Goal: Task Accomplishment & Management: Manage account settings

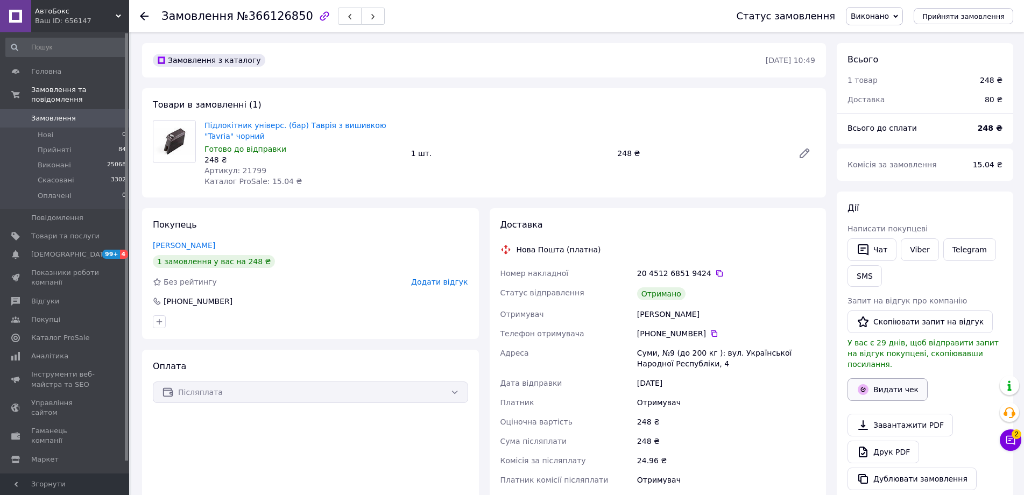
click at [904, 381] on button "Видати чек" at bounding box center [887, 389] width 80 height 23
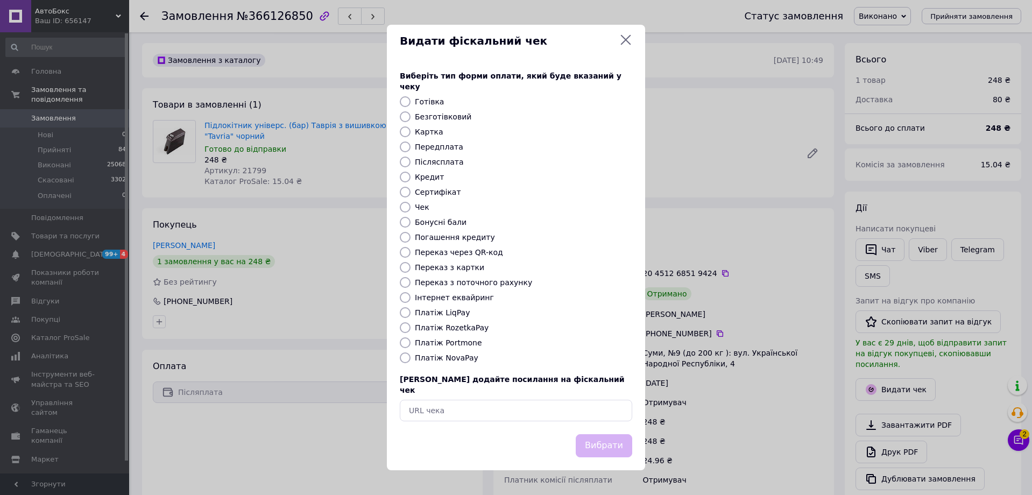
click at [464, 350] on div "Виберіть тип форми оплати, який буде вказаний у чеку Готівка Безготівковий Карт…" at bounding box center [516, 246] width 258 height 377
click at [457, 355] on label "Платіж NovaPay" at bounding box center [446, 357] width 63 height 9
click at [410, 355] on input "Платіж NovaPay" at bounding box center [405, 357] width 11 height 11
radio input "true"
click at [614, 434] on button "Вибрати" at bounding box center [604, 445] width 56 height 23
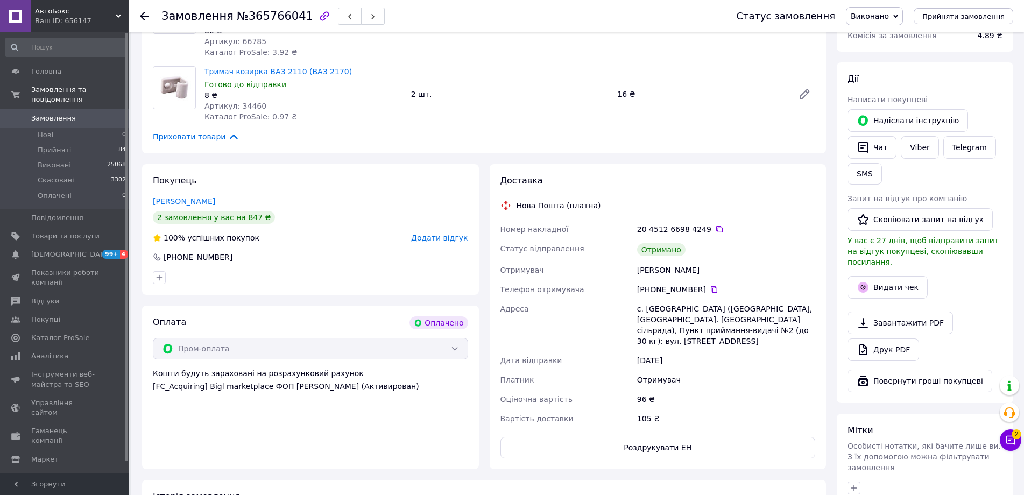
scroll to position [161, 0]
click at [900, 275] on button "Видати чек" at bounding box center [887, 286] width 80 height 23
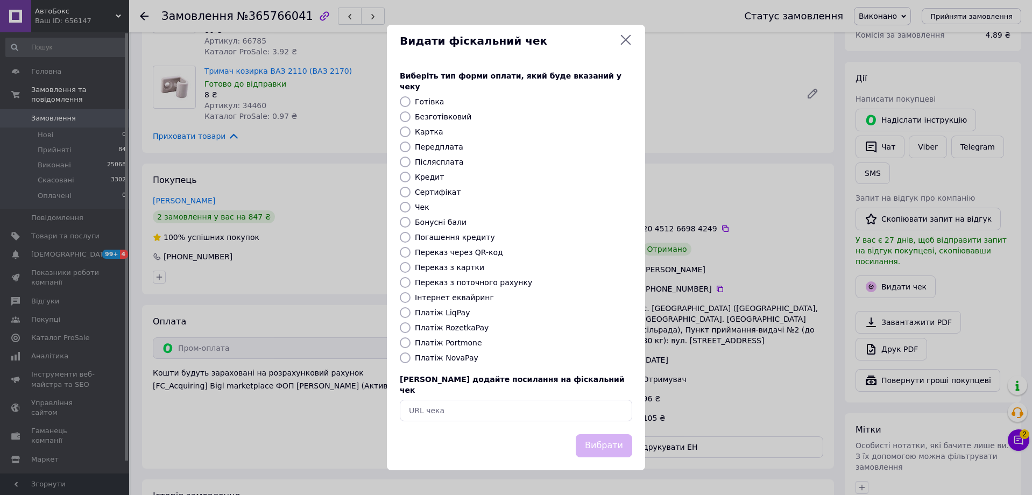
click at [445, 297] on label "Інтернет еквайринг" at bounding box center [454, 297] width 79 height 9
click at [410, 297] on input "Інтернет еквайринг" at bounding box center [405, 297] width 11 height 11
radio input "true"
click at [607, 435] on button "Вибрати" at bounding box center [604, 445] width 56 height 23
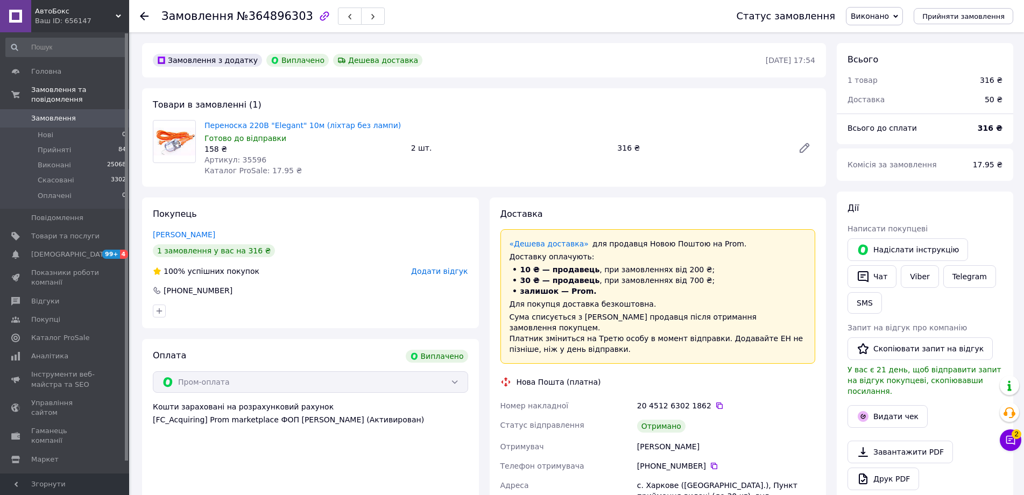
scroll to position [41, 0]
click at [888, 406] on button "Видати чек" at bounding box center [887, 416] width 80 height 23
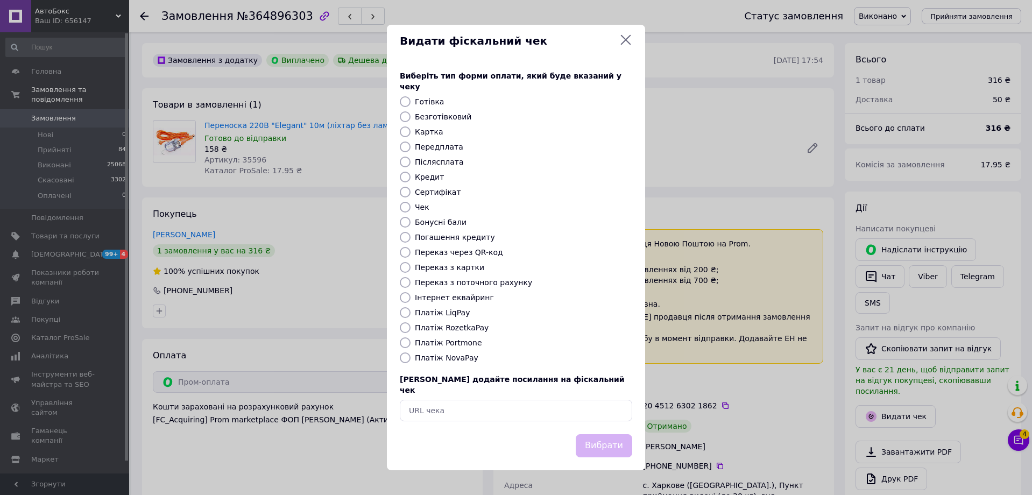
click at [443, 295] on label "Інтернет еквайринг" at bounding box center [454, 297] width 79 height 9
click at [410, 295] on input "Інтернет еквайринг" at bounding box center [405, 297] width 11 height 11
click at [453, 400] on input "text" at bounding box center [516, 411] width 232 height 22
paste input "https://kasa.vchasno.ua/check-viewer/Cc0R9mUJbM8"
radio input "false"
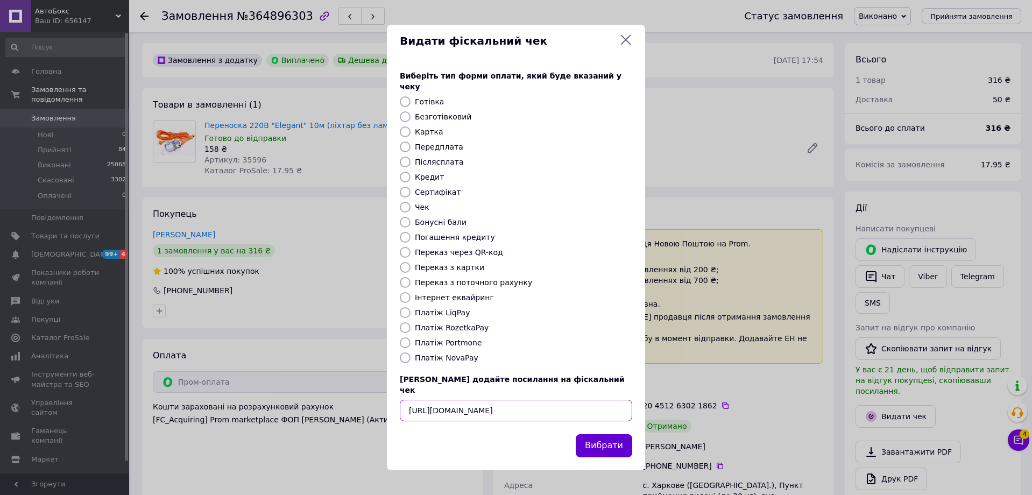
type input "https://kasa.vchasno.ua/check-viewer/Cc0R9mUJbM8"
click at [623, 435] on button "Вибрати" at bounding box center [604, 445] width 56 height 23
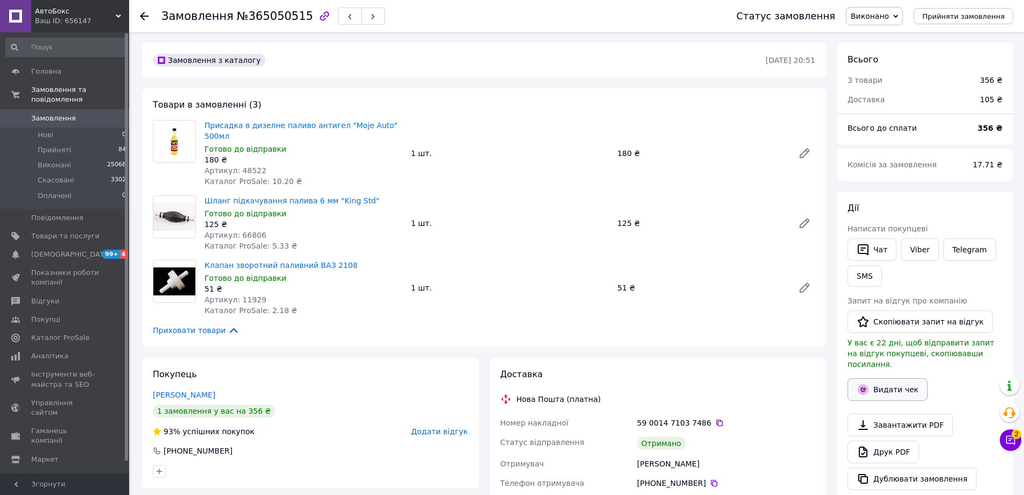
click at [885, 385] on button "Видати чек" at bounding box center [887, 389] width 80 height 23
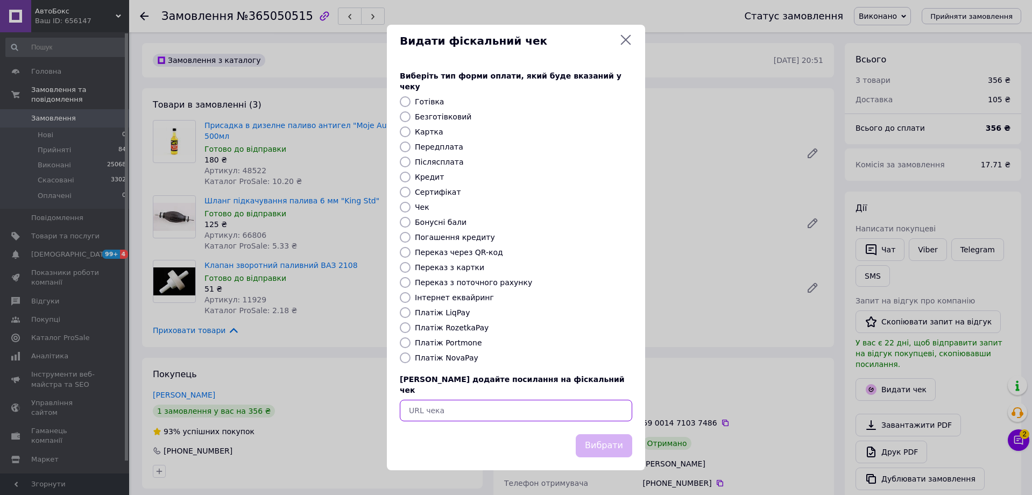
click at [455, 400] on input "text" at bounding box center [516, 411] width 232 height 22
paste input "https://kasa.vchasno.ua/check-viewer/Nzfi-0ULPj4"
type input "https://kasa.vchasno.ua/check-viewer/Nzfi-0ULPj4"
click at [589, 439] on button "Вибрати" at bounding box center [604, 445] width 56 height 23
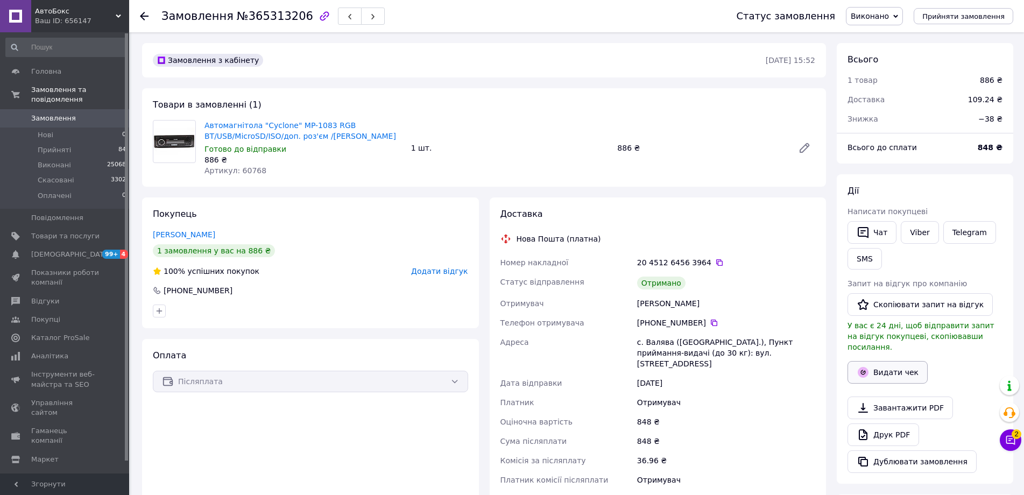
click at [885, 361] on button "Видати чек" at bounding box center [887, 372] width 80 height 23
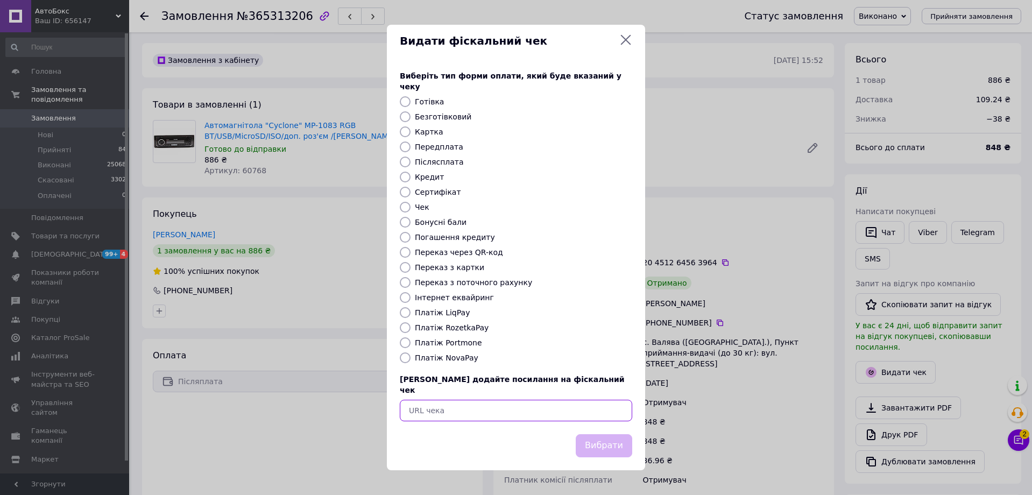
click at [467, 407] on input "text" at bounding box center [516, 411] width 232 height 22
paste input "https://kasa.vchasno.ua/check-viewer/We7QDQBWu3k"
type input "https://kasa.vchasno.ua/check-viewer/We7QDQBWu3k"
click at [629, 442] on button "Вибрати" at bounding box center [604, 445] width 56 height 23
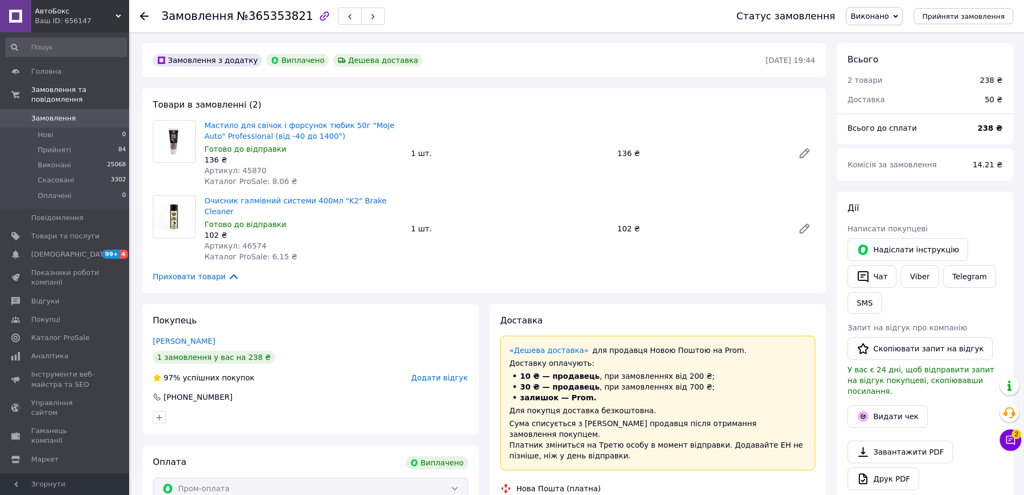
scroll to position [41, 0]
click at [887, 410] on button "Видати чек" at bounding box center [887, 416] width 80 height 23
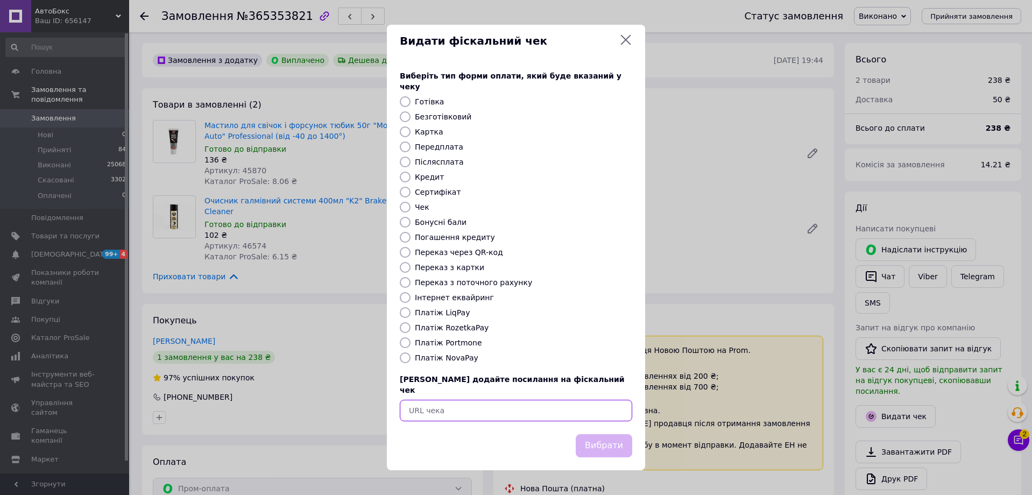
click at [496, 404] on input "text" at bounding box center [516, 411] width 232 height 22
paste input "https://kasa.vchasno.ua/check-viewer/njji4mOsjgU"
type input "https://kasa.vchasno.ua/check-viewer/njji4mOsjgU"
click at [619, 434] on button "Вибрати" at bounding box center [604, 445] width 56 height 23
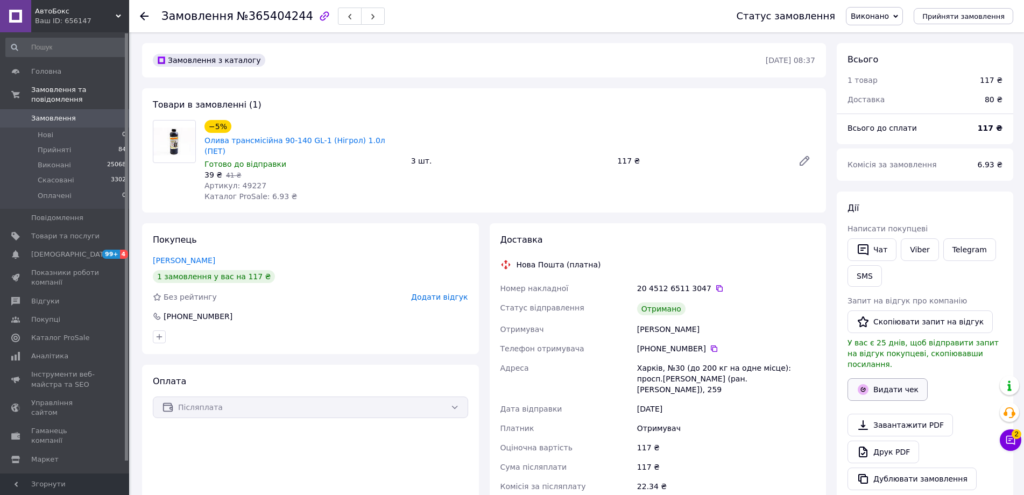
click at [898, 378] on button "Видати чек" at bounding box center [887, 389] width 80 height 23
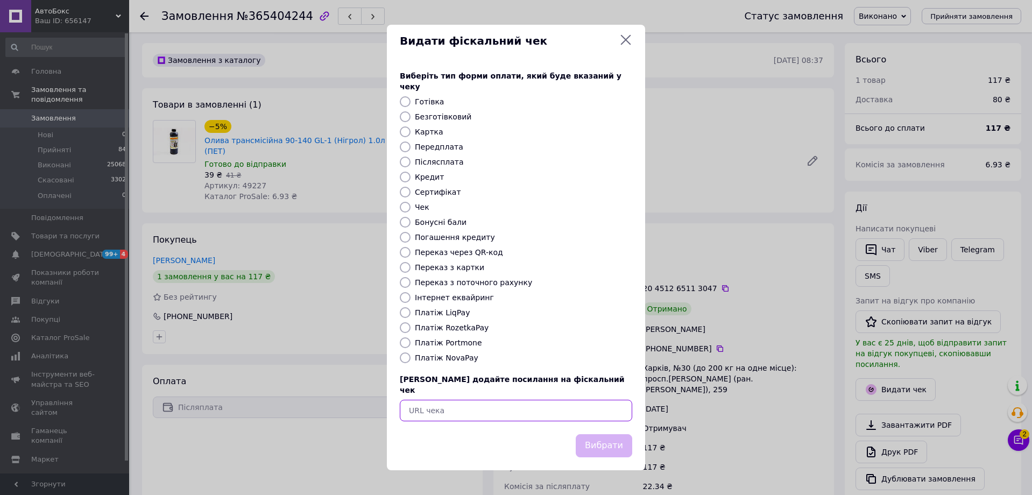
click at [499, 400] on input "text" at bounding box center [516, 411] width 232 height 22
paste input "[URL][DOMAIN_NAME]"
type input "[URL][DOMAIN_NAME]"
click at [600, 434] on button "Вибрати" at bounding box center [604, 445] width 56 height 23
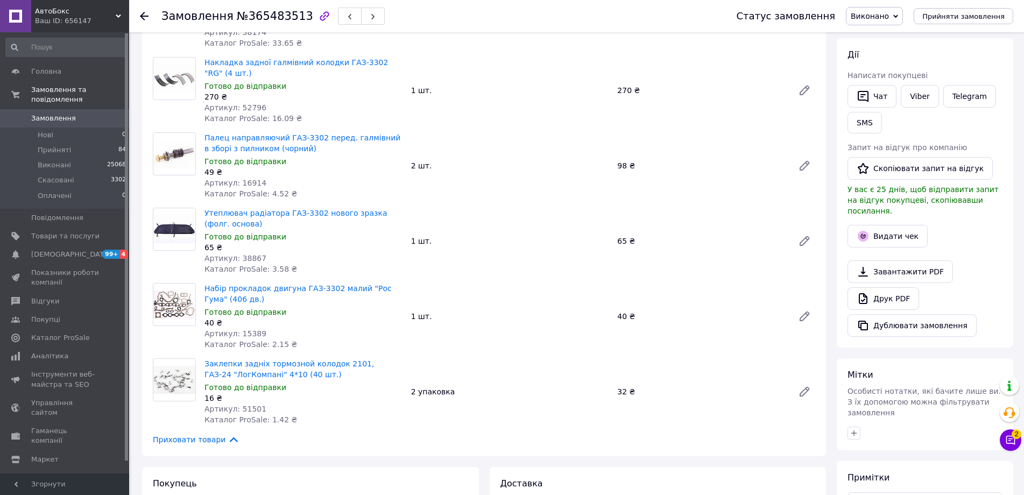
scroll to position [54, 0]
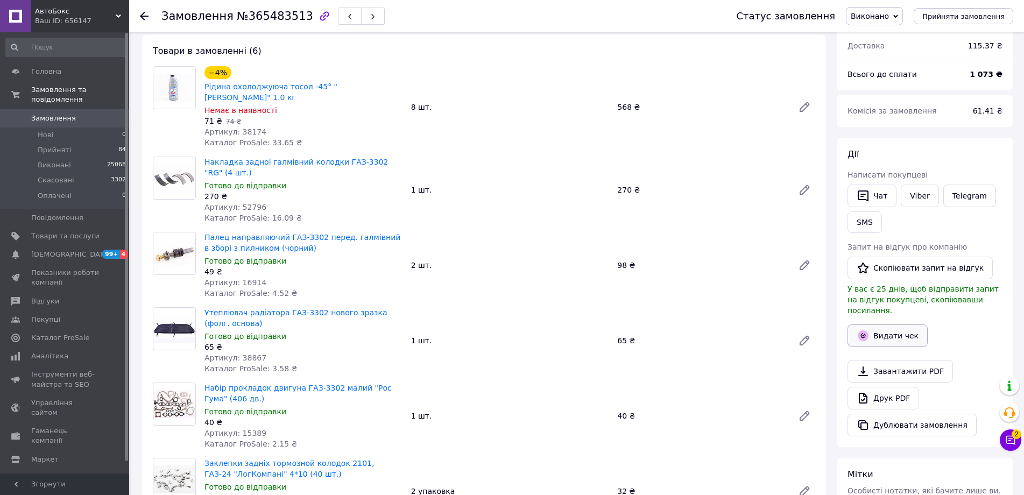
click at [859, 330] on icon "button" at bounding box center [862, 335] width 11 height 11
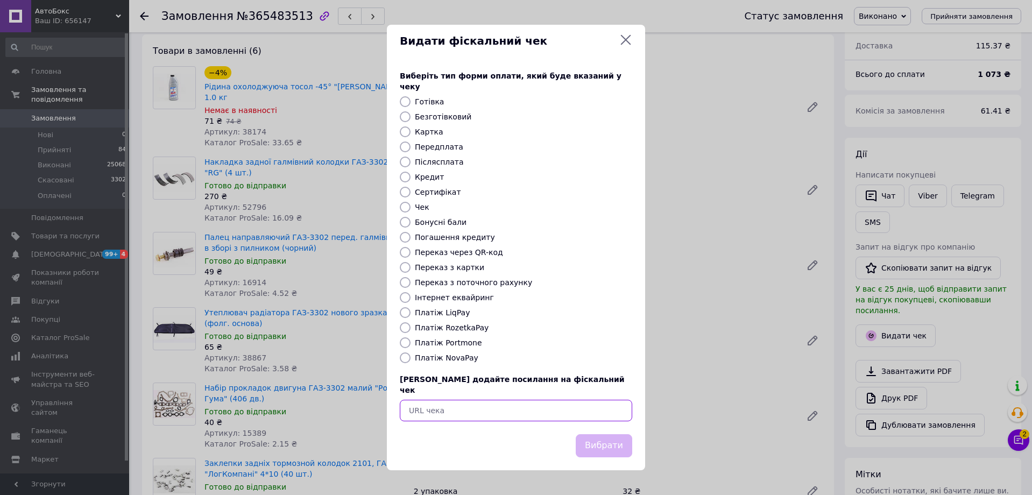
click at [561, 400] on input "text" at bounding box center [516, 411] width 232 height 22
paste input "https://kasa.vchasno.ua/check-viewer/Uy4A7q1tbYM"
type input "https://kasa.vchasno.ua/check-viewer/Uy4A7q1tbYM"
click at [616, 441] on button "Вибрати" at bounding box center [604, 445] width 56 height 23
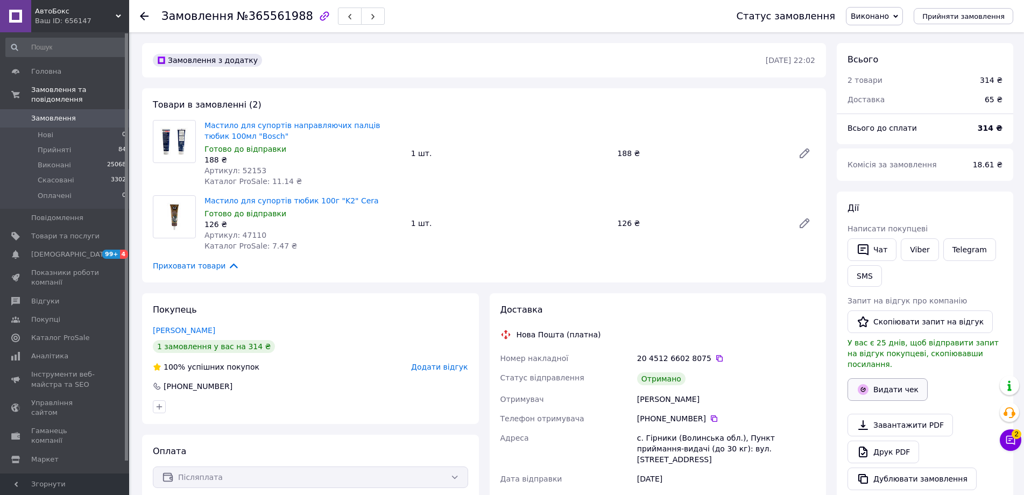
click at [880, 379] on button "Видати чек" at bounding box center [887, 389] width 80 height 23
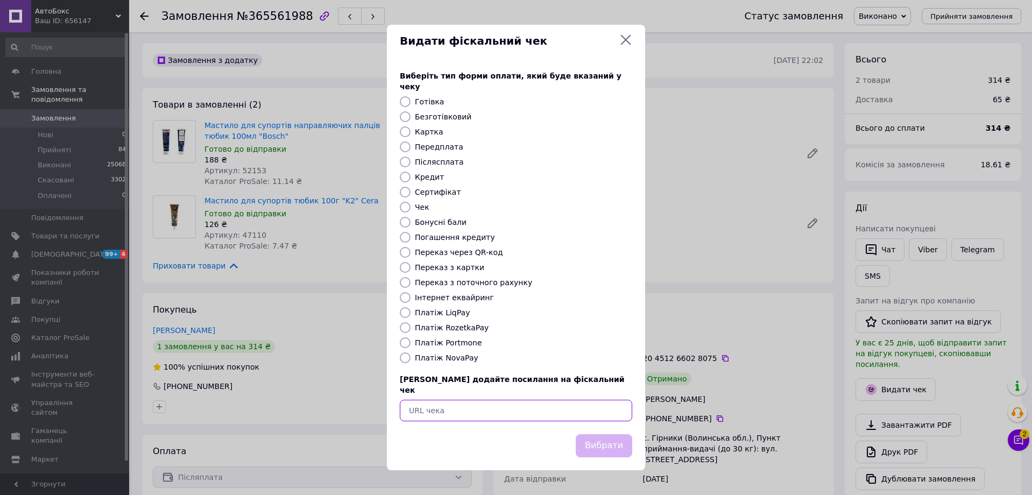
click at [506, 400] on input "text" at bounding box center [516, 411] width 232 height 22
paste input "https://kasa.vchasno.ua/check-viewer/Q_PKtRsRjaA"
type input "https://kasa.vchasno.ua/check-viewer/Q_PKtRsRjaA"
click at [635, 440] on div "Вибрати" at bounding box center [516, 452] width 258 height 36
click at [608, 435] on button "Вибрати" at bounding box center [604, 445] width 56 height 23
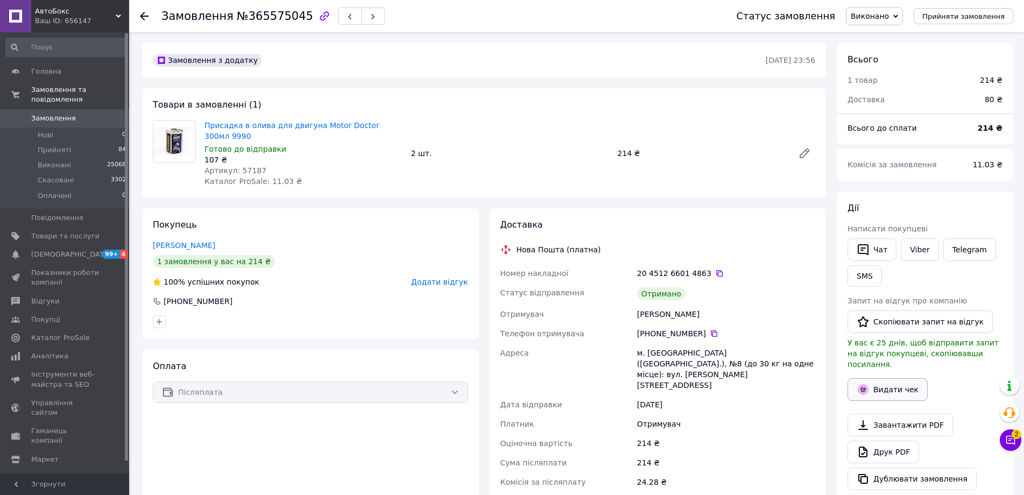
click at [890, 380] on button "Видати чек" at bounding box center [887, 389] width 80 height 23
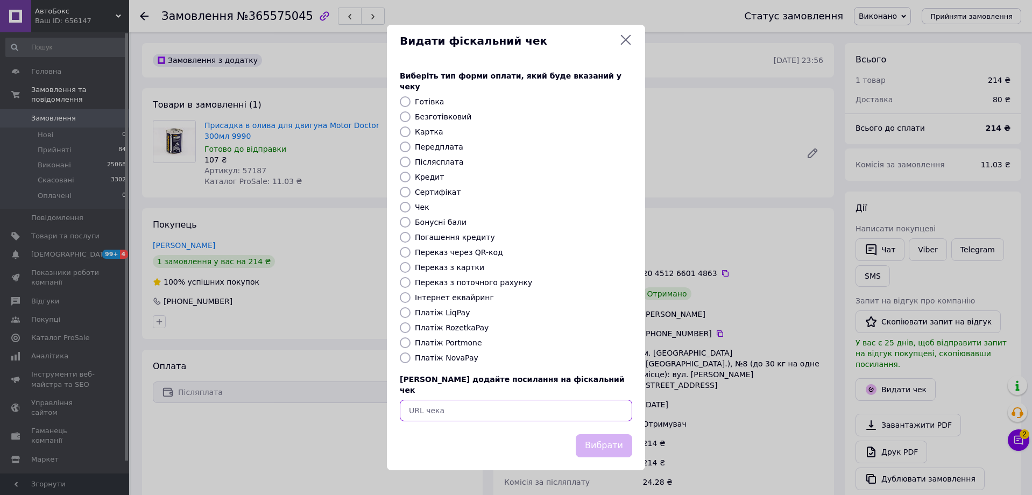
click at [448, 400] on input "text" at bounding box center [516, 411] width 232 height 22
paste input "[URL][DOMAIN_NAME]"
type input "[URL][DOMAIN_NAME]"
click at [627, 439] on button "Вибрати" at bounding box center [604, 445] width 56 height 23
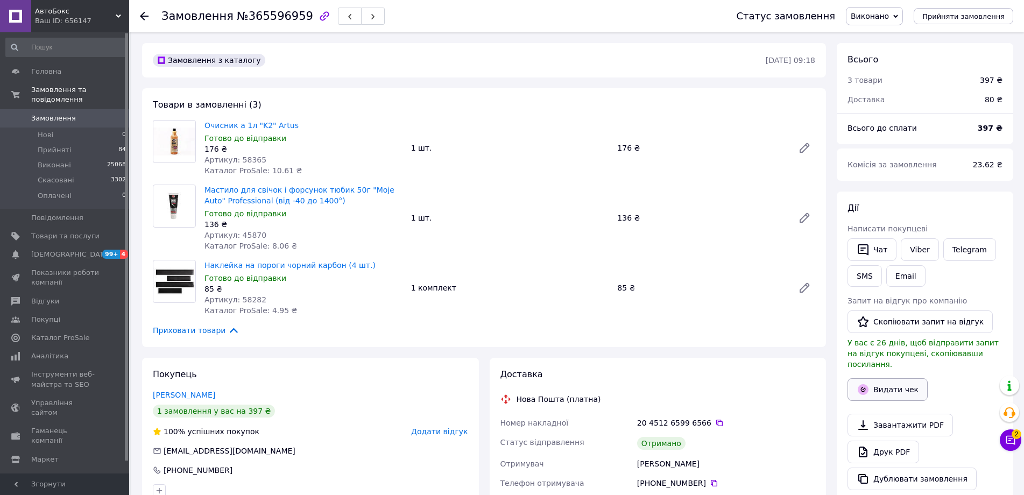
click at [879, 378] on button "Видати чек" at bounding box center [887, 389] width 80 height 23
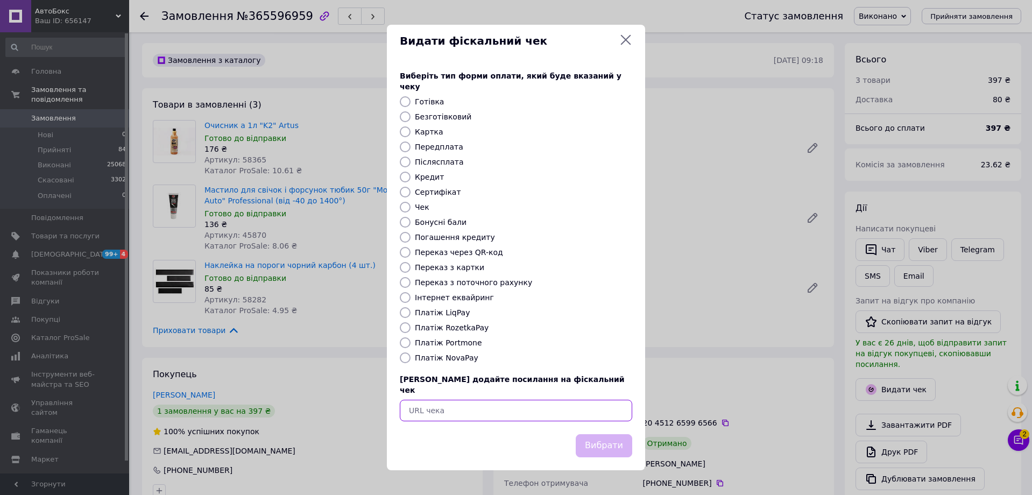
click at [434, 400] on input "text" at bounding box center [516, 411] width 232 height 22
paste input "https://kasa.vchasno.ua/check-viewer/IdFvdDUxXMQ"
type input "https://kasa.vchasno.ua/check-viewer/IdFvdDUxXMQ"
click at [616, 438] on button "Вибрати" at bounding box center [604, 445] width 56 height 23
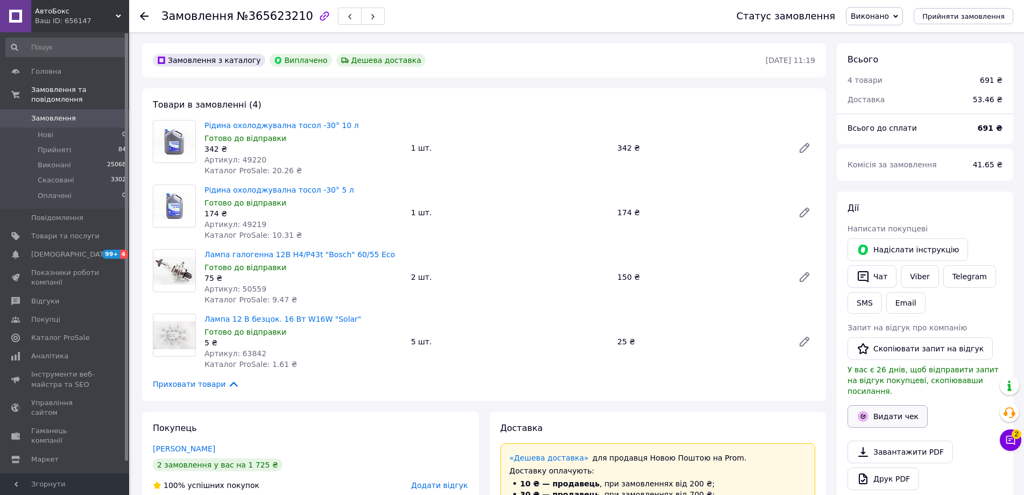
click at [887, 405] on button "Видати чек" at bounding box center [887, 416] width 80 height 23
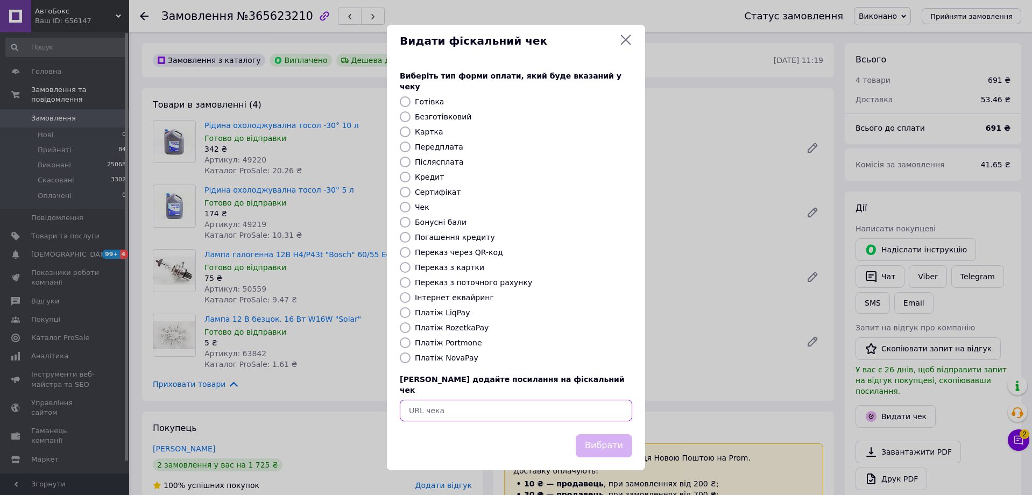
click at [479, 407] on input "text" at bounding box center [516, 411] width 232 height 22
paste input "https://kasa.vchasno.ua/check-viewer/j24AuUw9Fxg"
type input "https://kasa.vchasno.ua/check-viewer/j24AuUw9Fxg"
click at [609, 434] on button "Вибрати" at bounding box center [604, 445] width 56 height 23
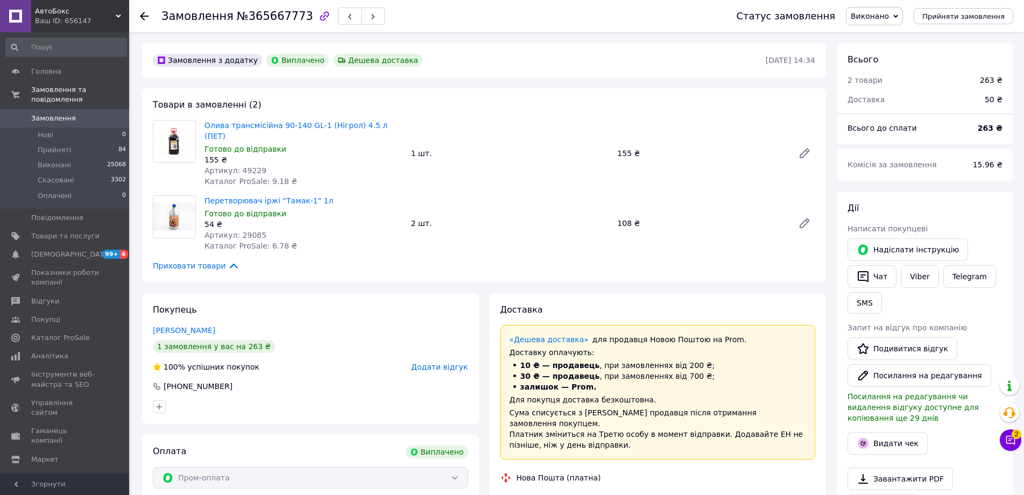
scroll to position [196, 0]
click at [886, 432] on button "Видати чек" at bounding box center [887, 443] width 80 height 23
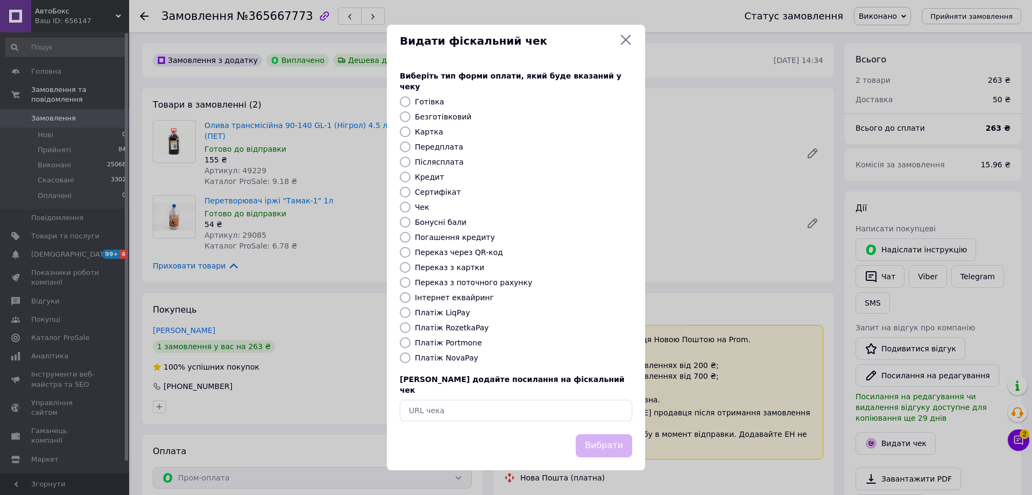
click at [500, 411] on div "Виберіть тип форми оплати, який буде вказаний у чеку Готівка Безготівковий Карт…" at bounding box center [516, 246] width 258 height 377
click at [483, 408] on input "text" at bounding box center [516, 411] width 232 height 22
paste input "https://kasa.vchasno.ua/check-viewer/gjAX7U2dZZ4"
type input "https://kasa.vchasno.ua/check-viewer/gjAX7U2dZZ4"
click at [609, 434] on button "Вибрати" at bounding box center [604, 445] width 56 height 23
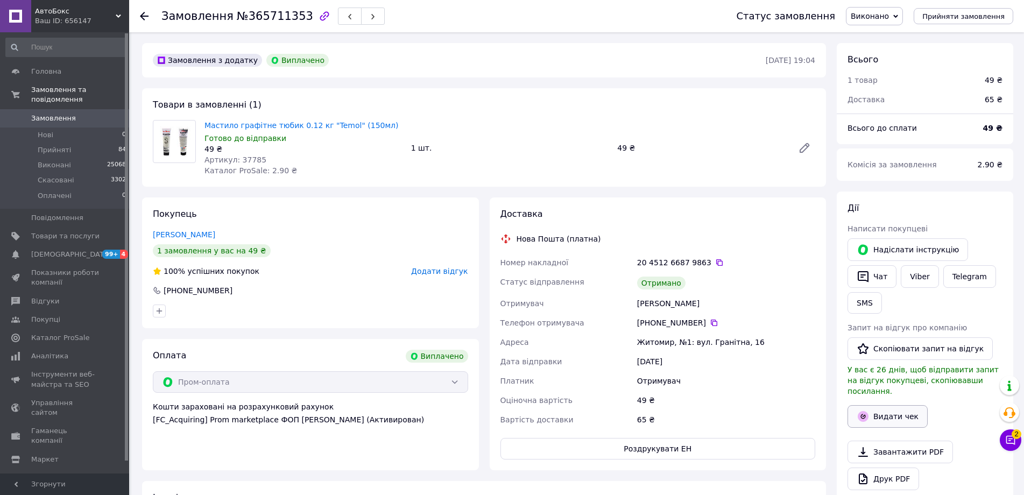
click at [892, 417] on div "Видати чек" at bounding box center [924, 416] width 159 height 27
click at [878, 411] on button "Видати чек" at bounding box center [887, 416] width 80 height 23
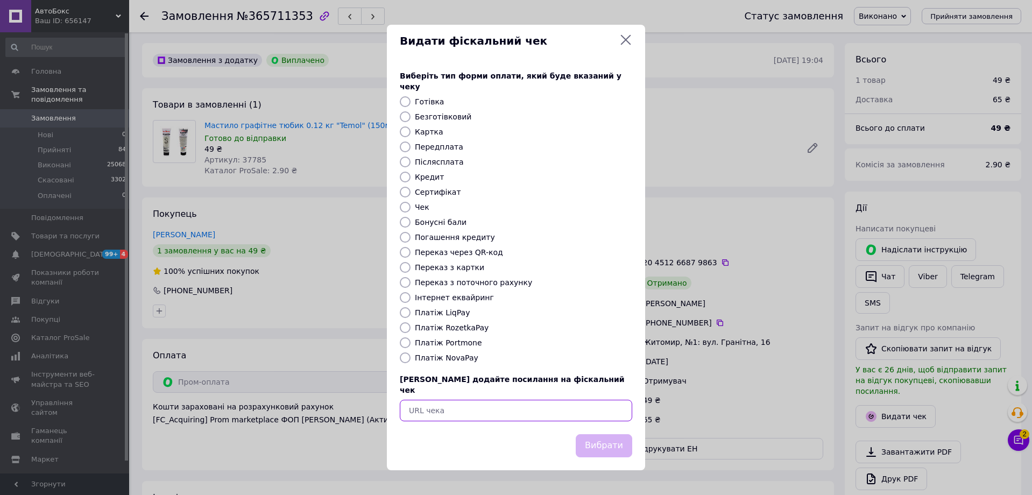
click at [450, 400] on input "text" at bounding box center [516, 411] width 232 height 22
paste input "https://kasa.vchasno.ua/check-viewer/_MNY4amWAlU"
type input "https://kasa.vchasno.ua/check-viewer/_MNY4amWAlU"
click at [602, 443] on button "Вибрати" at bounding box center [604, 445] width 56 height 23
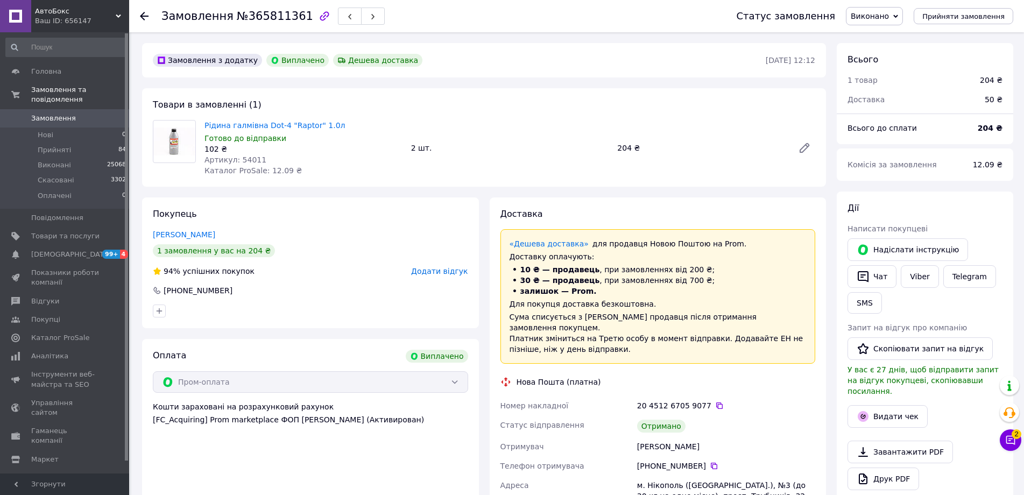
scroll to position [52, 0]
click at [884, 405] on button "Видати чек" at bounding box center [887, 416] width 80 height 23
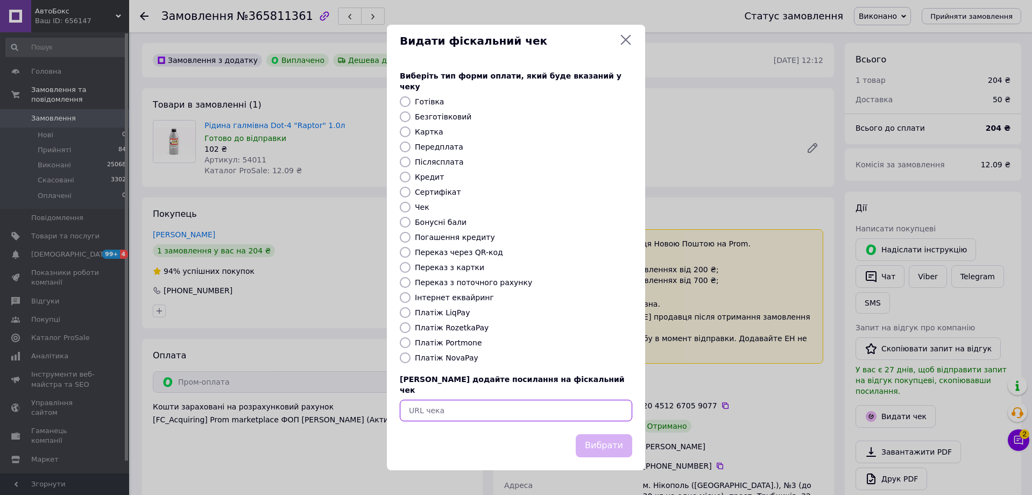
click at [483, 400] on input "text" at bounding box center [516, 411] width 232 height 22
paste input "[URL][DOMAIN_NAME]"
type input "[URL][DOMAIN_NAME]"
click at [600, 441] on button "Вибрати" at bounding box center [604, 445] width 56 height 23
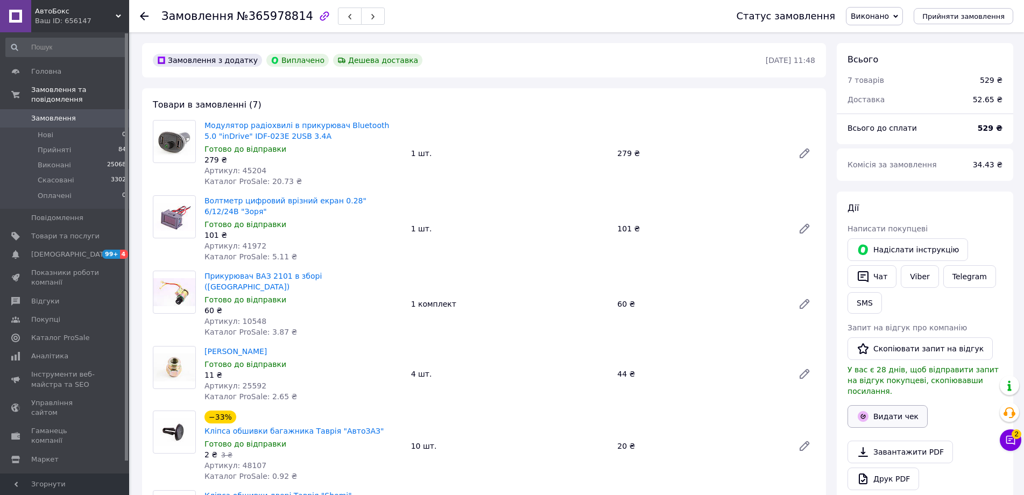
click at [889, 411] on button "Видати чек" at bounding box center [887, 416] width 80 height 23
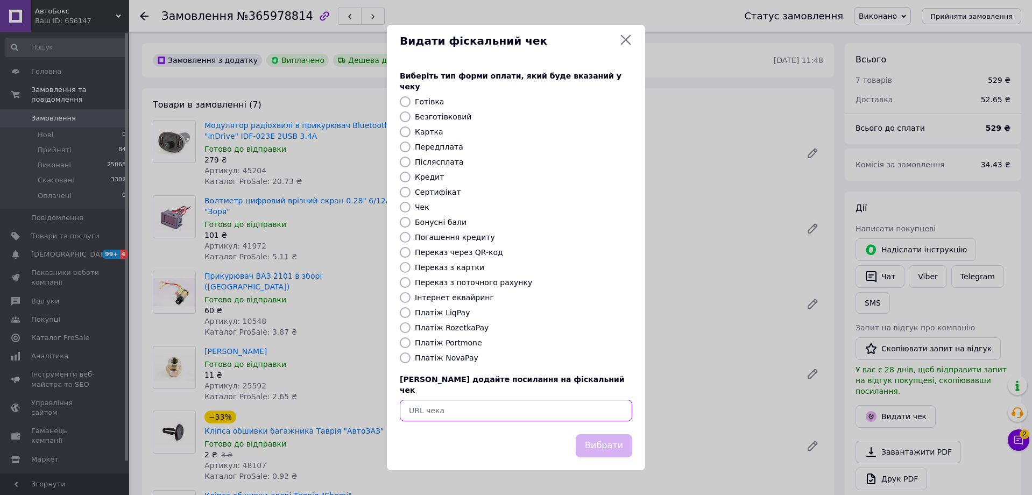
click at [493, 408] on input "text" at bounding box center [516, 411] width 232 height 22
paste input "https://kasa.vchasno.ua/check-viewer/53H3nyQCSA8"
type input "https://kasa.vchasno.ua/check-viewer/53H3nyQCSA8"
click at [600, 439] on button "Вибрати" at bounding box center [604, 445] width 56 height 23
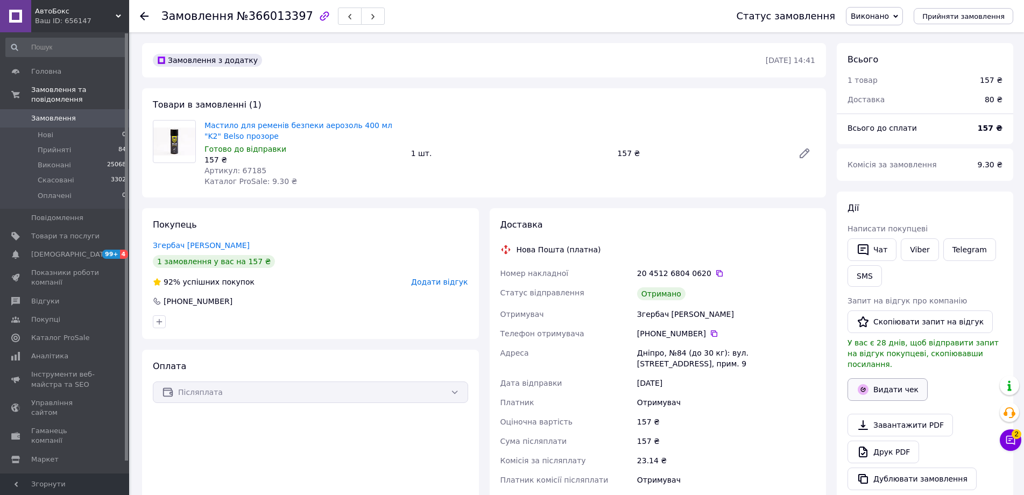
click at [889, 382] on button "Видати чек" at bounding box center [887, 389] width 80 height 23
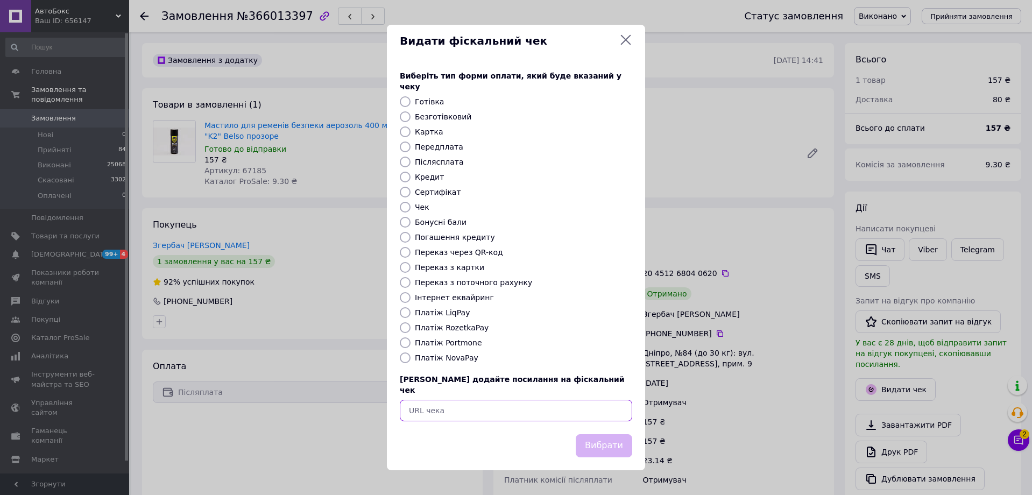
click at [438, 405] on input "text" at bounding box center [516, 411] width 232 height 22
paste input "https://kasa.vchasno.ua/check-viewer/vfSljVumtjE"
type input "https://kasa.vchasno.ua/check-viewer/vfSljVumtjE"
click at [595, 434] on button "Вибрати" at bounding box center [604, 445] width 56 height 23
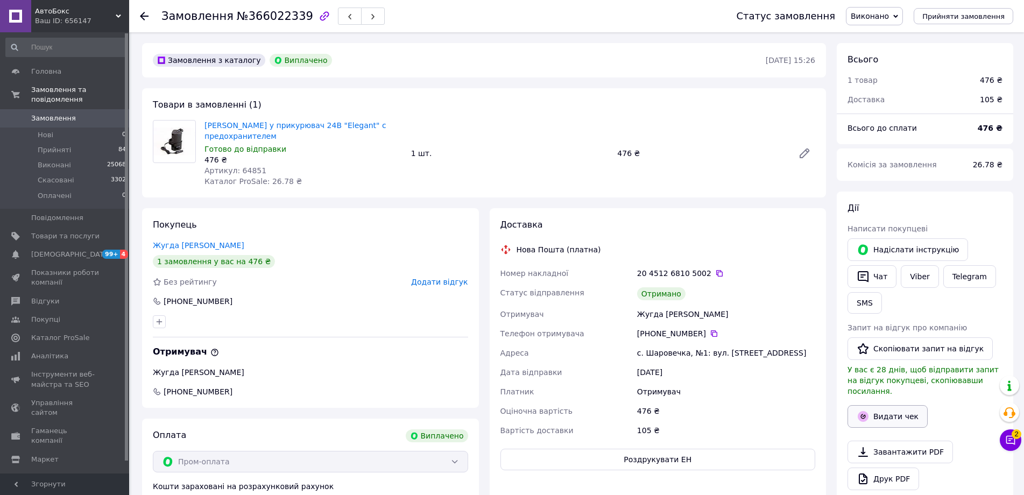
click at [873, 405] on button "Видати чек" at bounding box center [887, 416] width 80 height 23
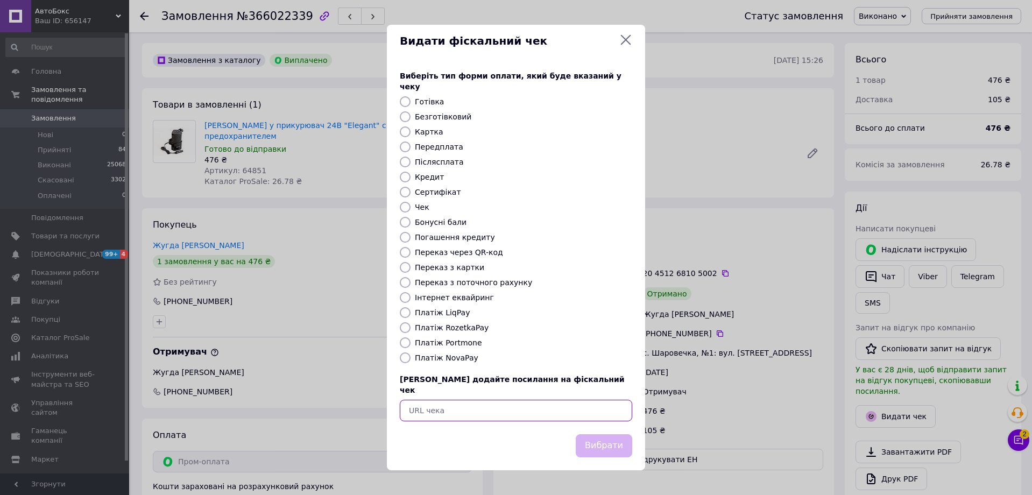
click at [531, 400] on input "text" at bounding box center [516, 411] width 232 height 22
paste input "[URL][DOMAIN_NAME]"
type input "https://kasa.vchasno.ua/check-viewer/RP24G4DcAPs"
click at [612, 436] on button "Вибрати" at bounding box center [604, 445] width 56 height 23
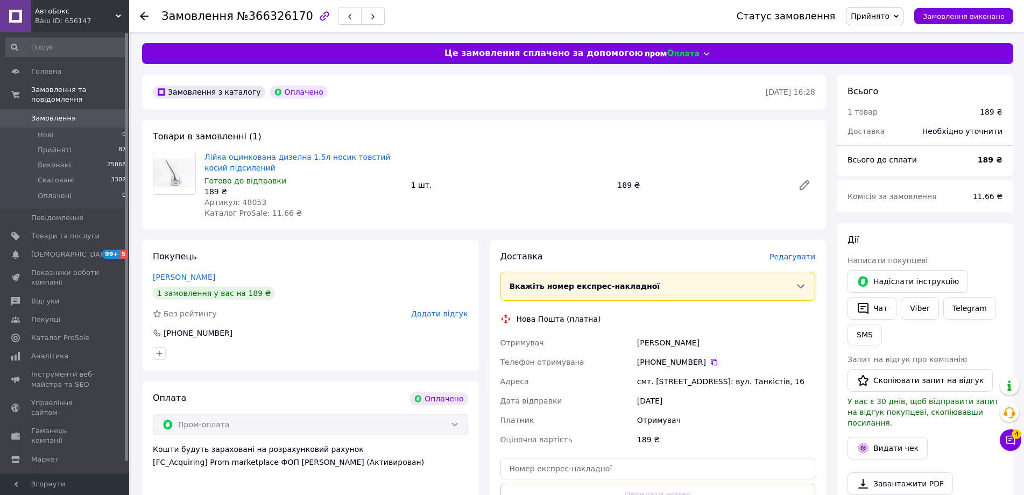
click at [790, 255] on span "Редагувати" at bounding box center [792, 256] width 46 height 9
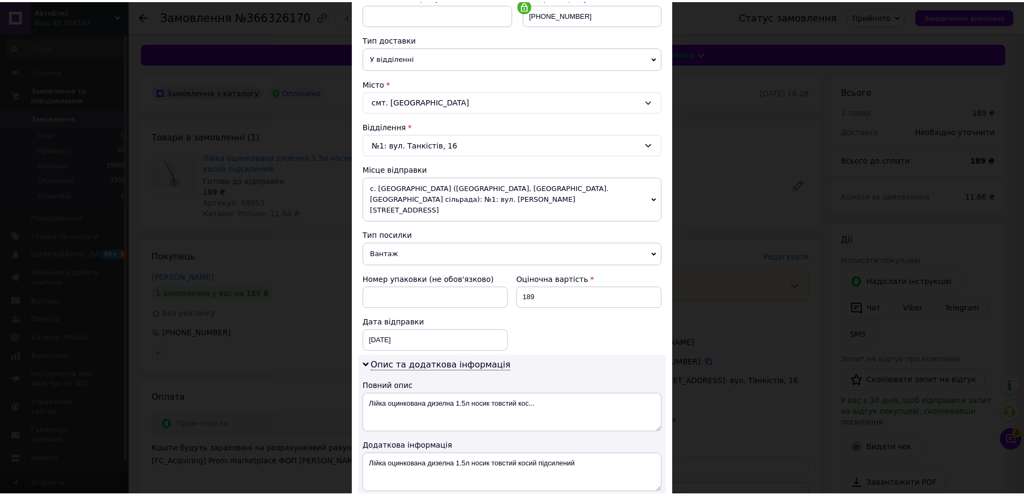
scroll to position [351, 0]
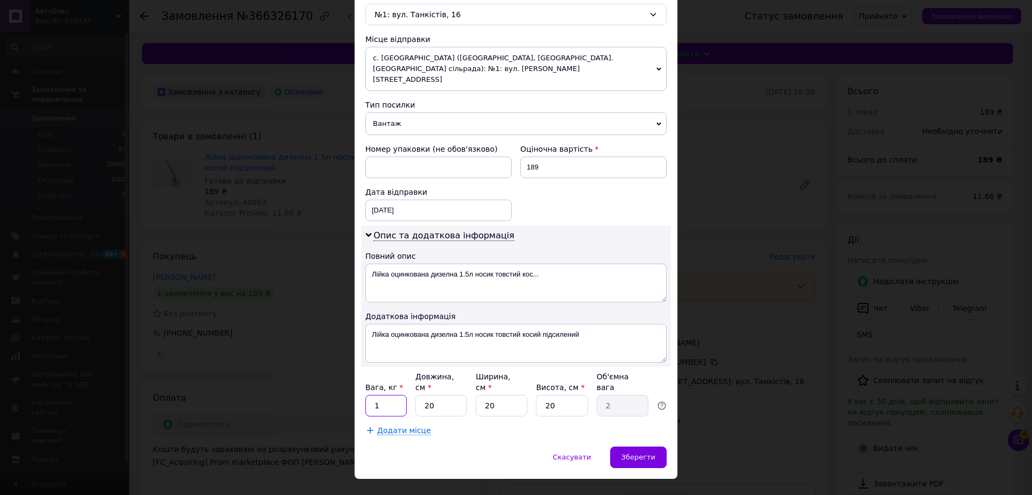
click at [390, 395] on input "1" at bounding box center [385, 406] width 41 height 22
type input "1.5"
click at [563, 395] on input "20" at bounding box center [562, 406] width 52 height 22
type input "2"
type input "0.2"
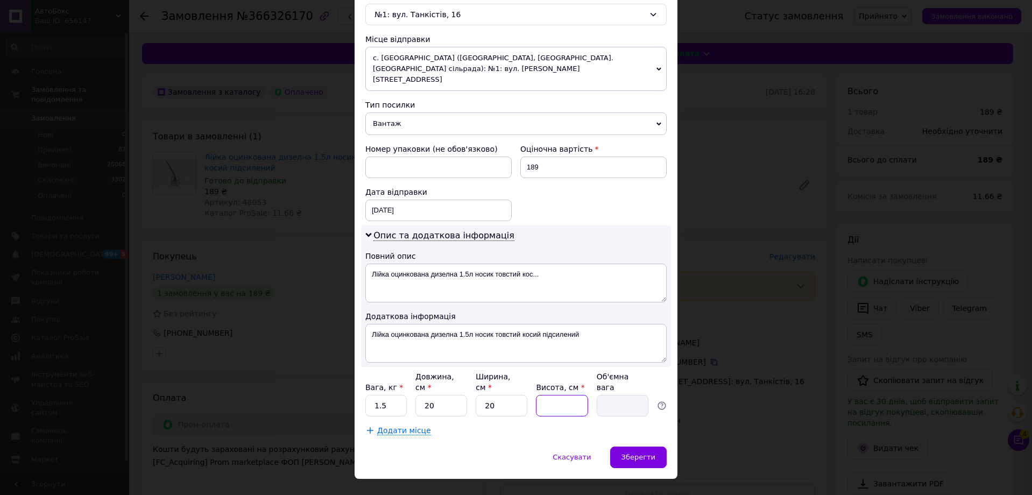
type input "1"
type input "0.1"
type input "15"
type input "1.5"
type input "15"
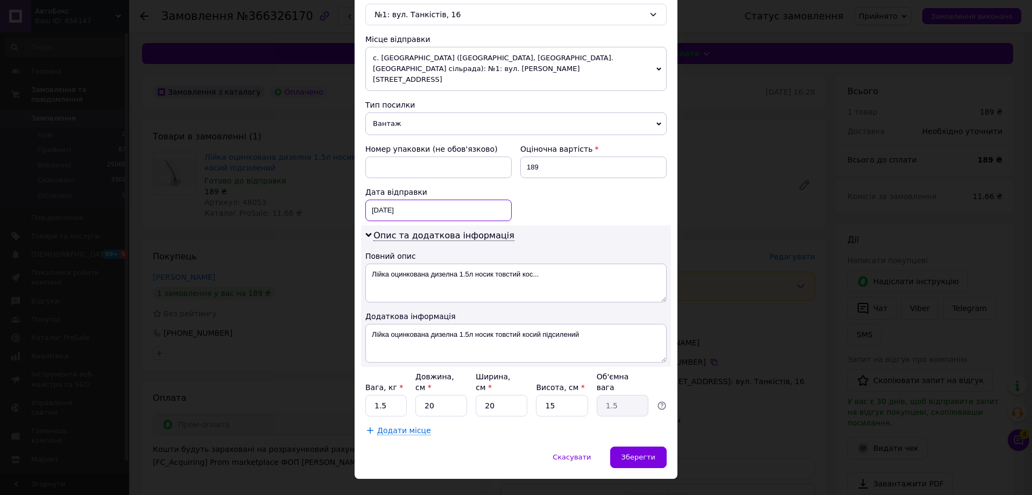
click at [475, 200] on div "[DATE] < 2025 > < Октябрь > Пн Вт Ср Чт Пт Сб Вс 29 30 1 2 3 4 5 6 7 8 9 10 11 …" at bounding box center [438, 211] width 146 height 22
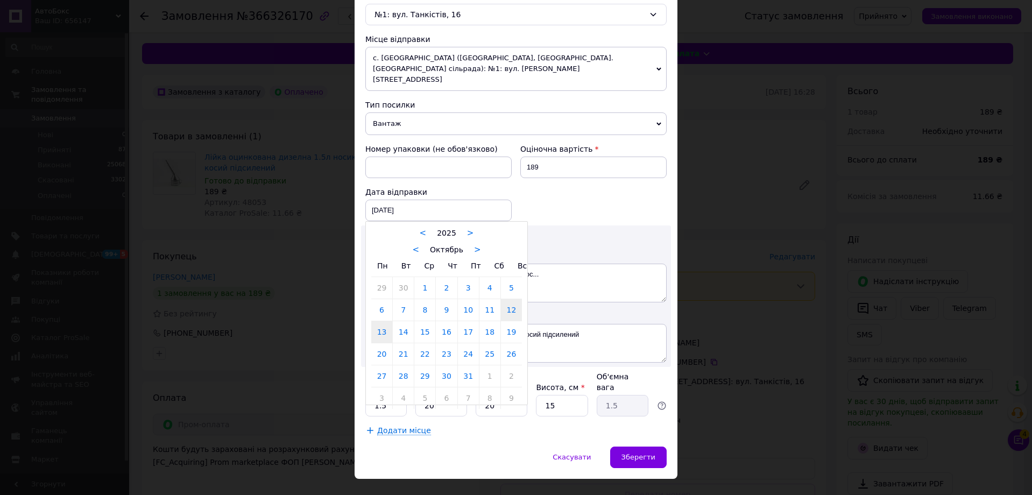
click at [377, 321] on link "13" at bounding box center [381, 332] width 21 height 22
type input "[DATE]"
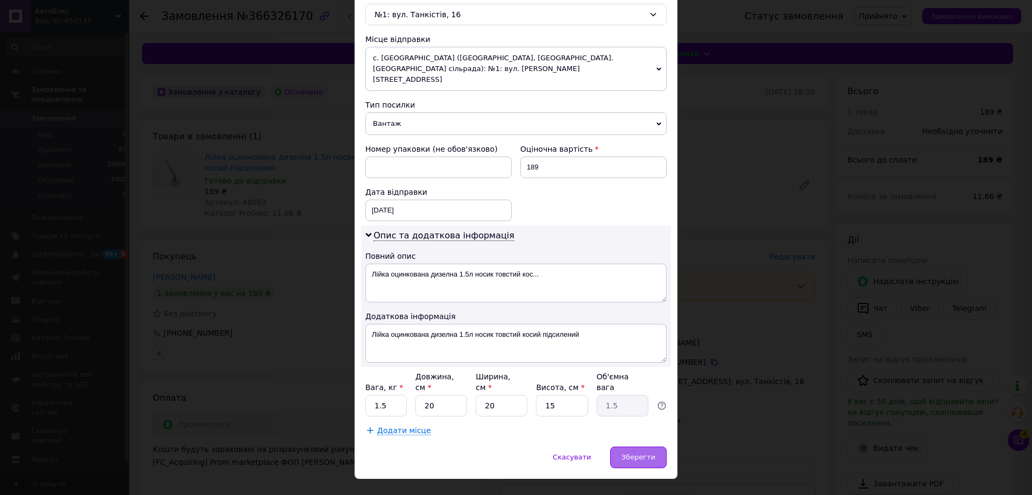
click at [649, 453] on span "Зберегти" at bounding box center [638, 457] width 34 height 8
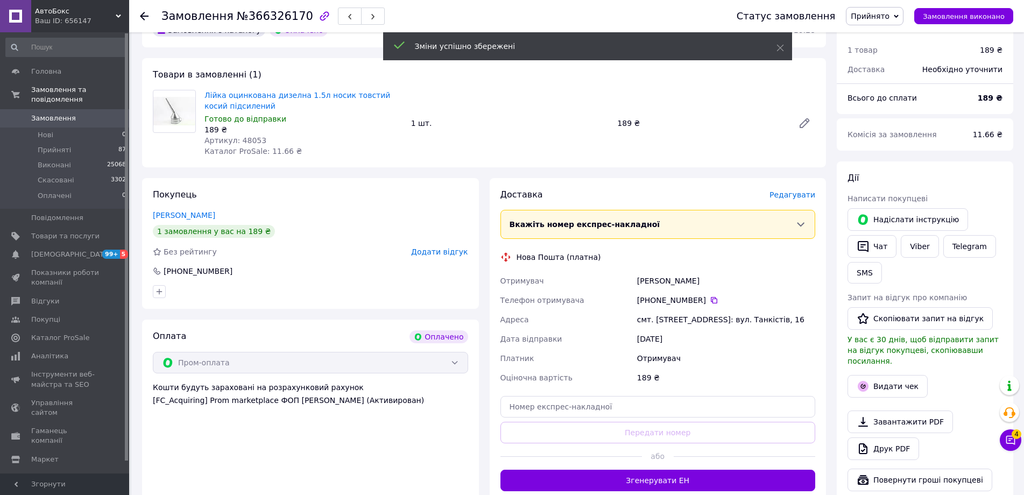
scroll to position [161, 0]
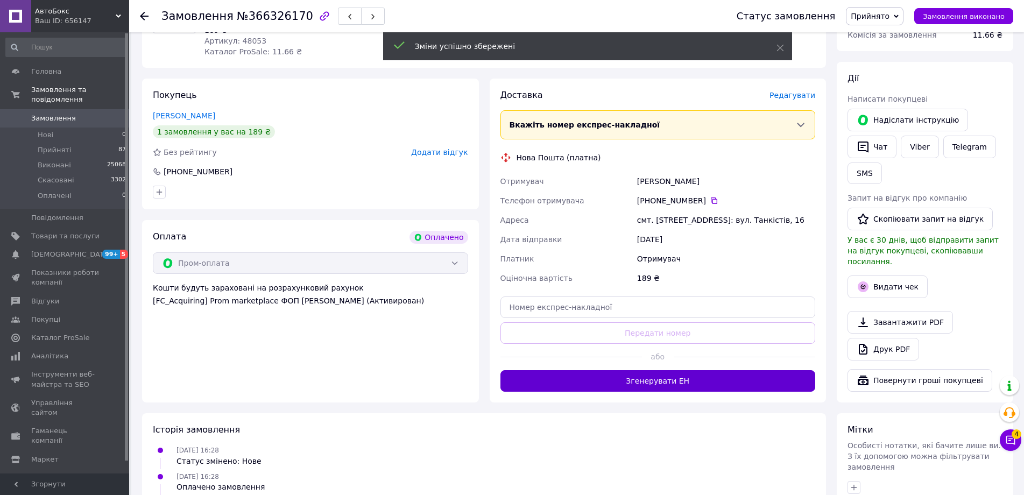
click at [693, 388] on button "Згенерувати ЕН" at bounding box center [657, 381] width 315 height 22
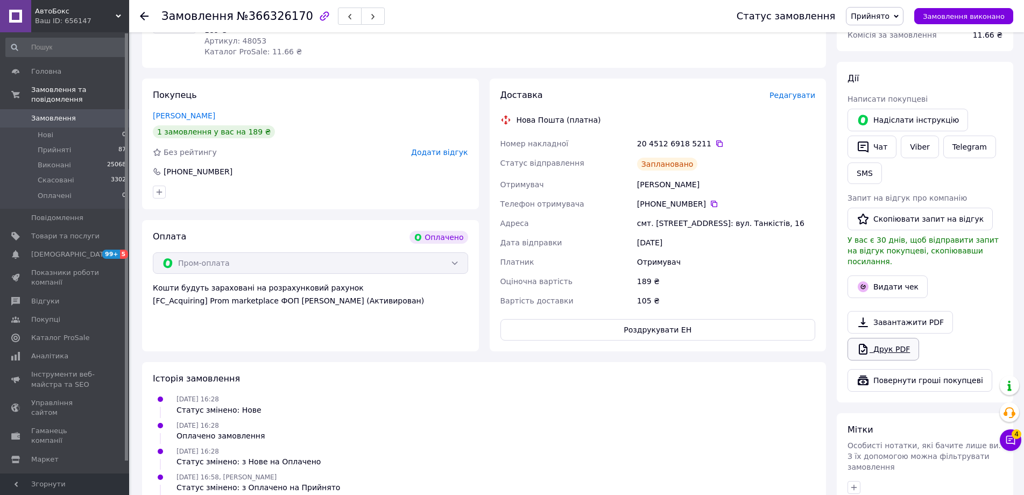
click at [901, 343] on link "Друк PDF" at bounding box center [883, 349] width 72 height 23
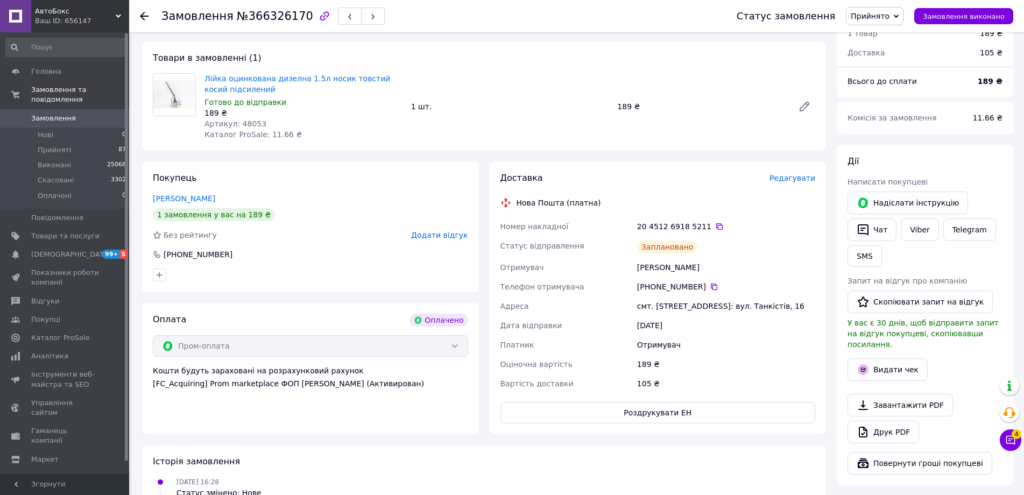
scroll to position [0, 0]
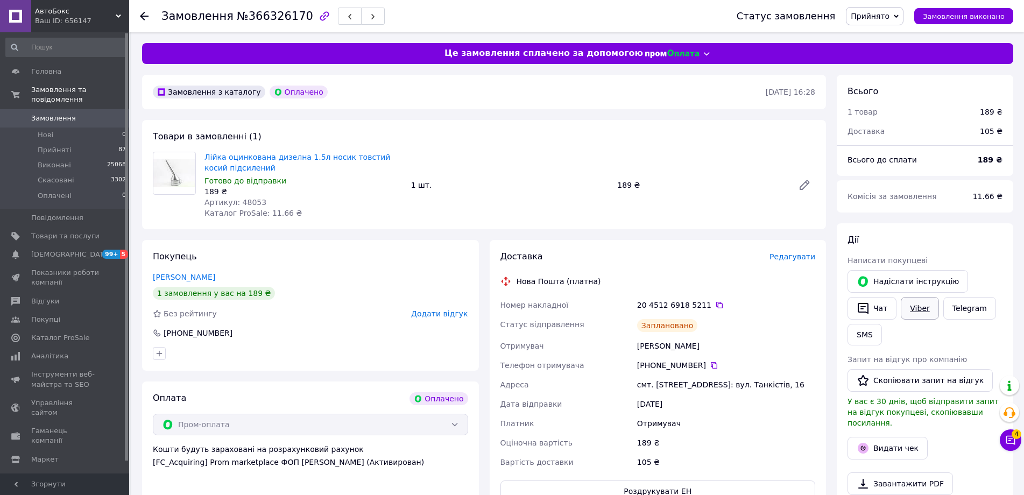
click at [926, 308] on link "Viber" at bounding box center [919, 308] width 38 height 23
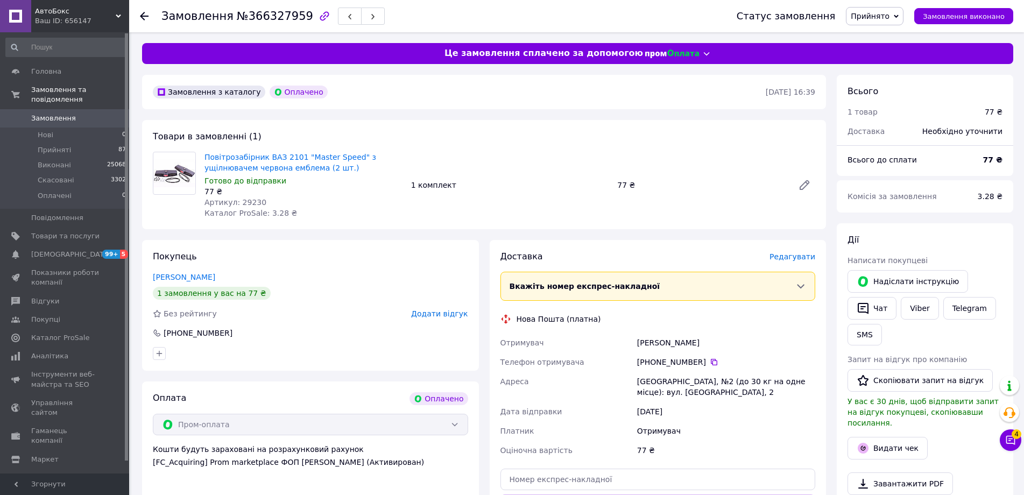
click at [786, 254] on span "Редагувати" at bounding box center [792, 256] width 46 height 9
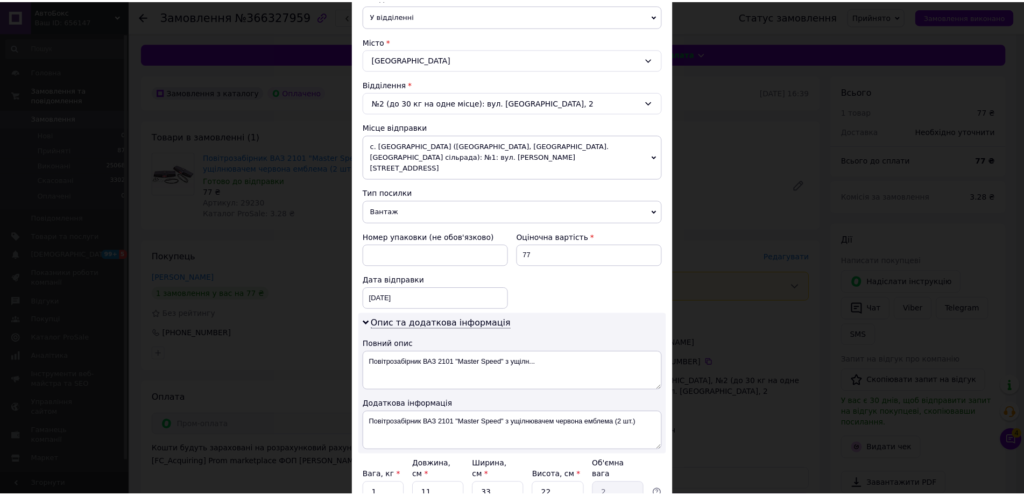
scroll to position [351, 0]
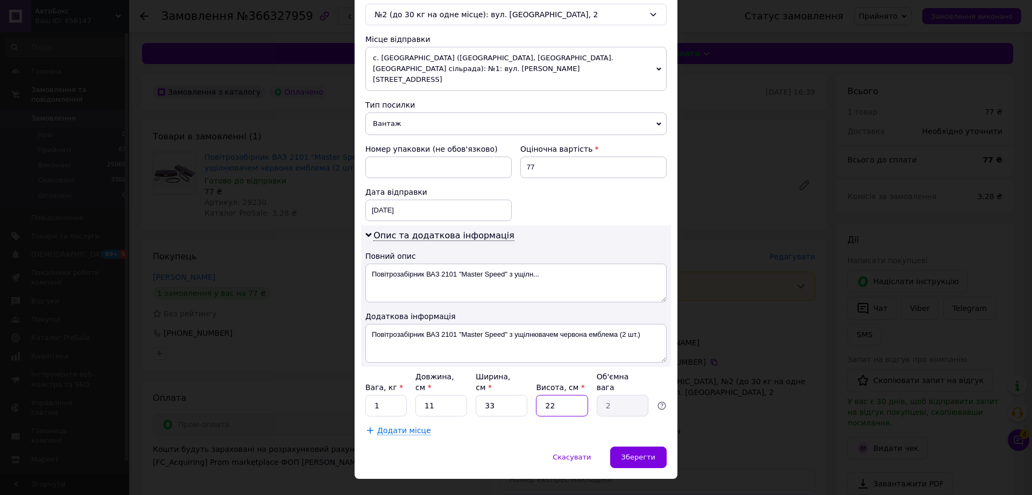
click at [572, 395] on input "22" at bounding box center [562, 406] width 52 height 22
type input "2"
type input "0.18"
type input "1"
type input "0.1"
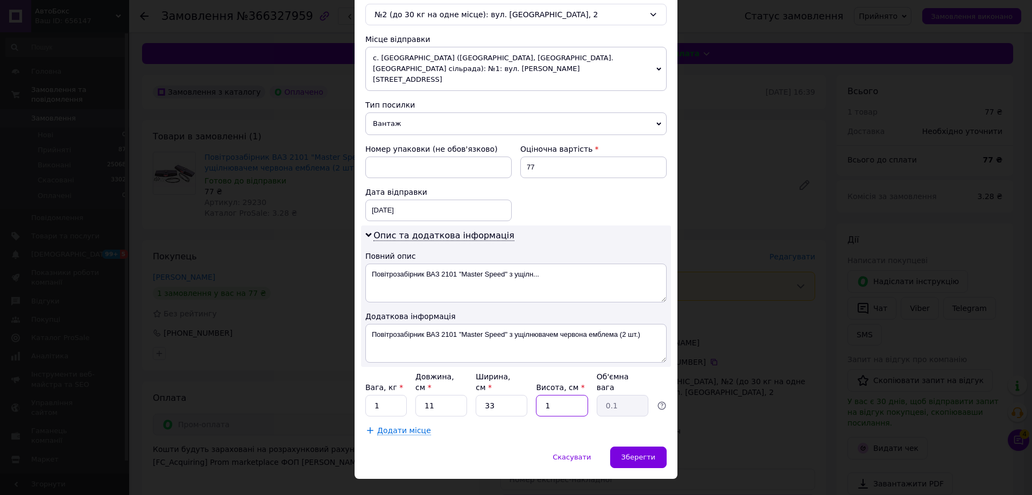
type input "11"
type input "1"
type input "11"
click at [459, 201] on div "12.10.2025 < 2025 > < Октябрь > Пн Вт Ср Чт Пт Сб Вс 29 30 1 2 3 4 5 6 7 8 9 10…" at bounding box center [438, 211] width 146 height 22
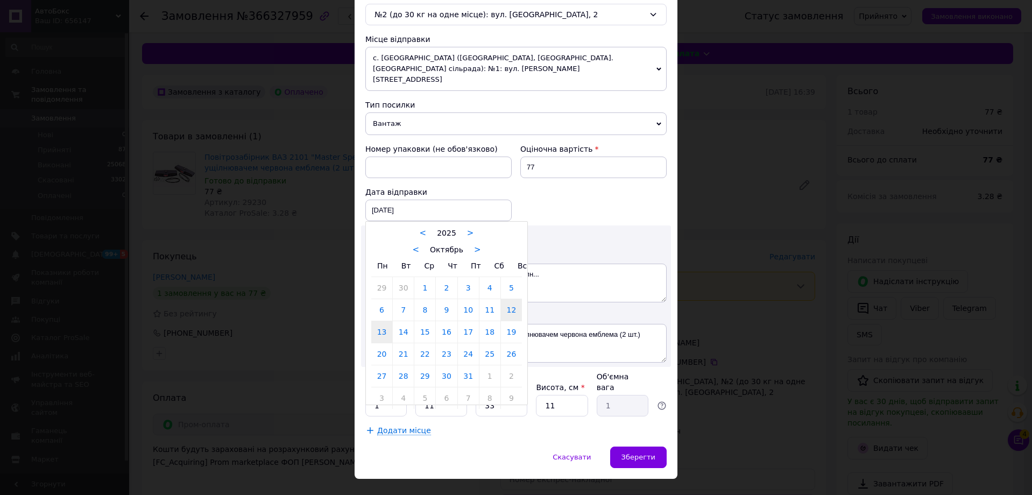
click at [380, 324] on link "13" at bounding box center [381, 332] width 21 height 22
type input "[DATE]"
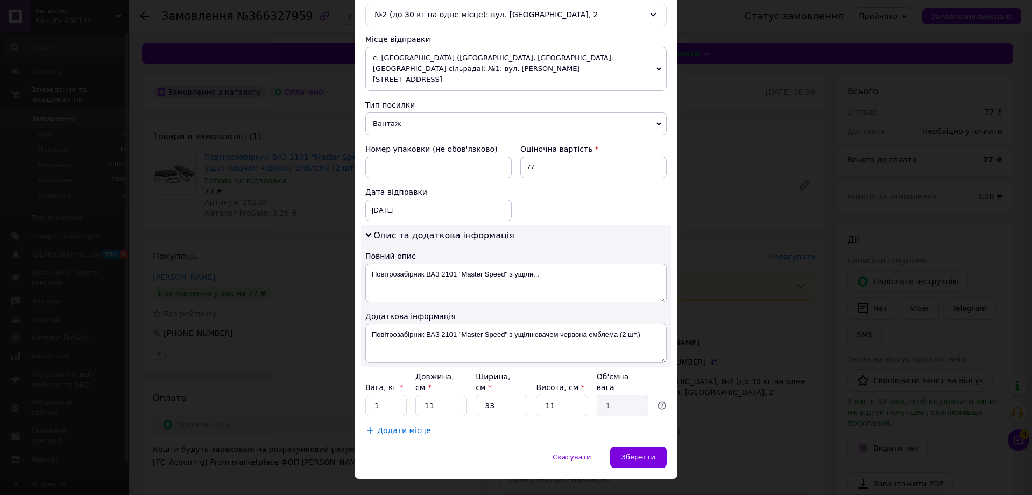
click at [610, 446] on div "Скасувати   Зберегти" at bounding box center [515, 462] width 323 height 32
click at [623, 446] on div "Зберегти" at bounding box center [638, 457] width 56 height 22
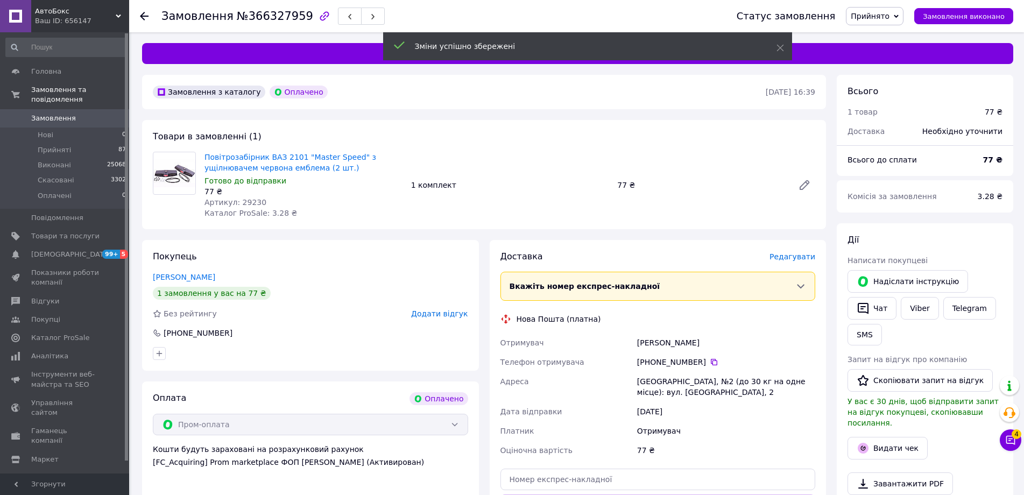
scroll to position [269, 0]
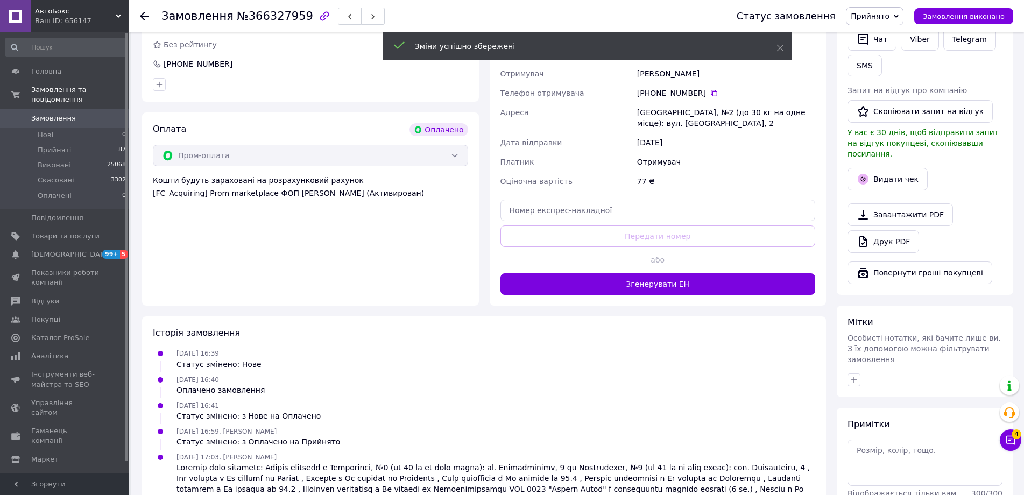
click at [637, 288] on button "Згенерувати ЕН" at bounding box center [657, 284] width 315 height 22
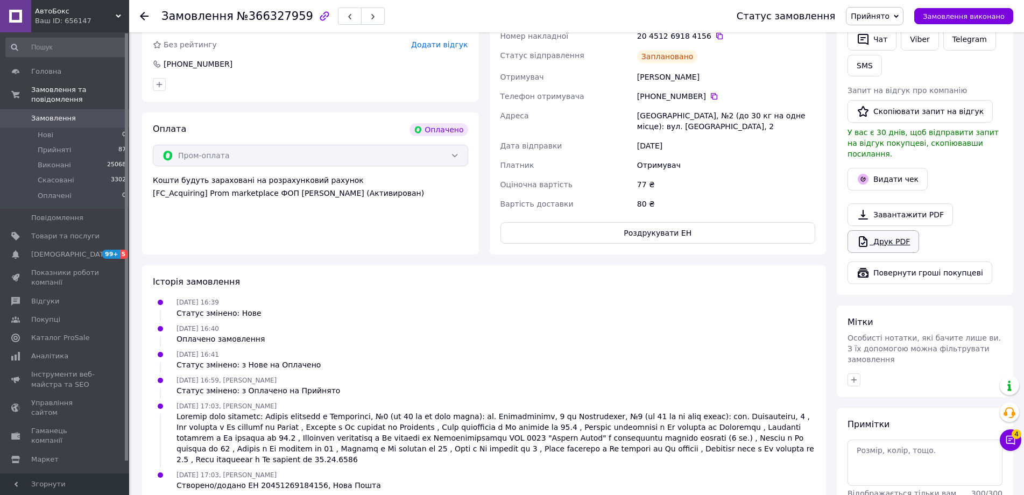
click at [901, 232] on link "Друк PDF" at bounding box center [883, 241] width 72 height 23
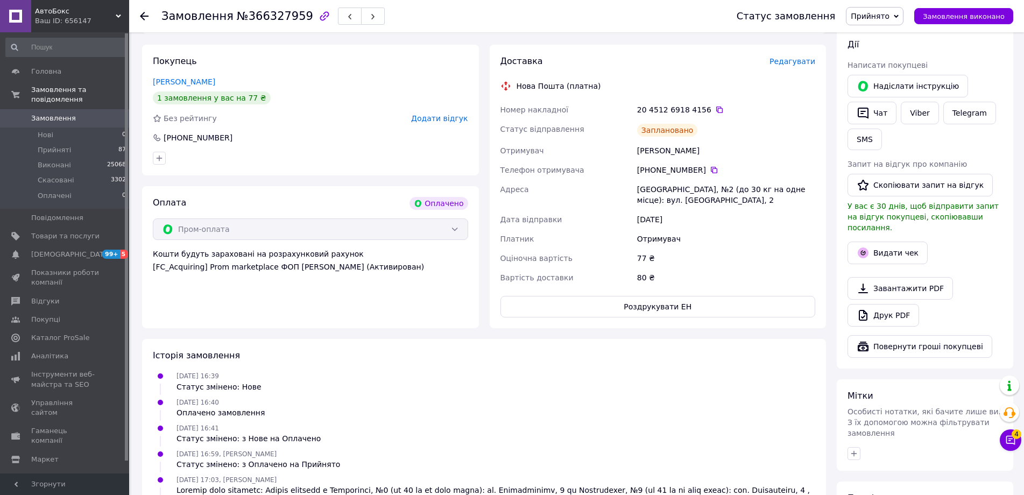
scroll to position [0, 0]
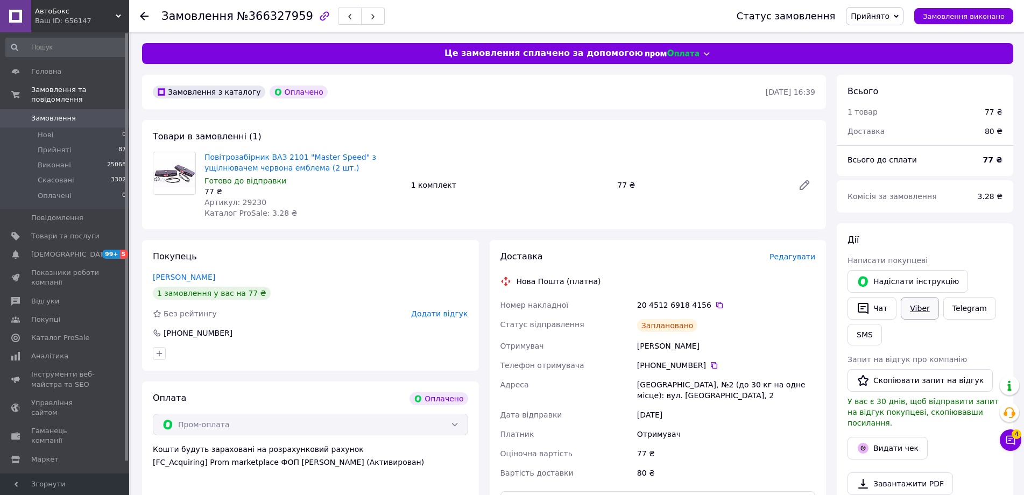
click at [913, 306] on link "Viber" at bounding box center [919, 308] width 38 height 23
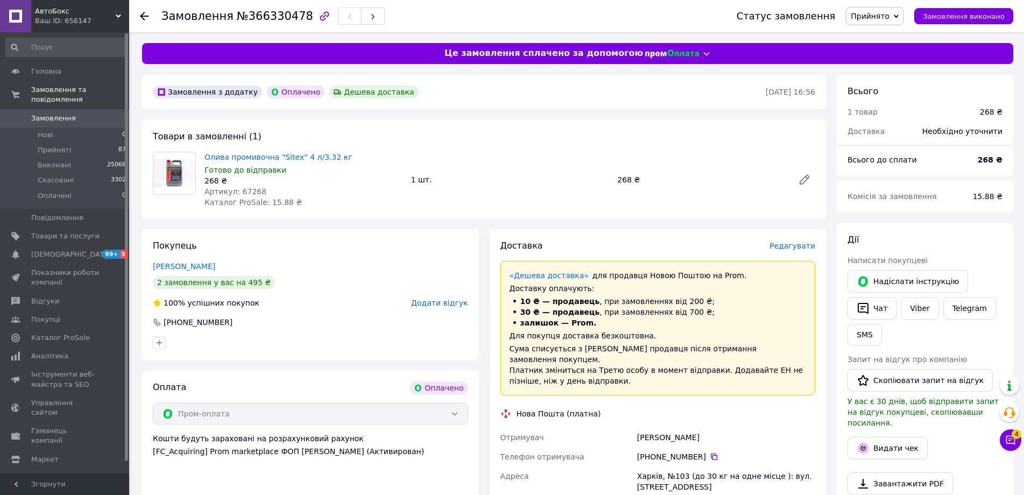
click at [784, 246] on span "Редагувати" at bounding box center [792, 246] width 46 height 9
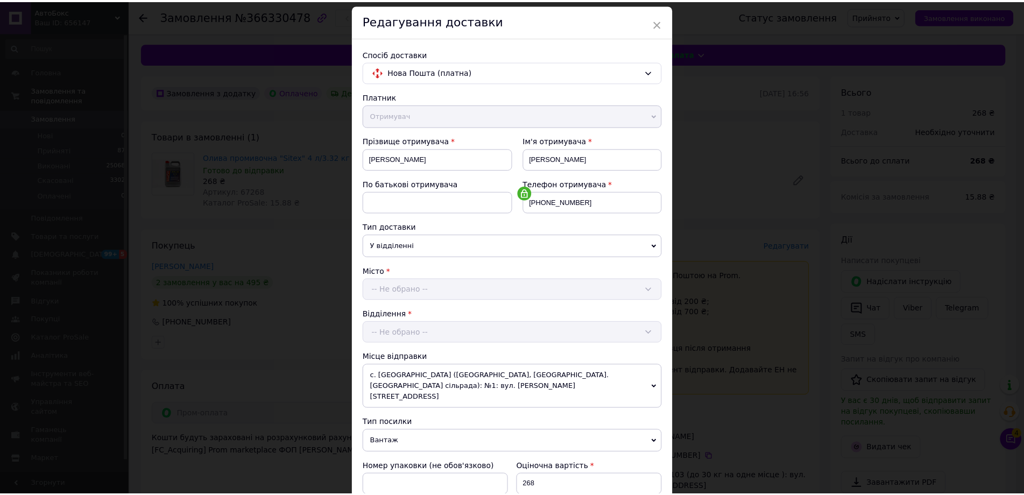
scroll to position [230, 0]
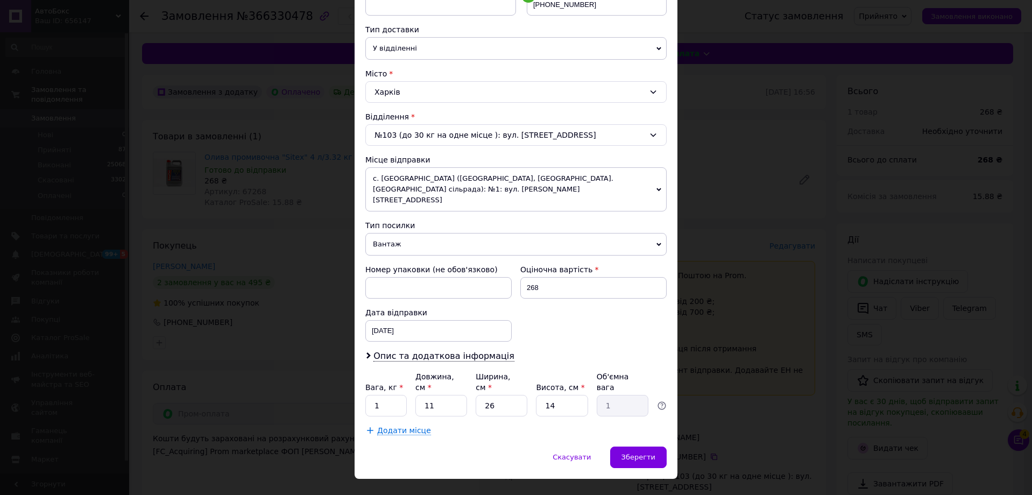
click at [400, 401] on div "Платник Отримувач Відправник Прізвище отримувача [PERSON_NAME] Ім'я отримувача …" at bounding box center [515, 165] width 301 height 542
click at [397, 395] on input "1" at bounding box center [385, 406] width 41 height 22
type input "4"
click at [445, 395] on input "11" at bounding box center [441, 406] width 52 height 22
type input "1"
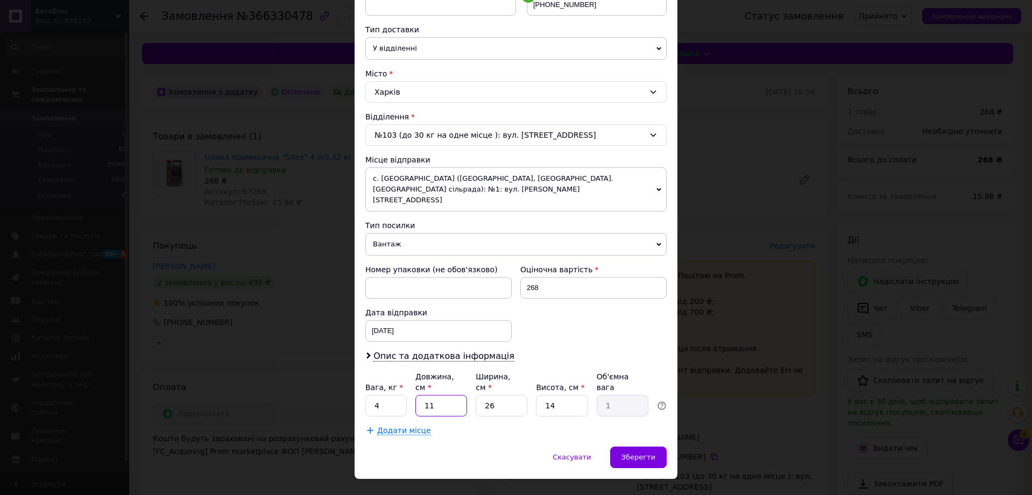
type input "0.1"
type input "3"
type input "0.27"
type input "38"
type input "3.46"
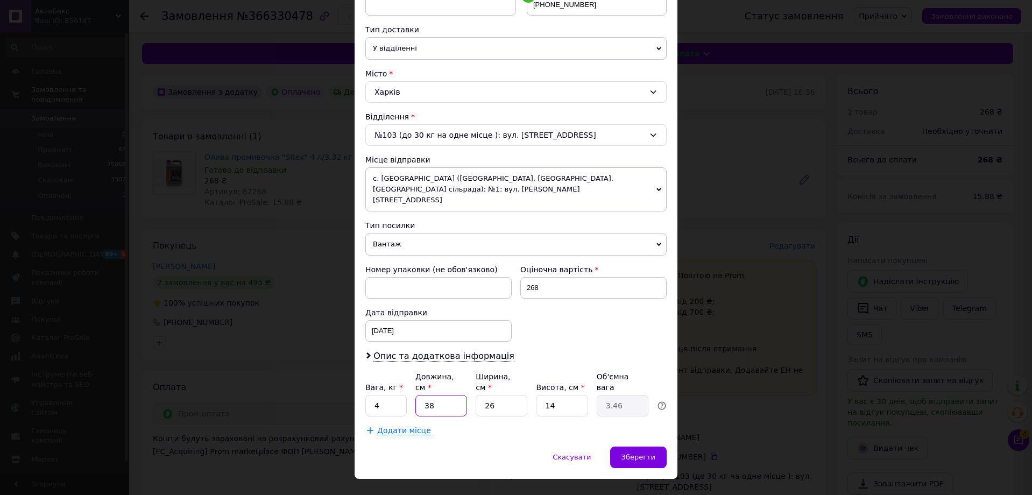
type input "38"
click at [564, 395] on input "14" at bounding box center [562, 406] width 52 height 22
type input "1"
type input "0.25"
type input "15"
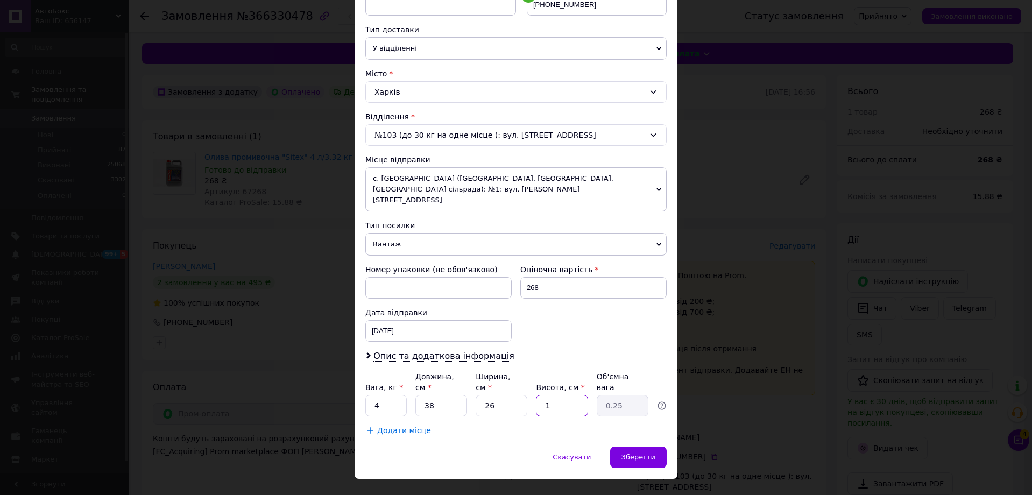
type input "3.71"
type input "1"
type input "0.25"
type input "16"
type input "3.95"
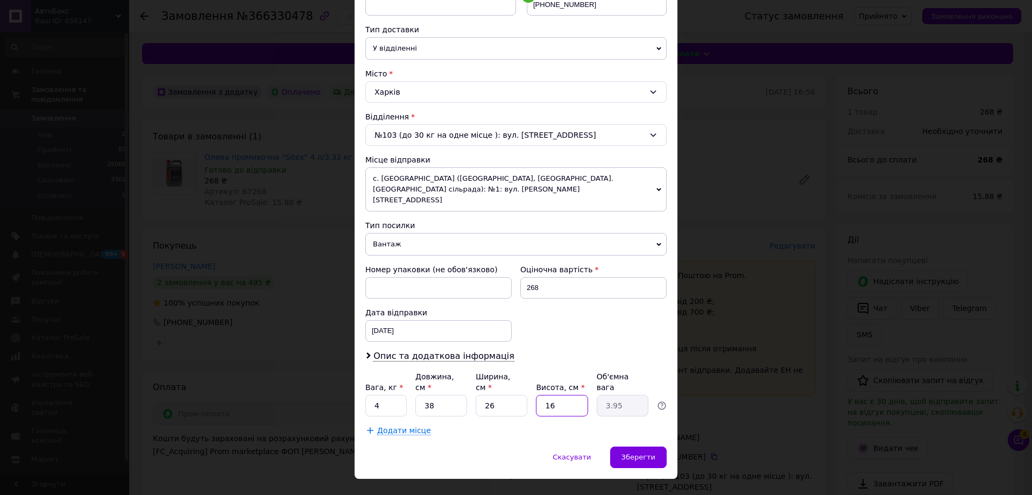
type input "16"
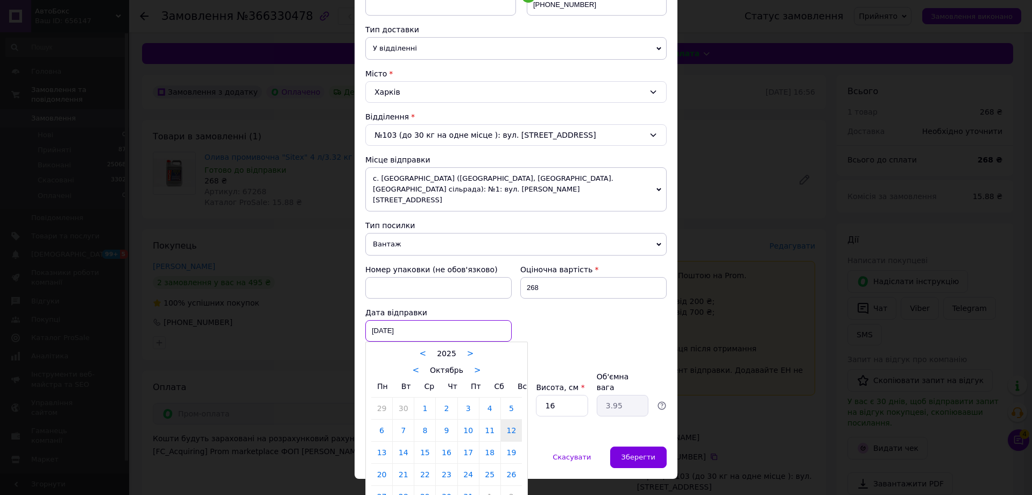
click at [424, 320] on div "[DATE] < 2025 > < Октябрь > Пн Вт Ср Чт Пт Сб Вс 29 30 1 2 3 4 5 6 7 8 9 10 11 …" at bounding box center [438, 331] width 146 height 22
click at [377, 442] on link "13" at bounding box center [381, 453] width 21 height 22
type input "[DATE]"
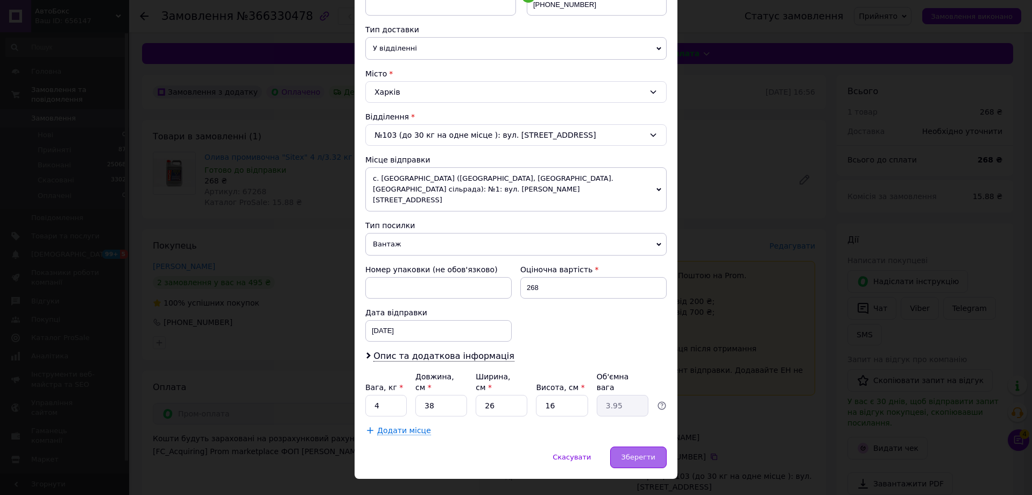
click at [652, 446] on div "Зберегти" at bounding box center [638, 457] width 56 height 22
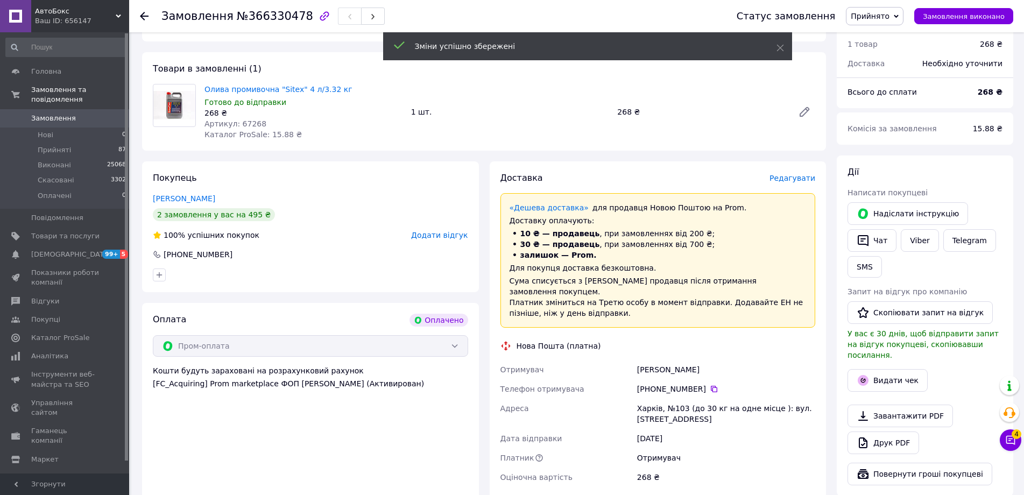
scroll to position [215, 0]
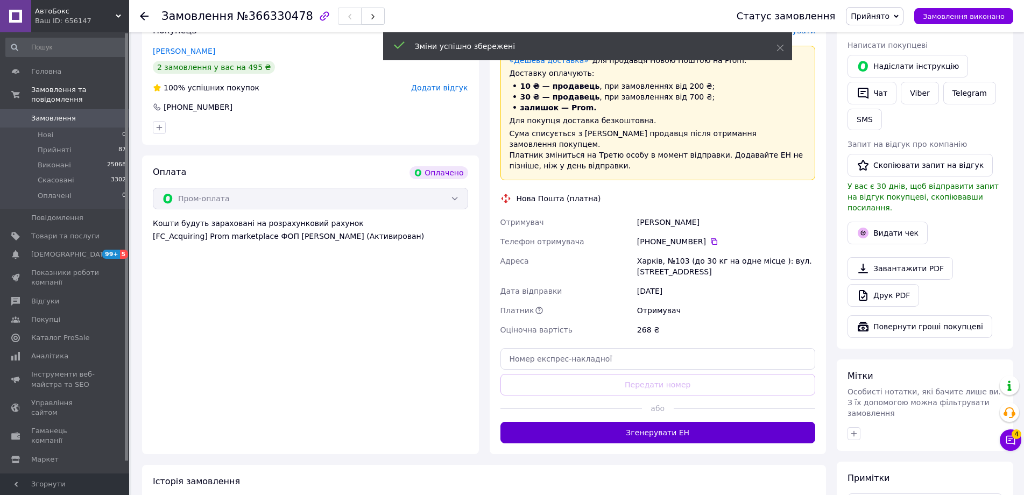
click at [678, 428] on button "Згенерувати ЕН" at bounding box center [657, 433] width 315 height 22
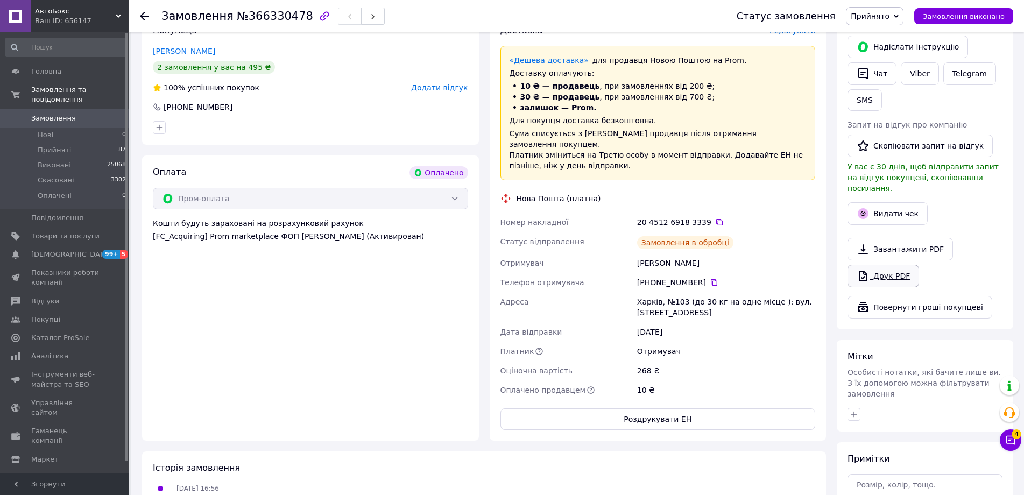
click at [884, 265] on link "Друк PDF" at bounding box center [883, 276] width 72 height 23
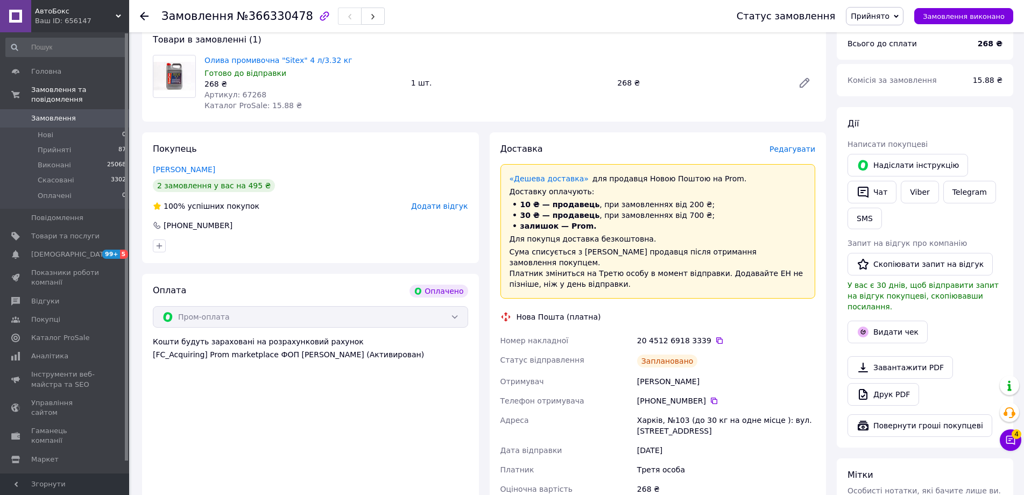
scroll to position [0, 0]
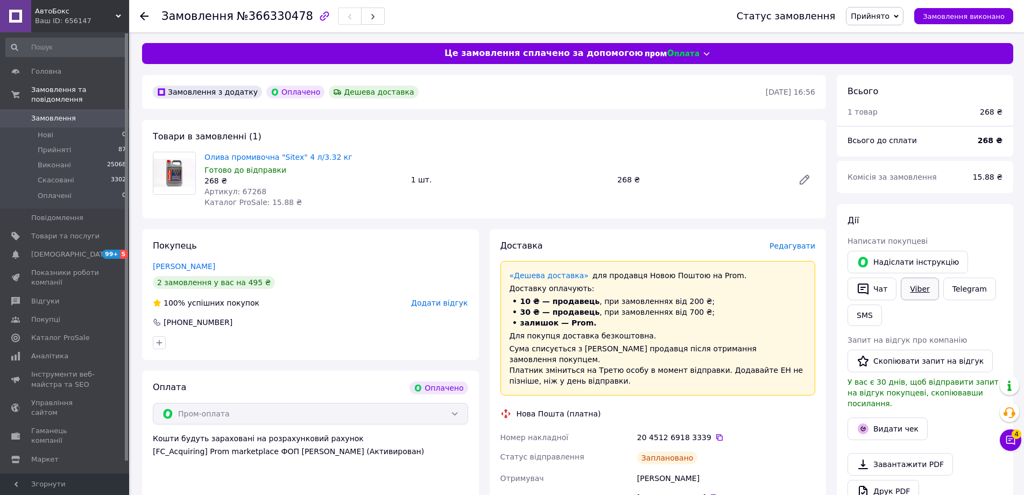
click at [914, 284] on link "Viber" at bounding box center [919, 289] width 38 height 23
click at [881, 287] on button "Чат" at bounding box center [871, 289] width 49 height 23
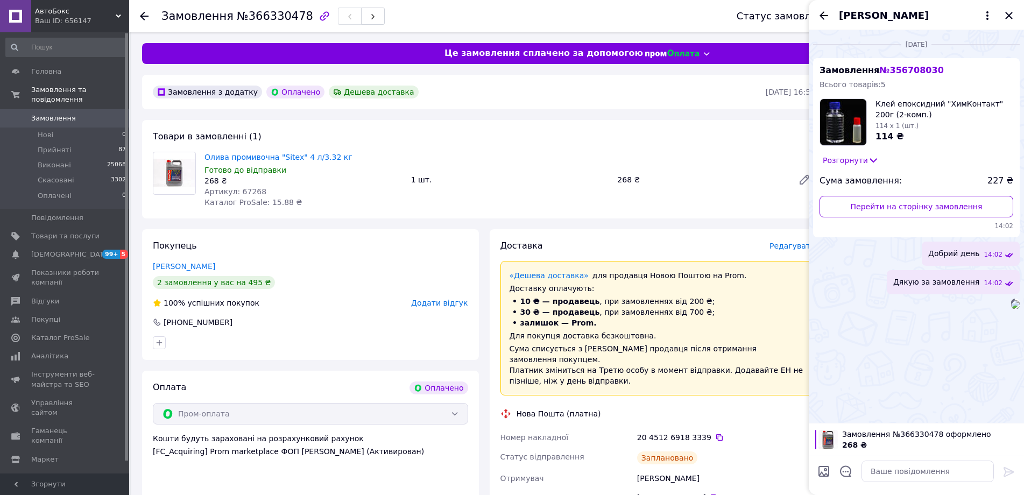
click at [827, 474] on input "Завантажити файли" at bounding box center [823, 471] width 13 height 13
type input "C:\fakepath\зображення_2025-10-12_170227599.png"
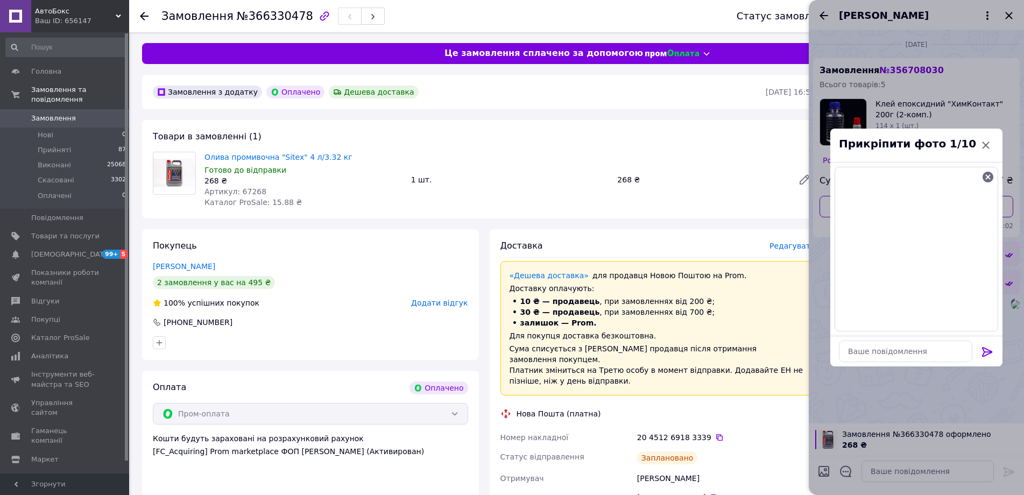
click at [985, 351] on icon at bounding box center [987, 352] width 10 height 10
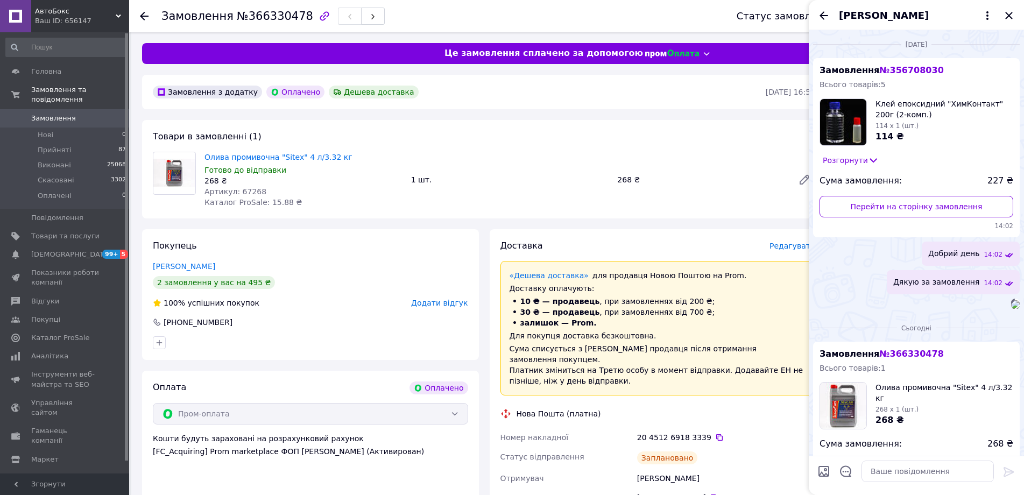
scroll to position [365, 0]
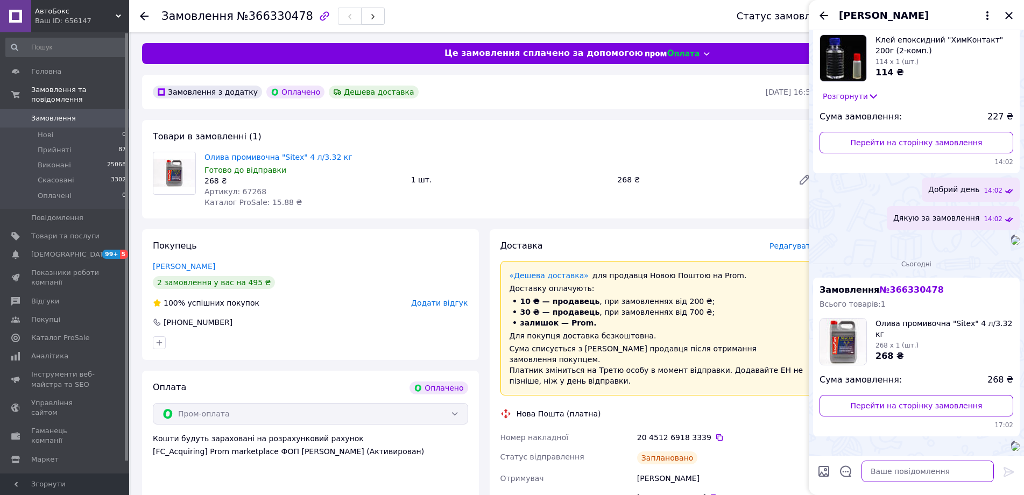
click at [927, 471] on textarea at bounding box center [927, 471] width 132 height 22
type textarea "L"
type textarea "Добрий день"
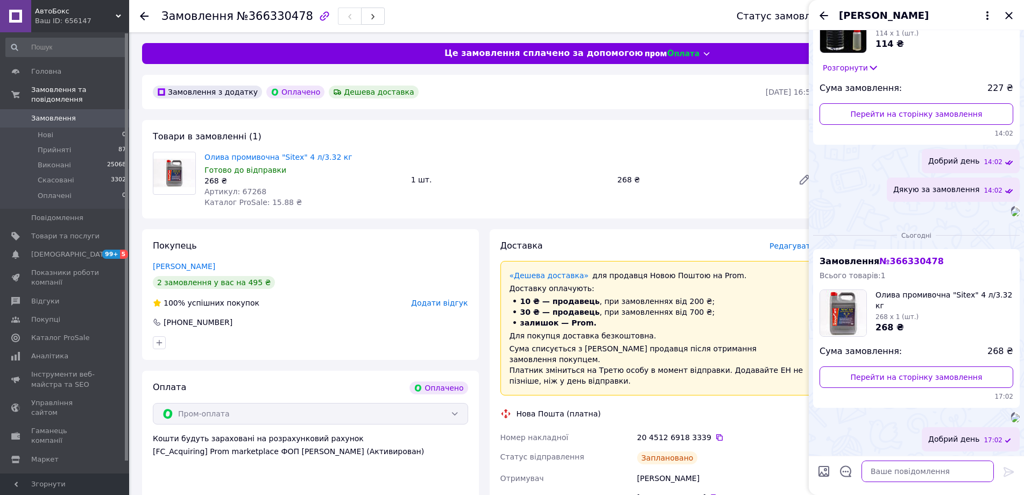
scroll to position [394, 0]
type textarea "Дякую за замовлення"
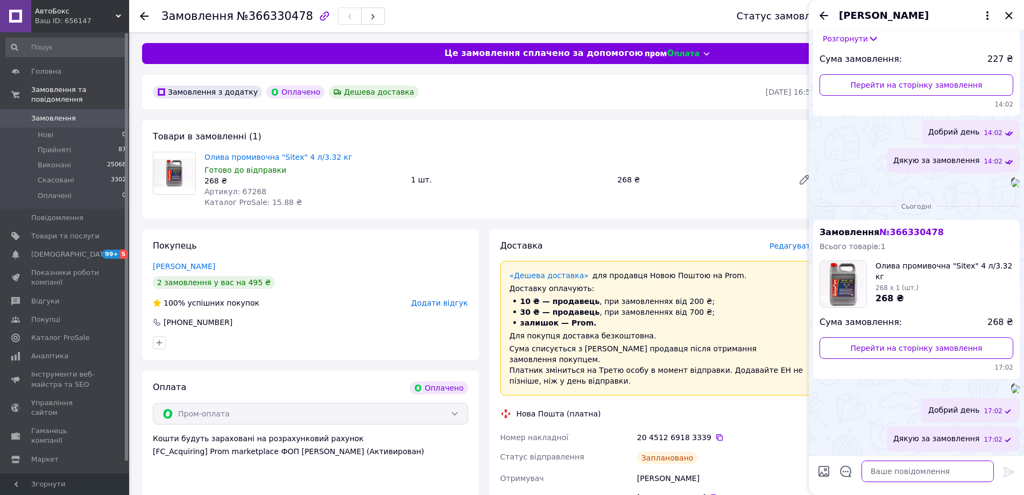
scroll to position [422, 0]
click at [1009, 20] on icon "Закрити" at bounding box center [1008, 15] width 13 height 13
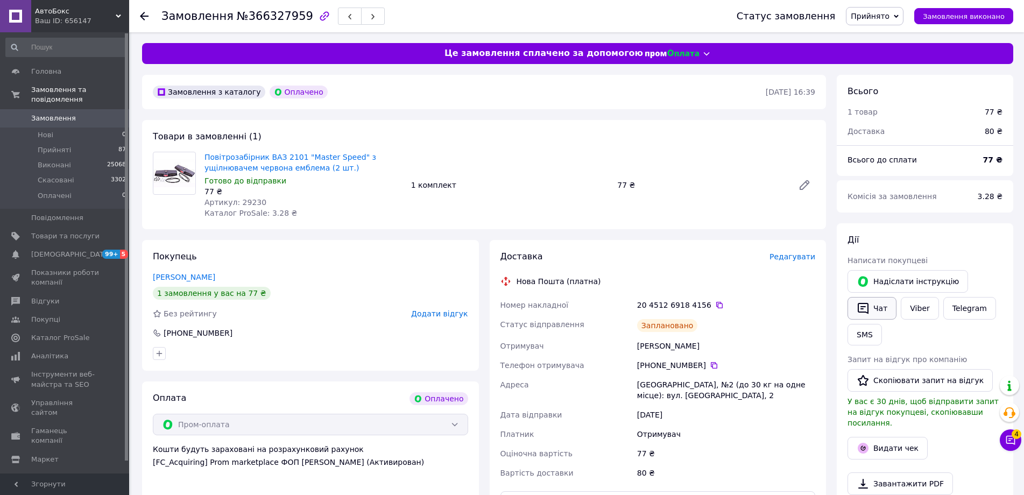
click at [873, 307] on button "Чат" at bounding box center [871, 308] width 49 height 23
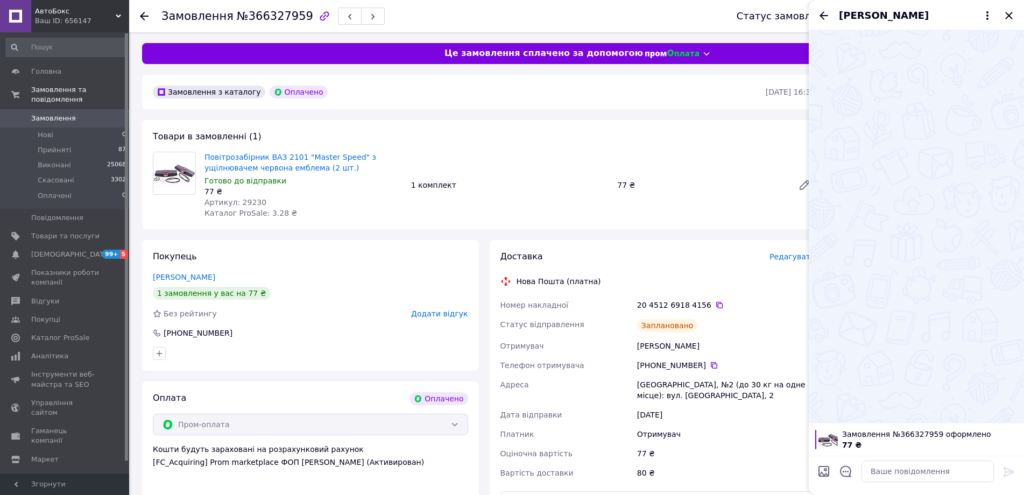
click at [821, 471] on input "Завантажити файли" at bounding box center [823, 471] width 13 height 13
type input "C:\fakepath\зображення_2025-10-12_170433750.png"
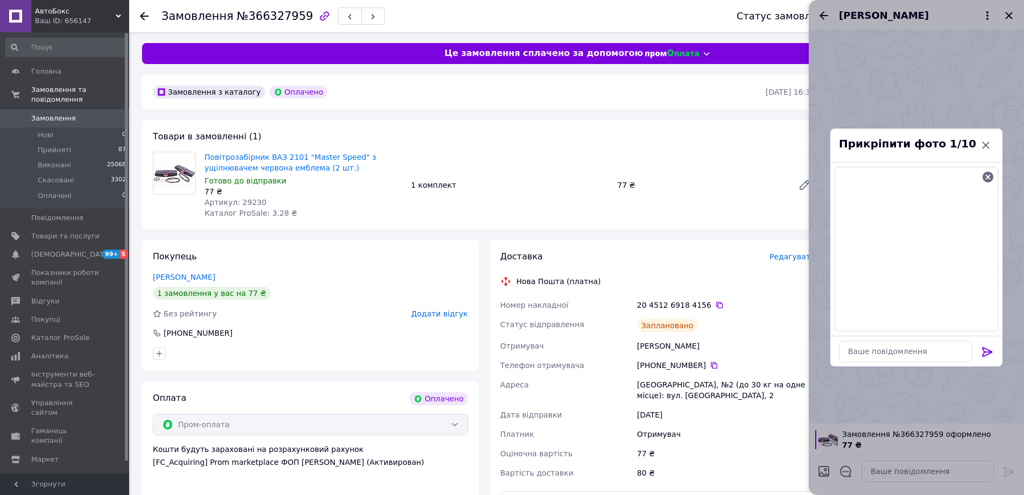
click at [980, 354] on div at bounding box center [987, 353] width 22 height 25
click at [985, 348] on icon at bounding box center [987, 352] width 10 height 10
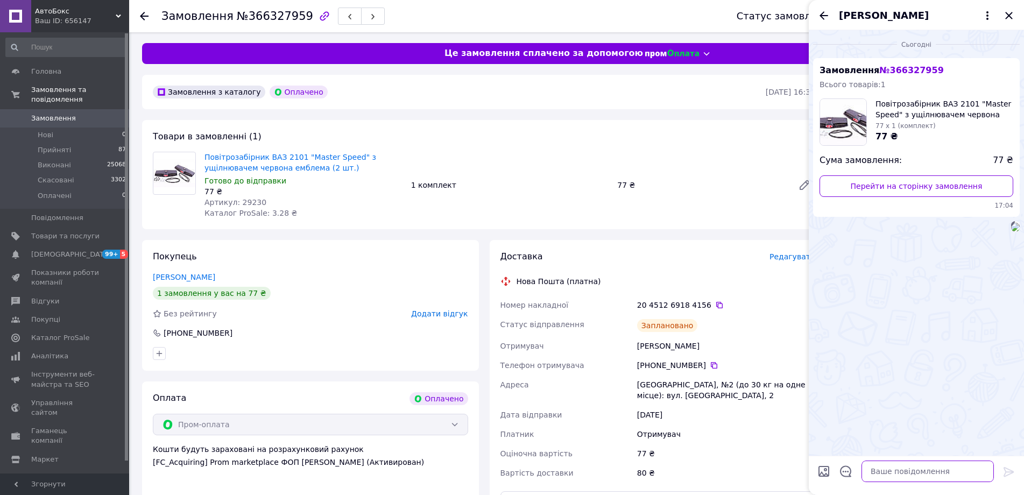
click at [911, 472] on textarea at bounding box center [927, 471] width 132 height 22
type textarea "Добрий день"
type textarea "Дякую за замовлення"
click at [1005, 17] on icon "Закрити" at bounding box center [1008, 15] width 13 height 13
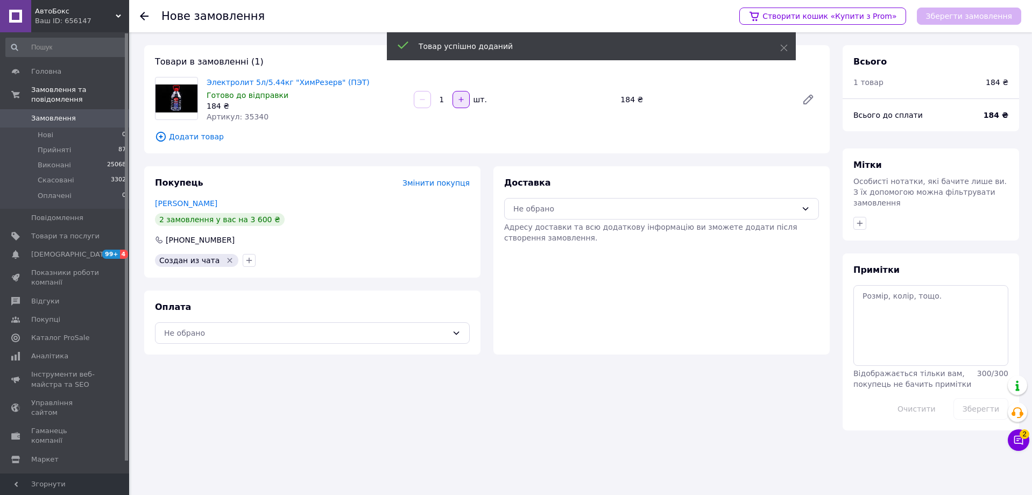
click at [468, 104] on button "button" at bounding box center [460, 99] width 17 height 17
click at [467, 104] on button "button" at bounding box center [460, 99] width 17 height 17
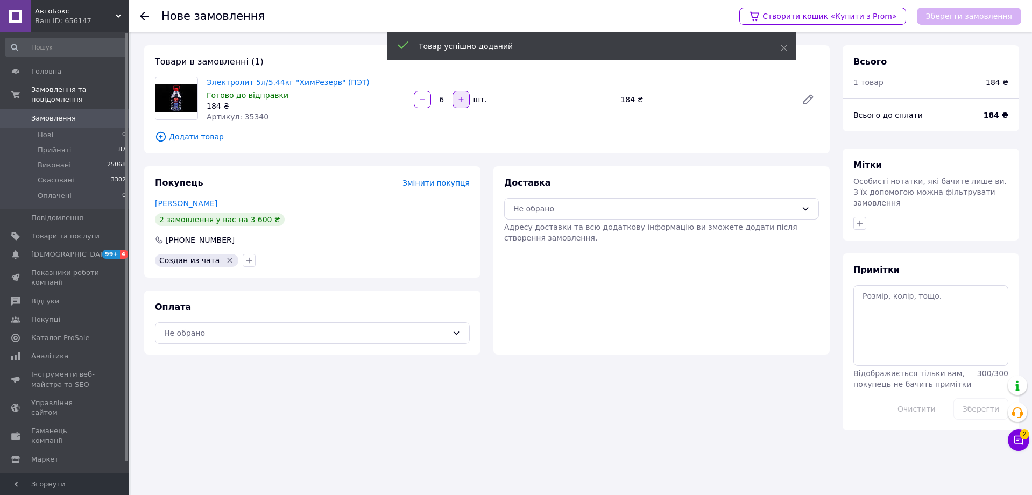
click at [467, 104] on button "button" at bounding box center [460, 99] width 17 height 17
type input "10"
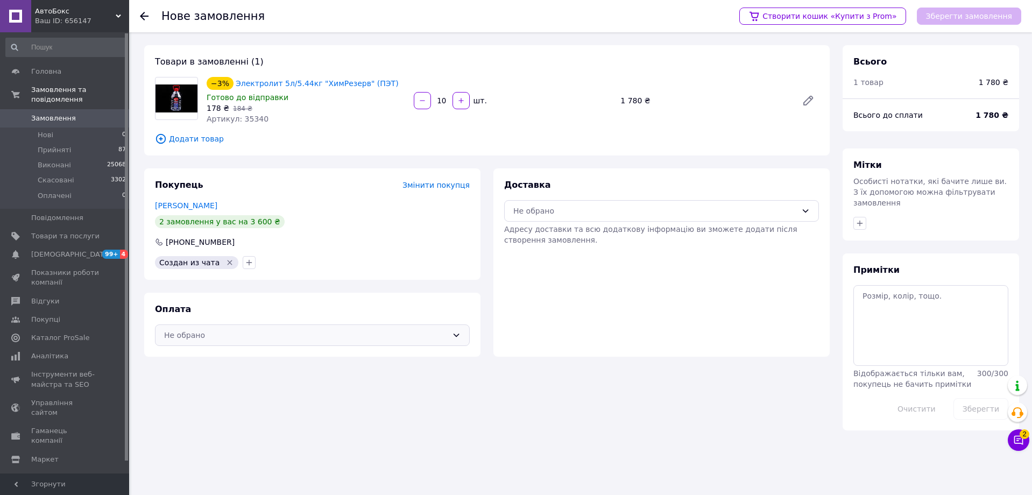
click at [252, 342] on div "Не обрано" at bounding box center [312, 335] width 315 height 22
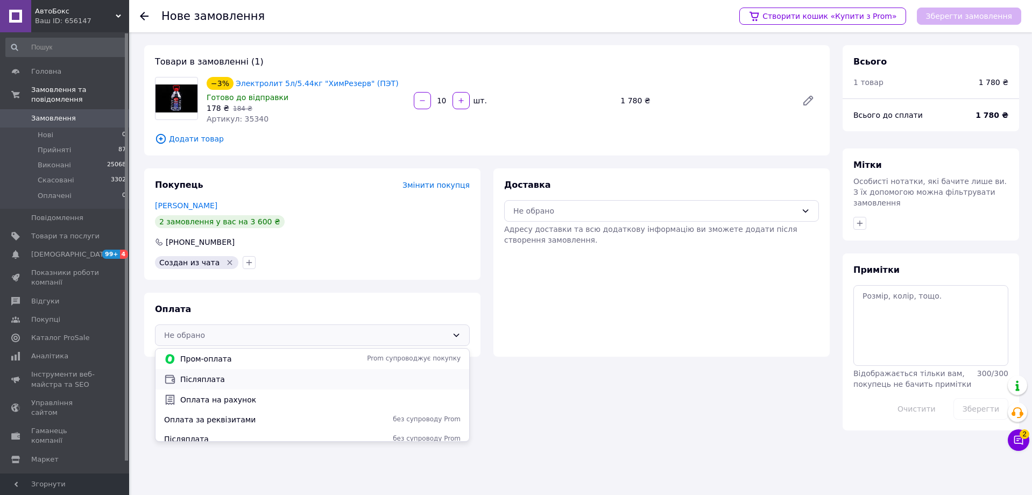
click at [231, 377] on span "Післяплата" at bounding box center [320, 379] width 280 height 11
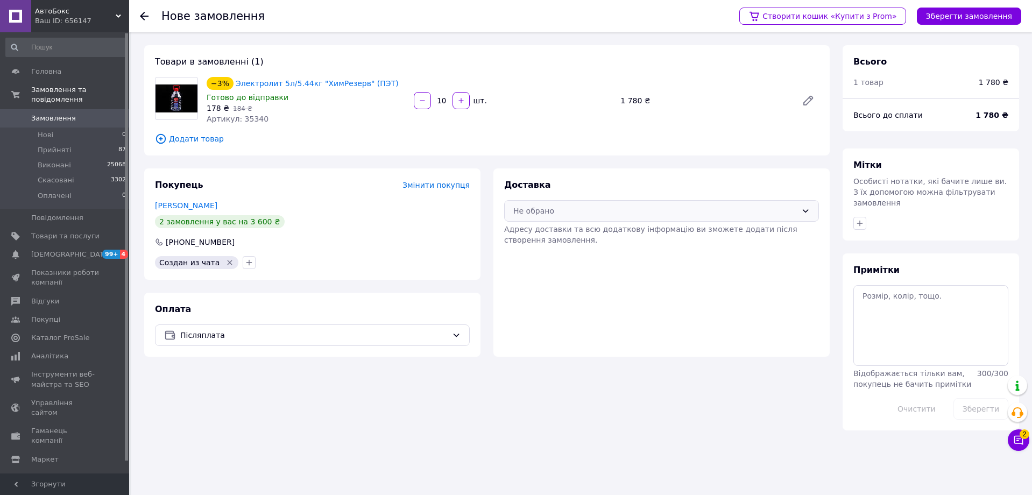
click at [551, 218] on div "Не обрано" at bounding box center [661, 211] width 315 height 22
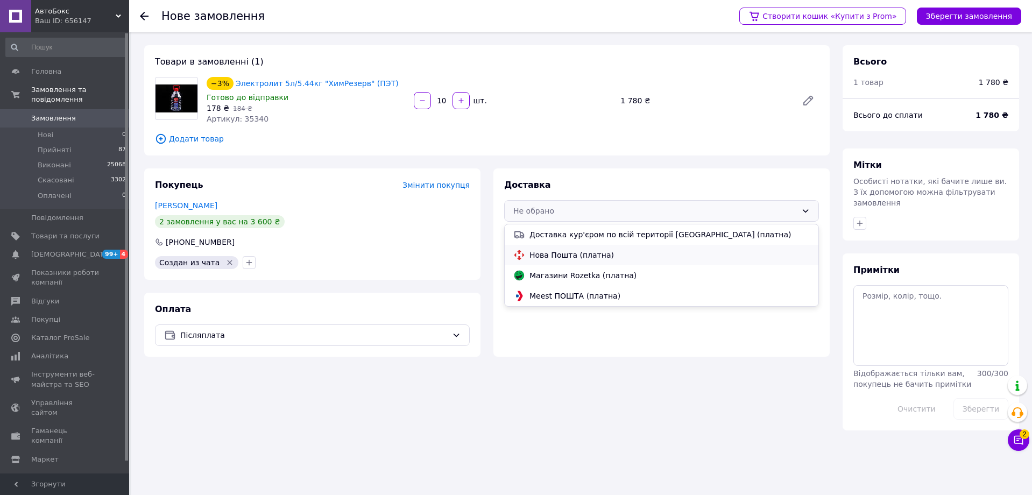
click at [540, 262] on div "Нова Пошта (платна)" at bounding box center [662, 255] width 314 height 20
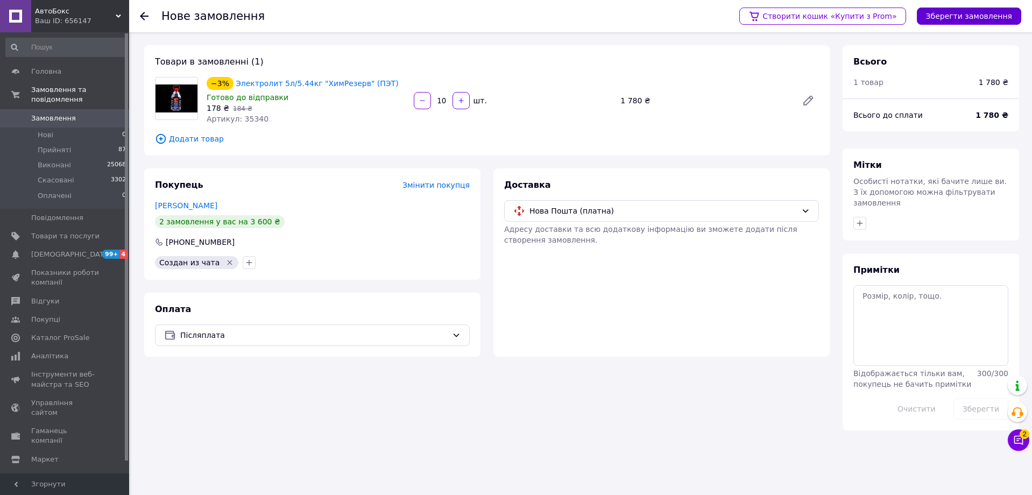
click at [985, 22] on button "Зберегти замовлення" at bounding box center [969, 16] width 104 height 17
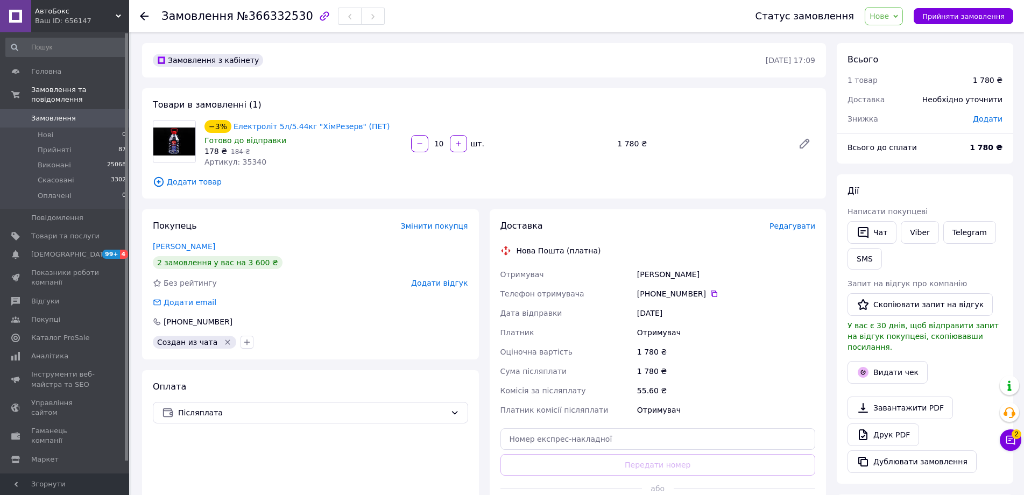
click at [886, 18] on span "Нове" at bounding box center [878, 16] width 19 height 9
click at [888, 38] on li "Прийнято" at bounding box center [889, 38] width 49 height 16
click at [793, 226] on span "Редагувати" at bounding box center [792, 226] width 46 height 9
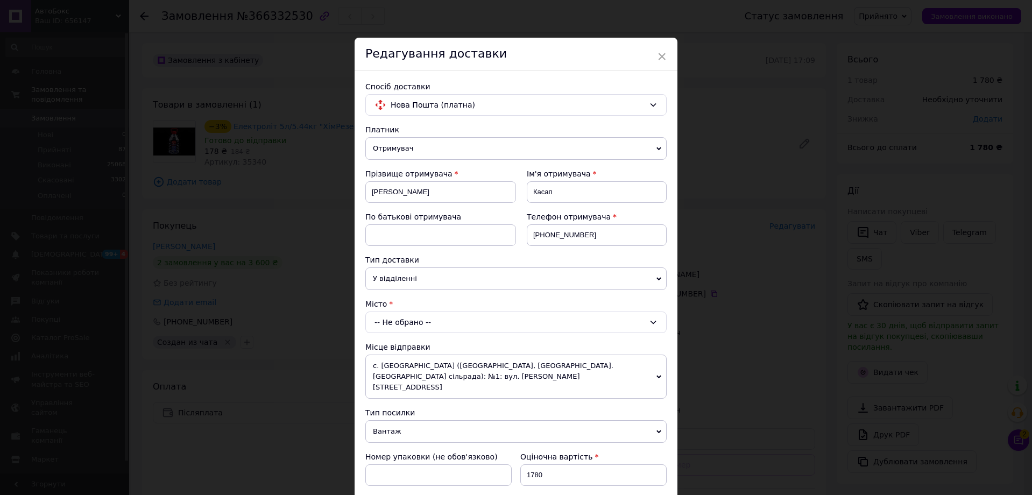
click at [402, 323] on div "-- Не обрано --" at bounding box center [515, 322] width 301 height 22
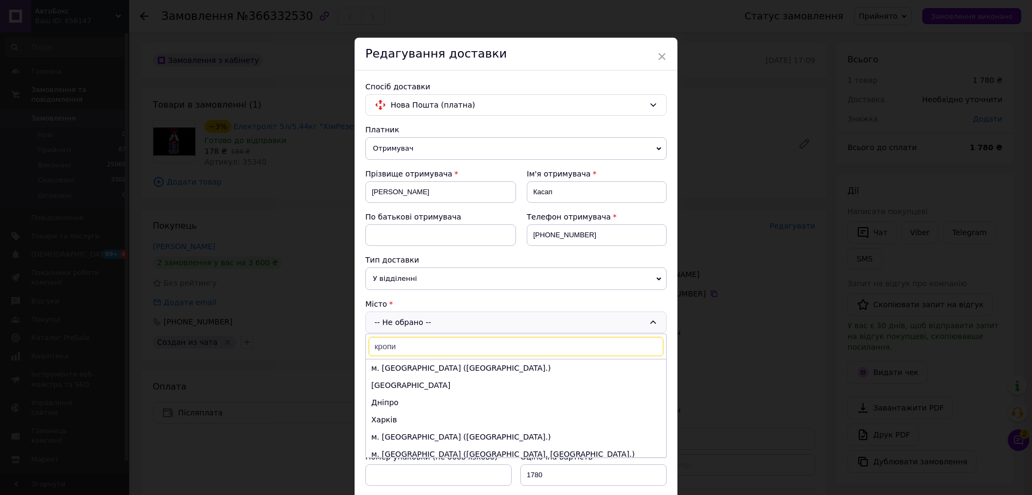
type input "кропив"
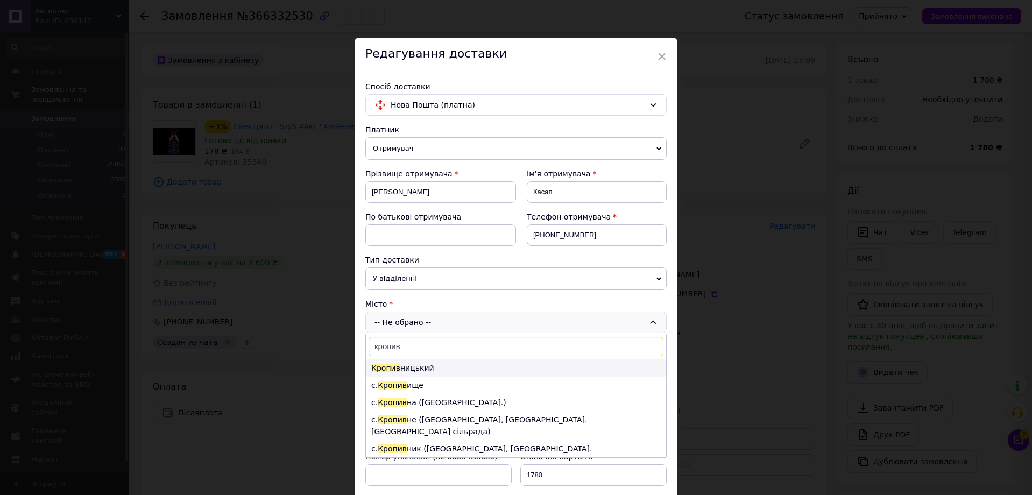
click at [428, 368] on li "Кропив ницький" at bounding box center [516, 367] width 300 height 17
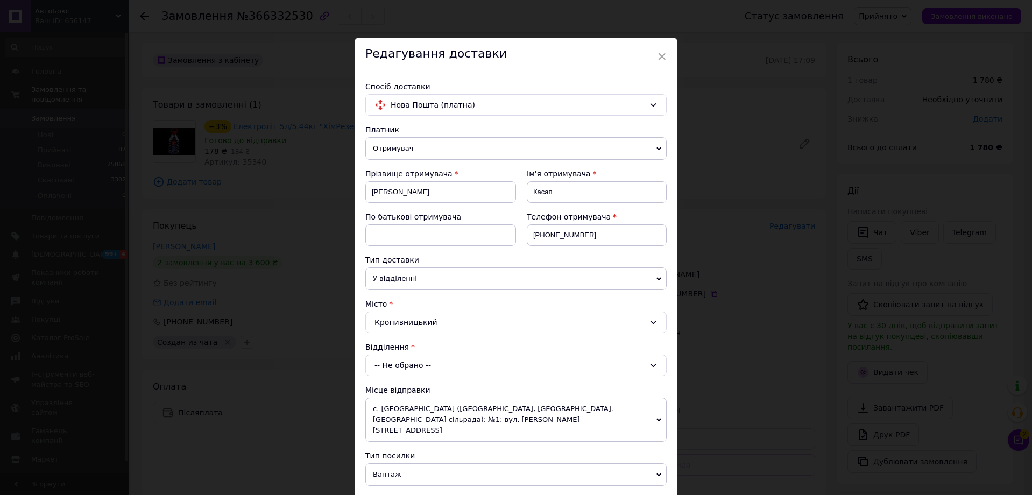
click at [408, 366] on div "-- Не обрано --" at bounding box center [515, 365] width 301 height 22
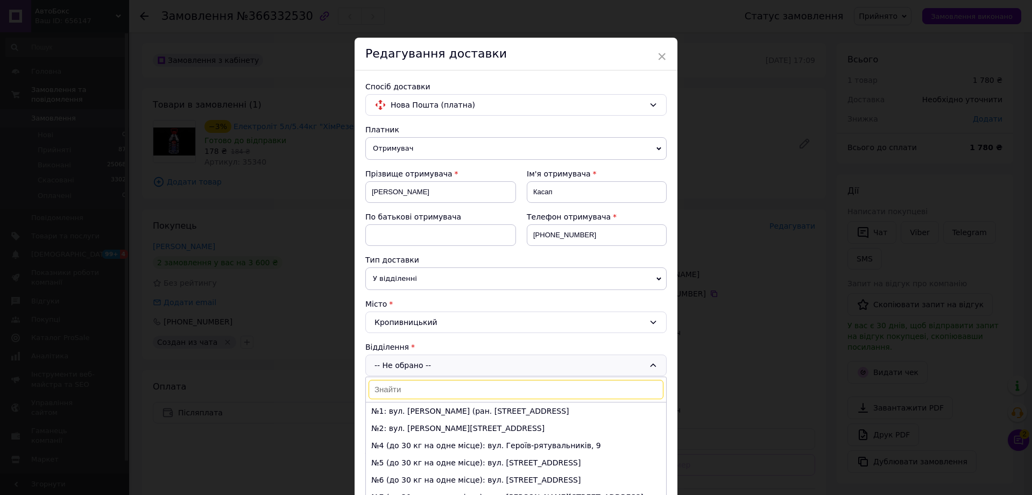
click at [408, 366] on div "-- Не обрано -- №1: вул. Олега Паршутіна (ран. Аерофлотська), 28 №2: вул. Євген…" at bounding box center [515, 365] width 301 height 22
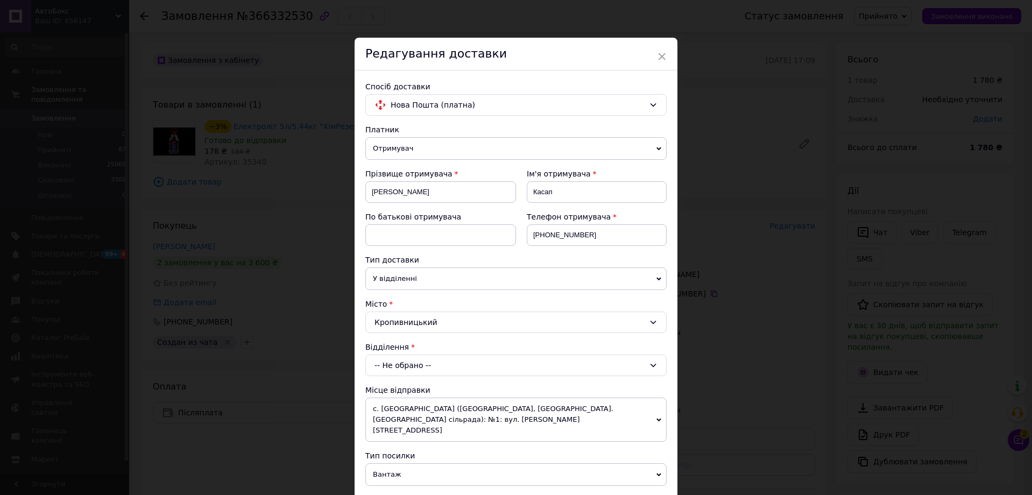
click at [403, 276] on span "У відділенні" at bounding box center [515, 278] width 301 height 23
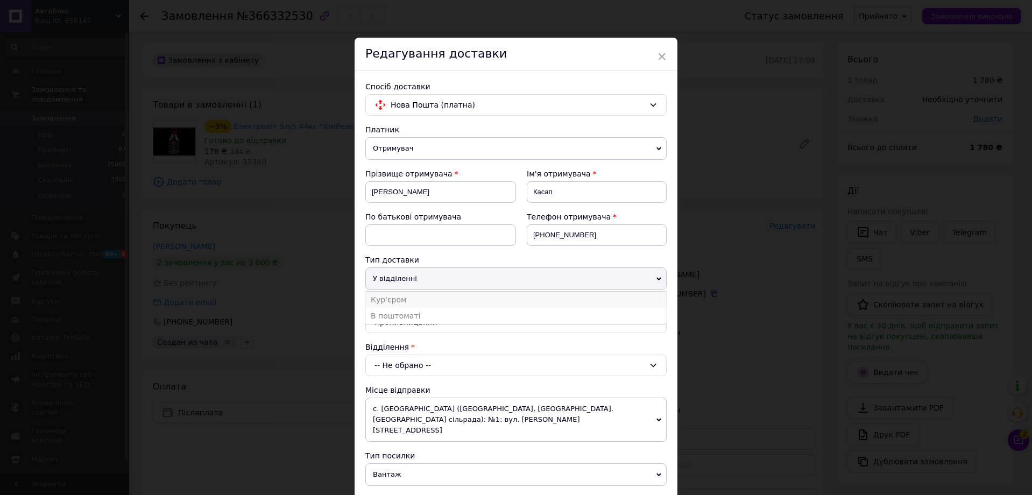
click at [400, 301] on li "Кур'єром" at bounding box center [515, 300] width 301 height 16
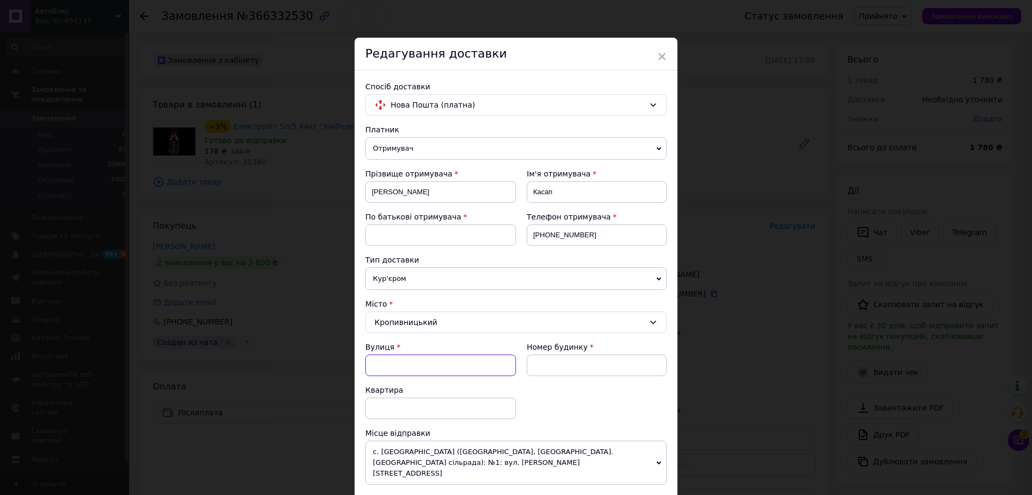
click at [400, 366] on input "Вулиця" at bounding box center [440, 365] width 151 height 22
paste input "Квіткова"
click at [415, 390] on div "вул. Квіткова" at bounding box center [441, 387] width 150 height 19
type input "вул. Квіткова"
click at [543, 369] on input at bounding box center [597, 365] width 140 height 22
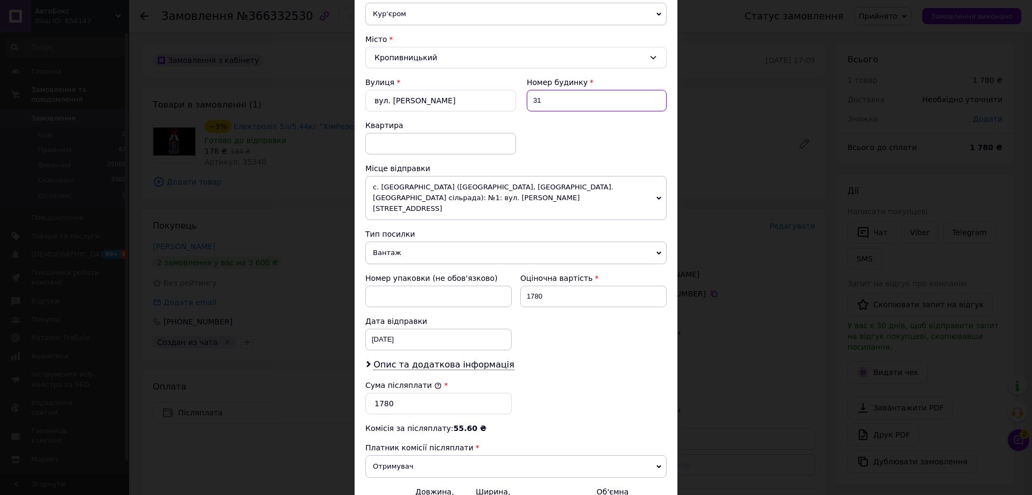
scroll to position [377, 0]
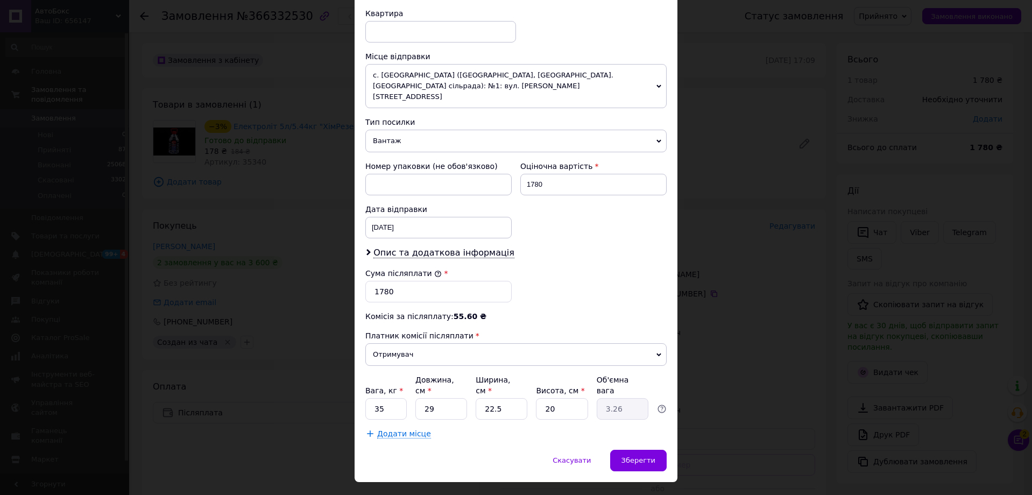
type input "31"
click at [394, 398] on input "35" at bounding box center [385, 409] width 41 height 22
type input "3"
type input "20"
click at [448, 398] on input "29" at bounding box center [441, 409] width 52 height 22
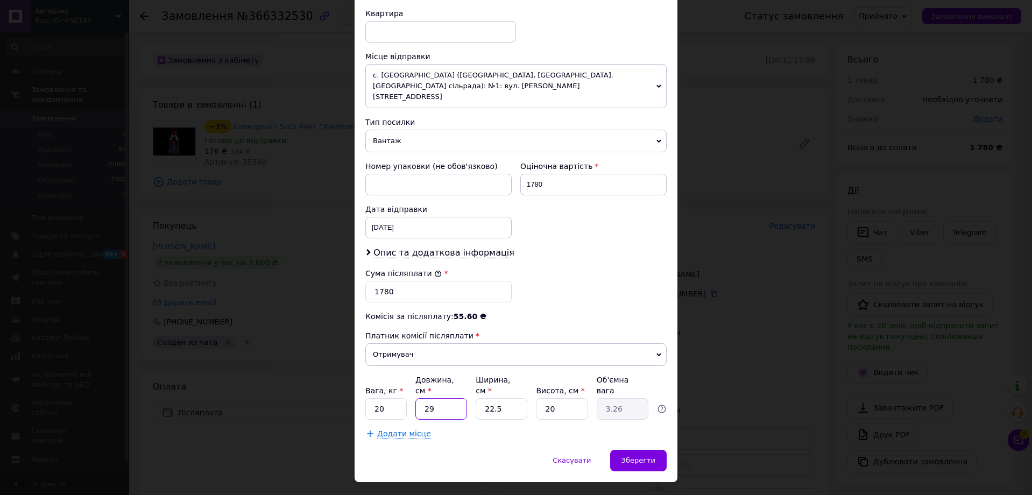
type input "2"
type input "0.23"
type input "4"
type input "0.45"
type input "49"
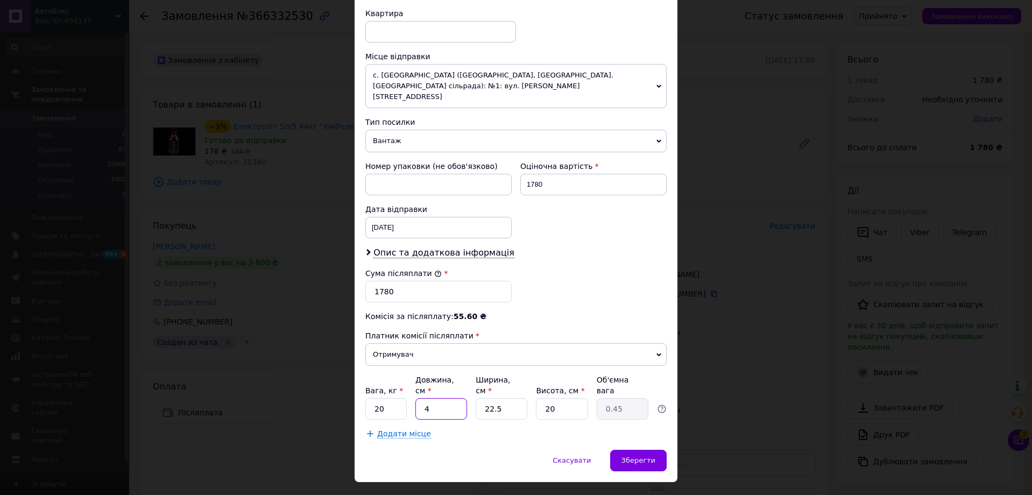
type input "5.51"
type input "4"
type input "0.45"
type input "40"
type input "4.5"
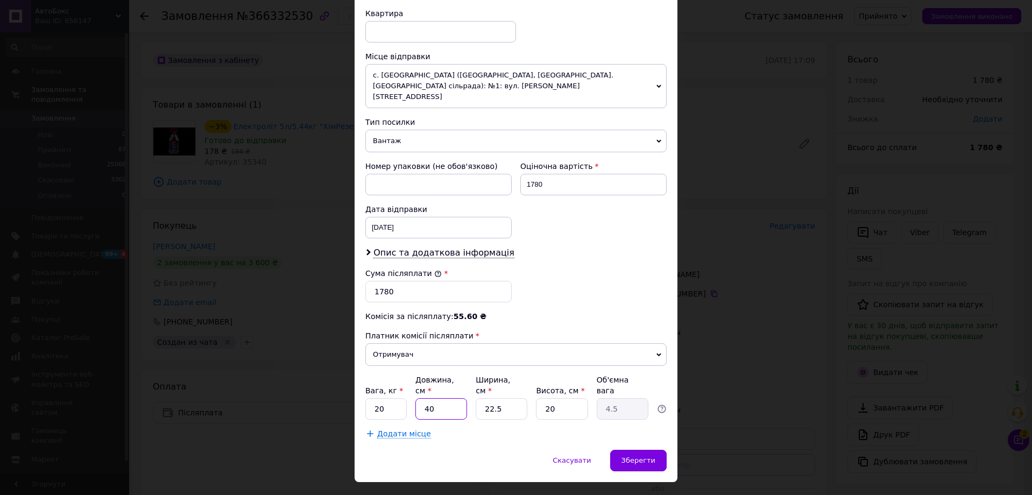
type input "40"
click at [508, 398] on input "22.5" at bounding box center [501, 409] width 52 height 22
type input "22."
type input "4.4"
type input "2"
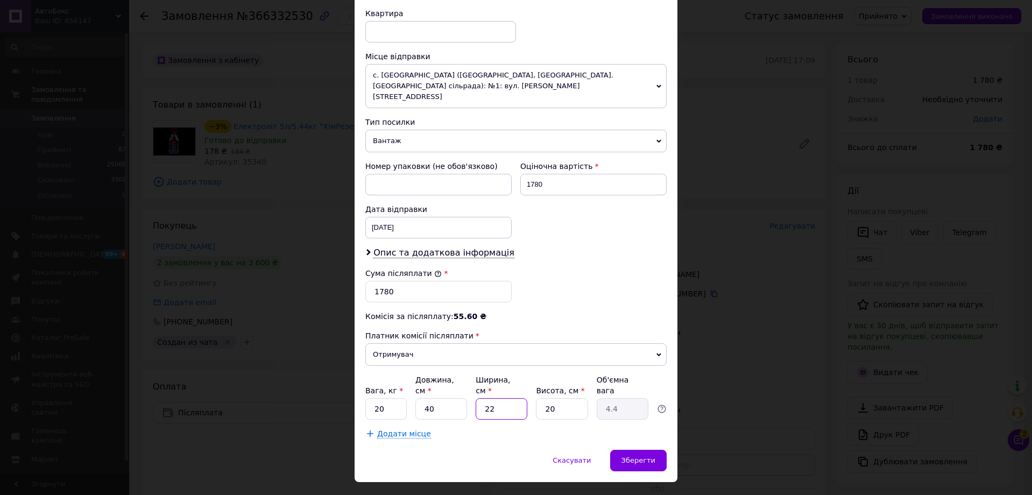
type input "0.4"
type input "24"
type input "4.8"
type input "249"
type input "49.8"
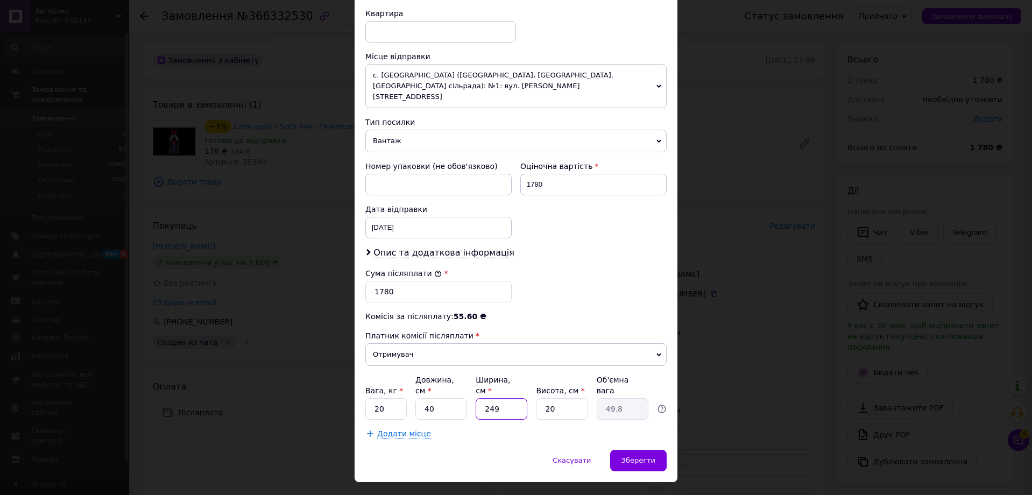
type input "24"
type input "4.8"
type input "2"
type input "0.4"
type input "4"
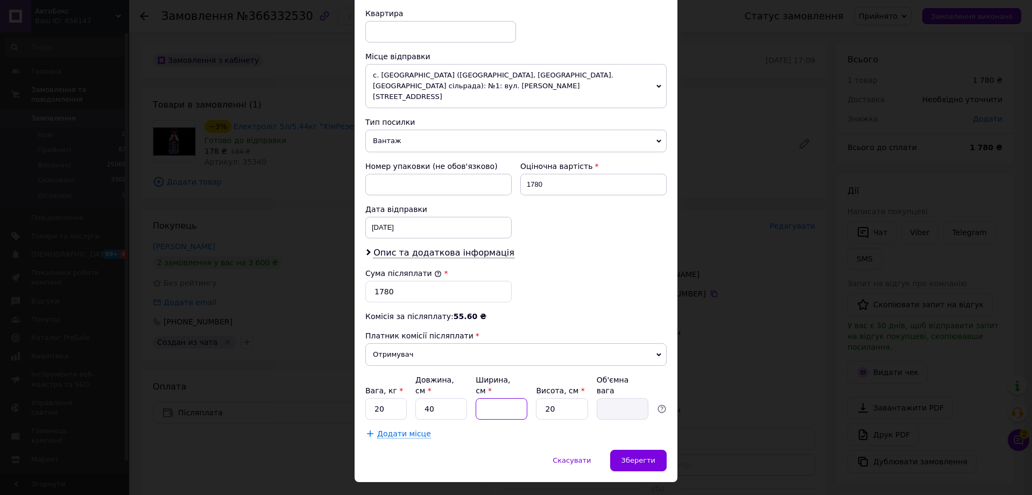
type input "0.8"
type input "40"
type input "8"
type input "40"
click at [563, 398] on input "20" at bounding box center [562, 409] width 52 height 22
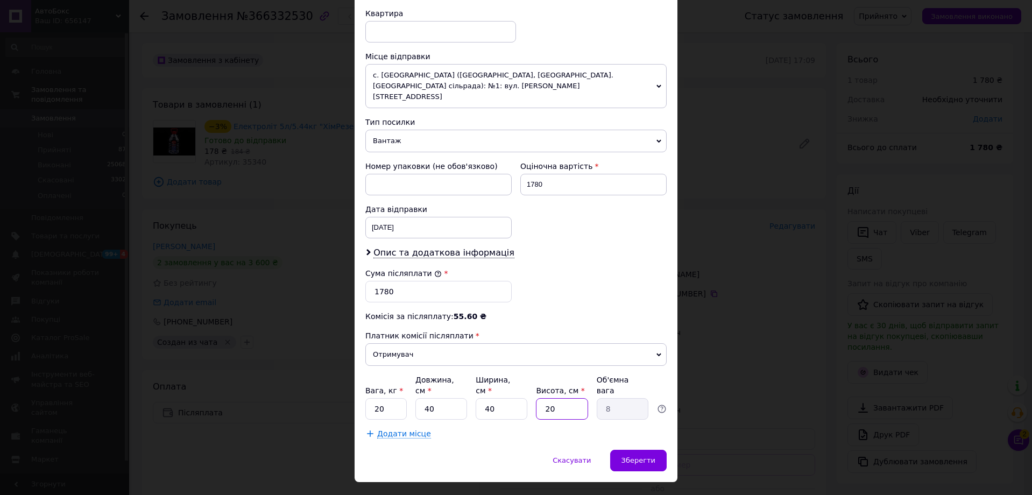
type input "2"
type input "0.8"
type input "4"
type input "1.6"
type input "40"
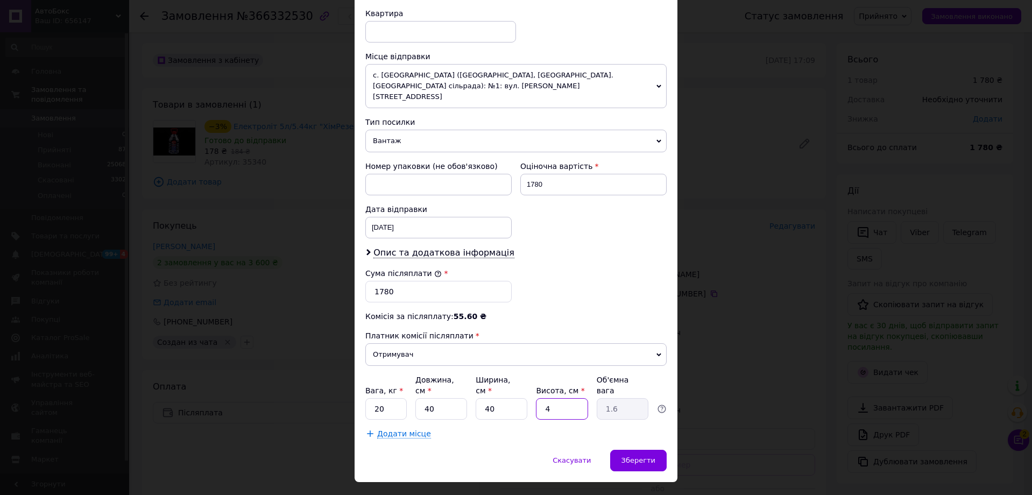
type input "16"
type input "4"
type input "1.6"
type input "45"
type input "18"
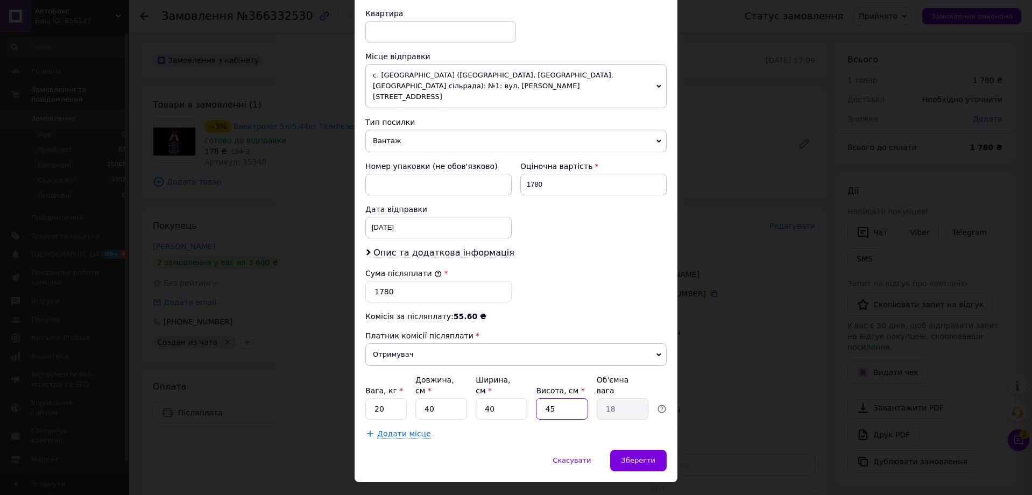
type input "45"
click at [508, 398] on input "40" at bounding box center [501, 409] width 52 height 22
type input "4"
type input "1.8"
type input "42"
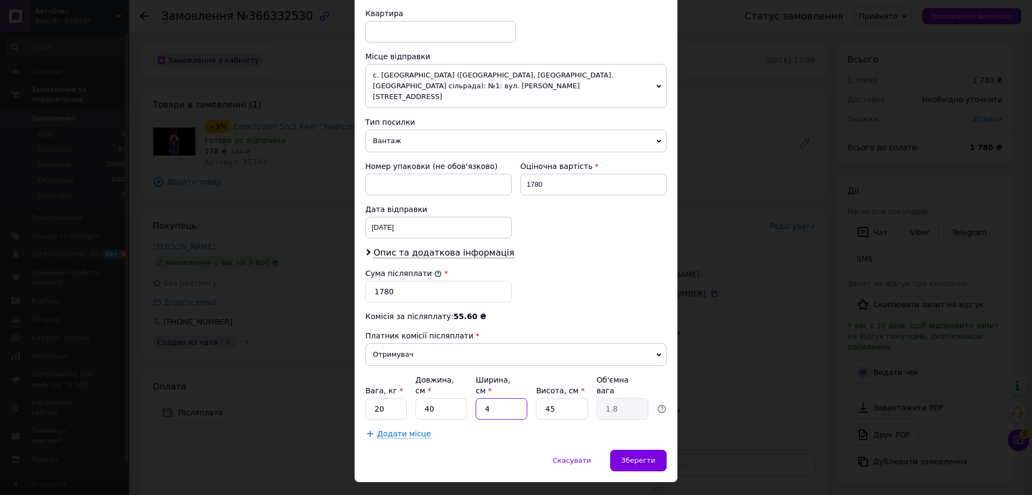
type input "18.9"
type input "42"
click at [439, 398] on input "40" at bounding box center [441, 409] width 52 height 22
type input "4"
type input "1.89"
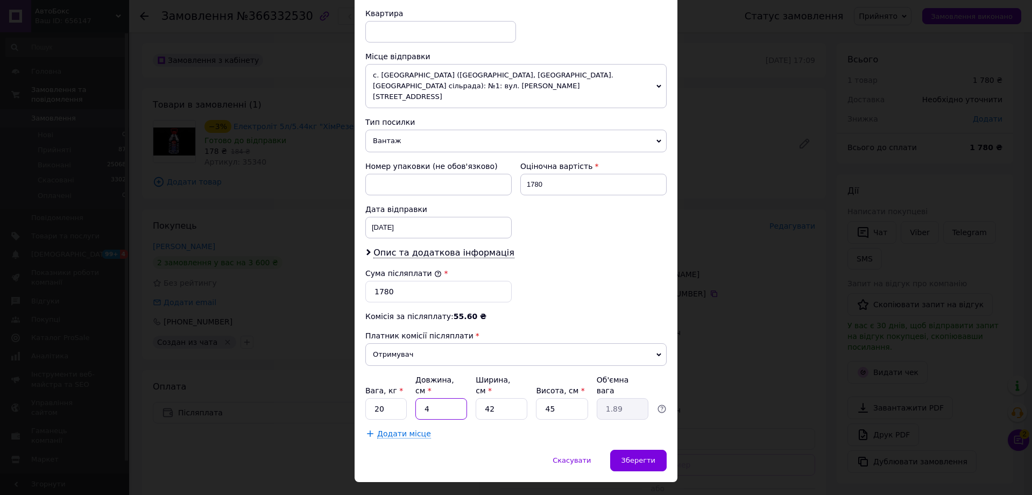
type input "41"
type input "19.37"
type input "41"
click at [465, 217] on div "12.10.2025 < 2025 > < Октябрь > Пн Вт Ср Чт Пт Сб Вс 29 30 1 2 3 4 5 6 7 8 9 10…" at bounding box center [438, 228] width 146 height 22
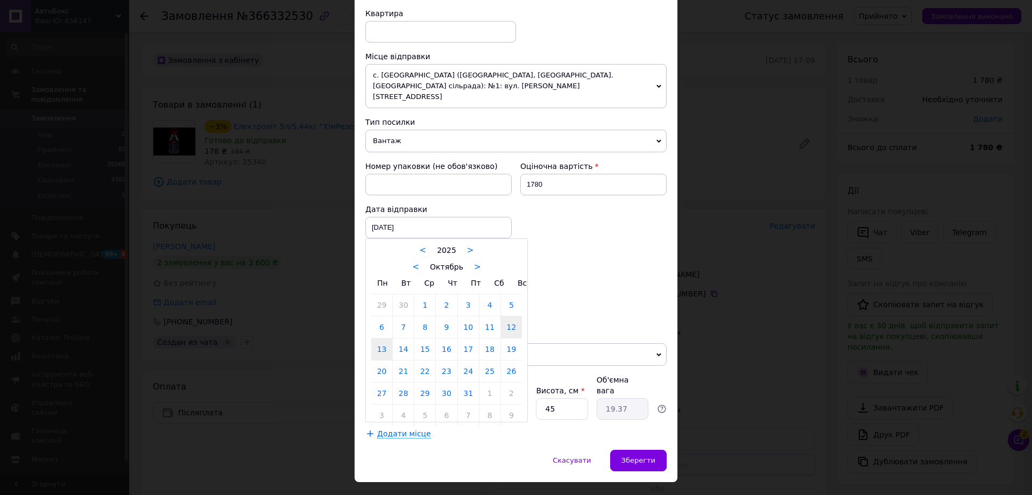
click at [374, 340] on link "13" at bounding box center [381, 349] width 21 height 22
type input "13.10.2025"
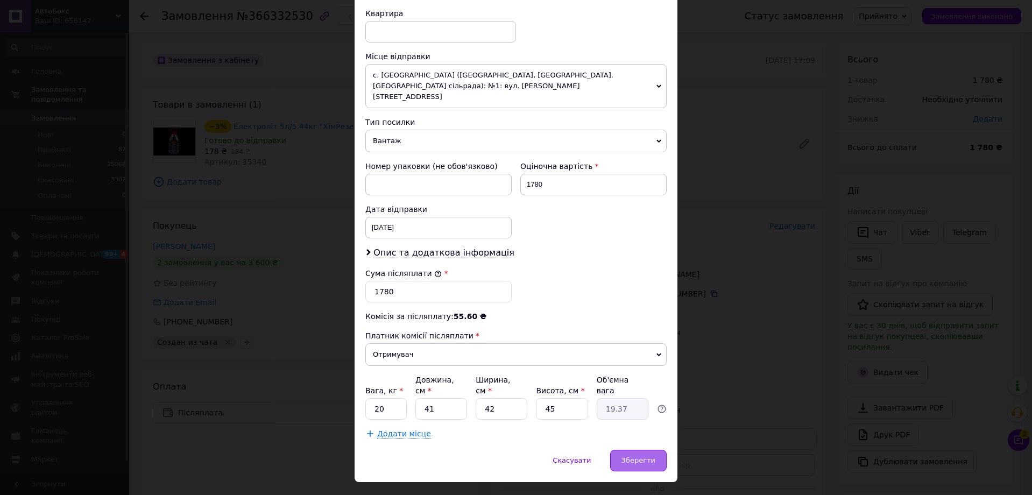
click at [633, 456] on span "Зберегти" at bounding box center [638, 460] width 34 height 8
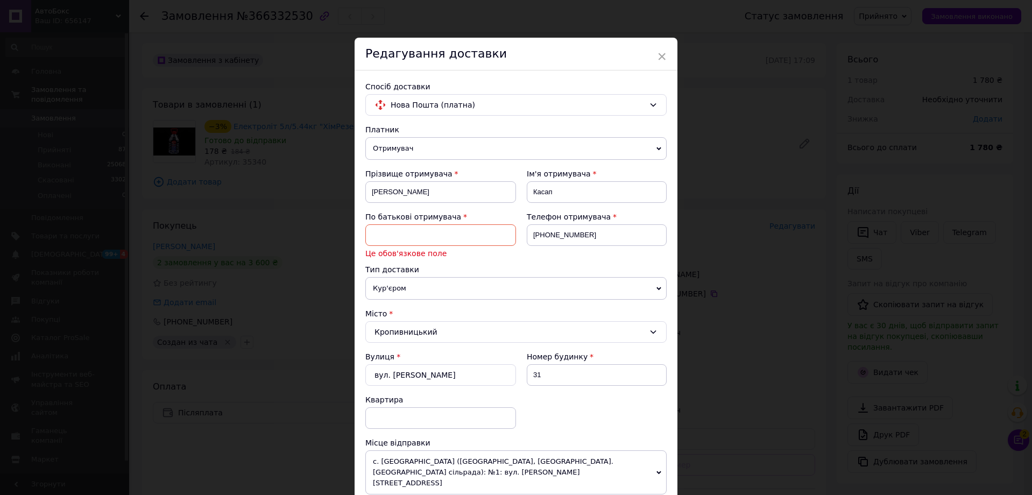
click at [440, 234] on input at bounding box center [440, 235] width 151 height 22
type input "А"
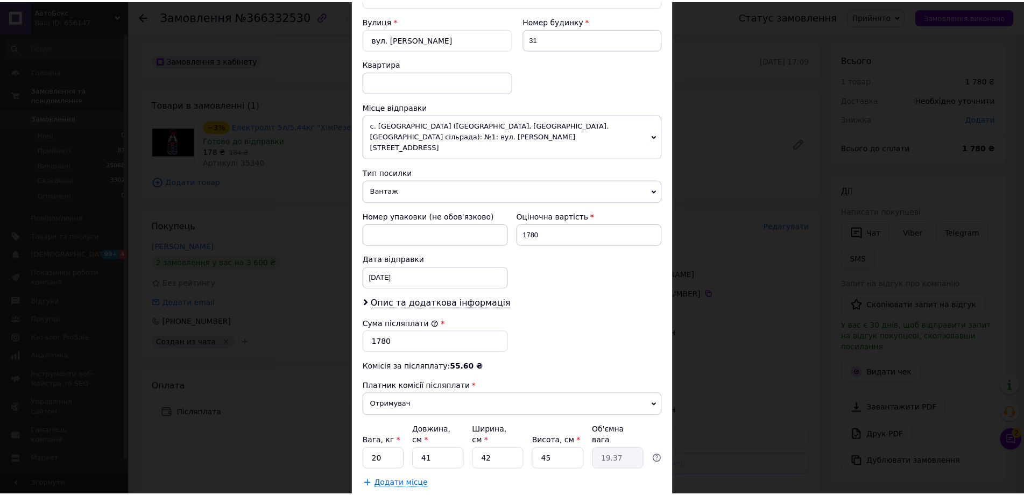
scroll to position [380, 0]
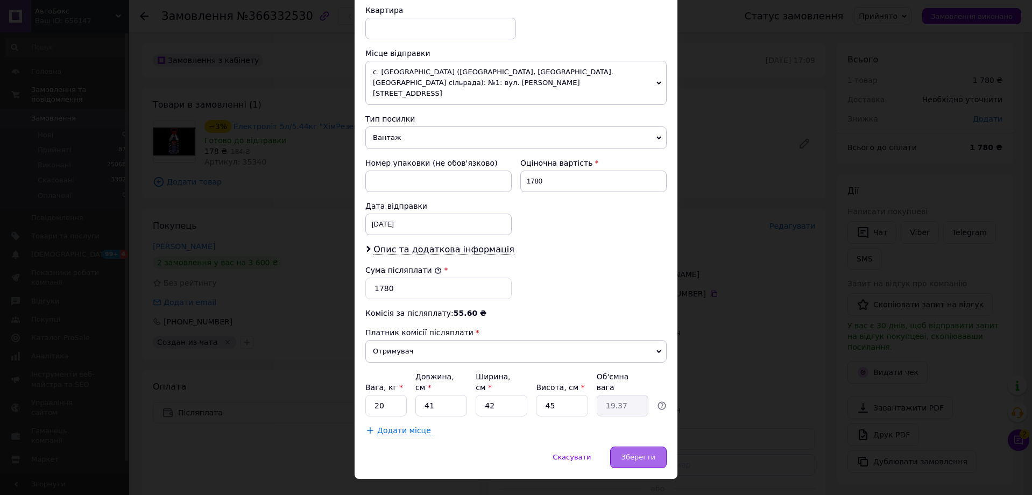
click at [648, 446] on div "Зберегти" at bounding box center [638, 457] width 56 height 22
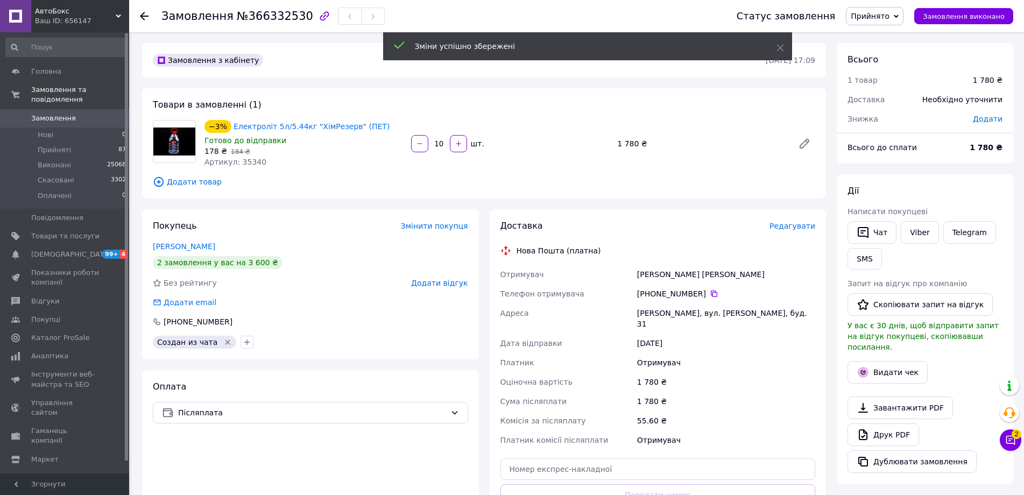
scroll to position [161, 0]
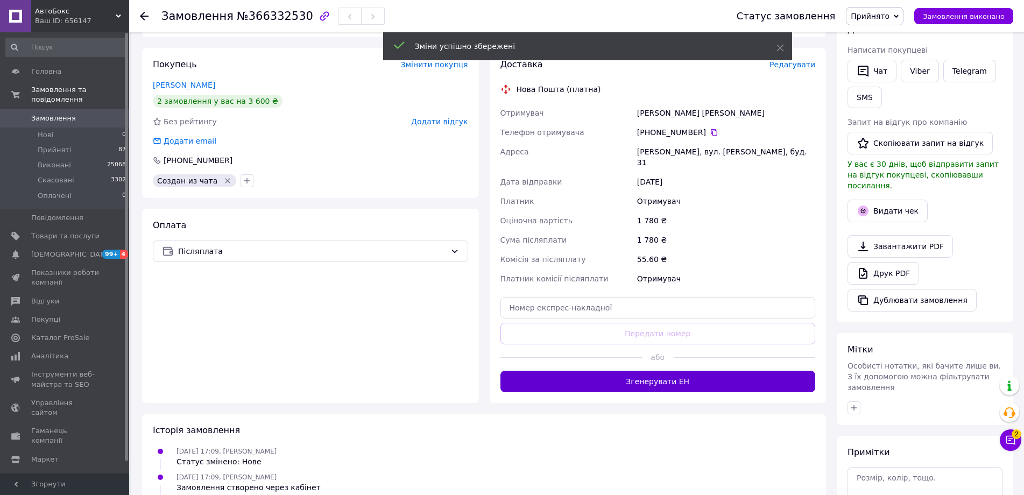
click at [657, 371] on button "Згенерувати ЕН" at bounding box center [657, 382] width 315 height 22
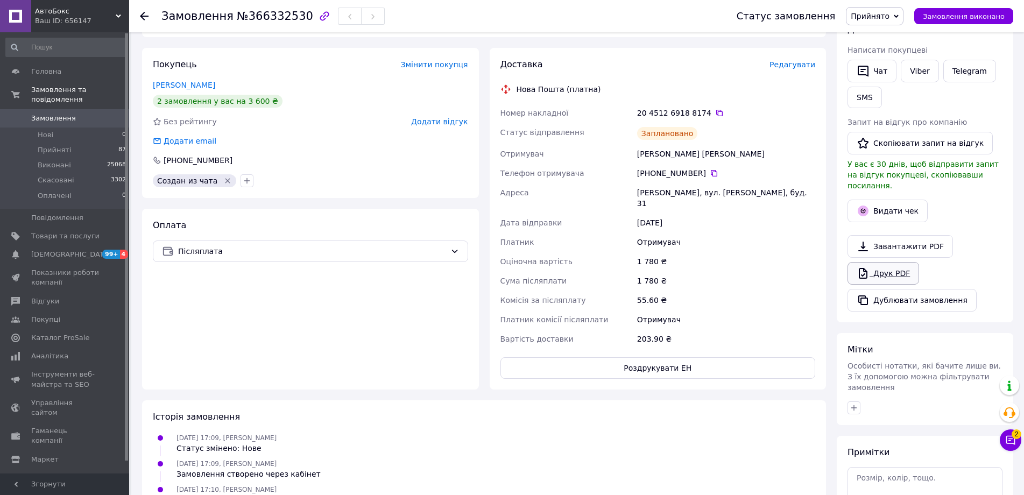
click at [892, 262] on link "Друк PDF" at bounding box center [883, 273] width 72 height 23
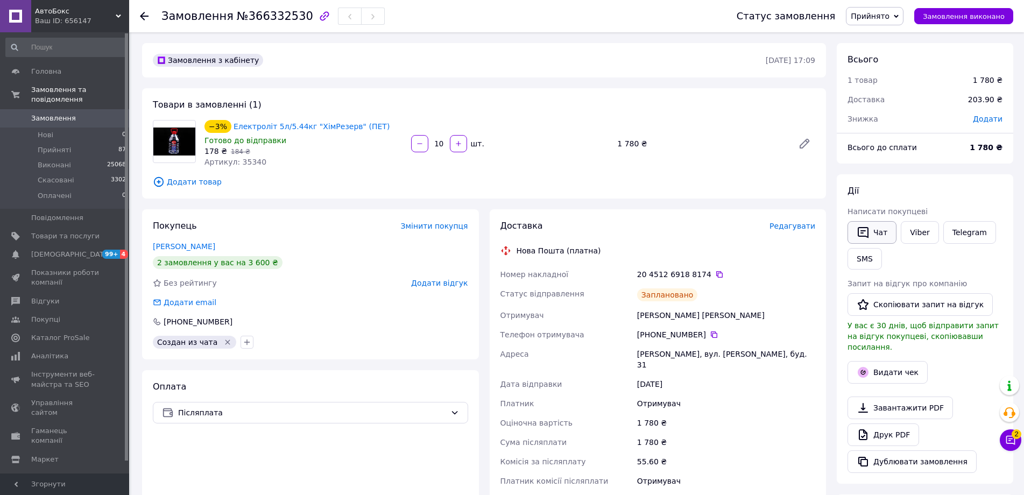
click at [873, 231] on button "Чат" at bounding box center [871, 232] width 49 height 23
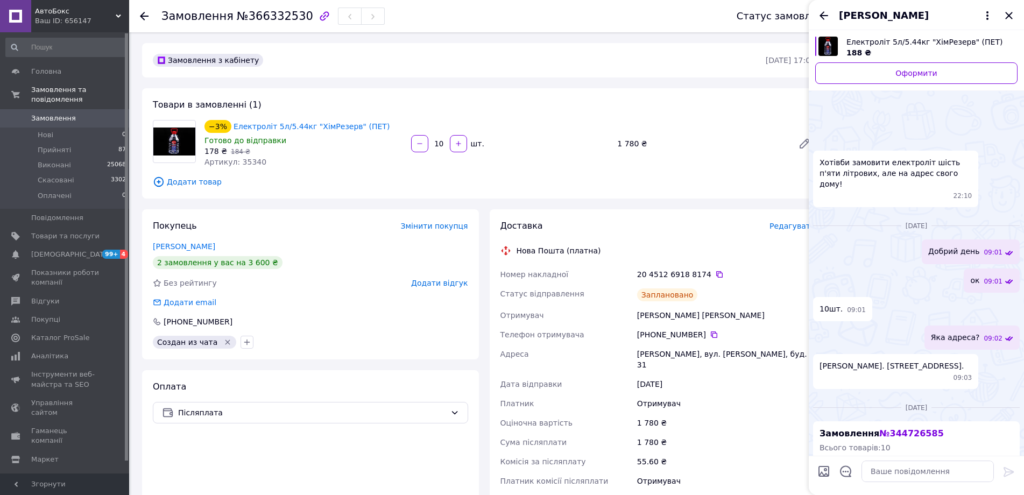
scroll to position [1308, 0]
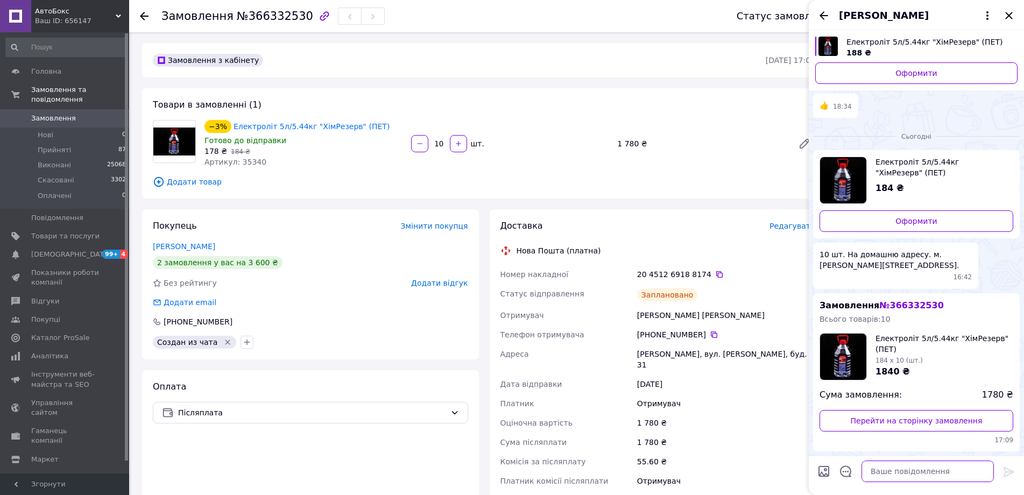
click at [879, 473] on textarea at bounding box center [927, 471] width 132 height 22
type textarea "Добрий день"
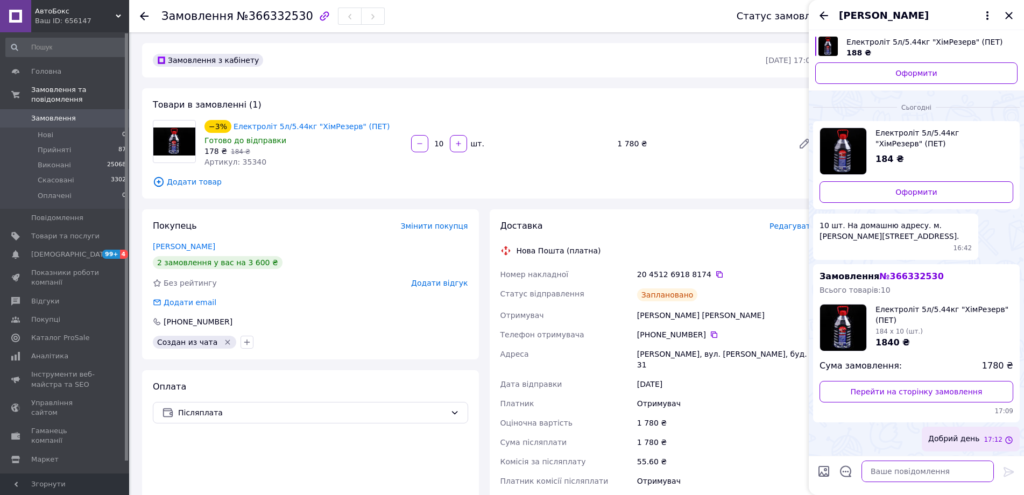
scroll to position [1309, 0]
type textarea "Дякую за замовлення"
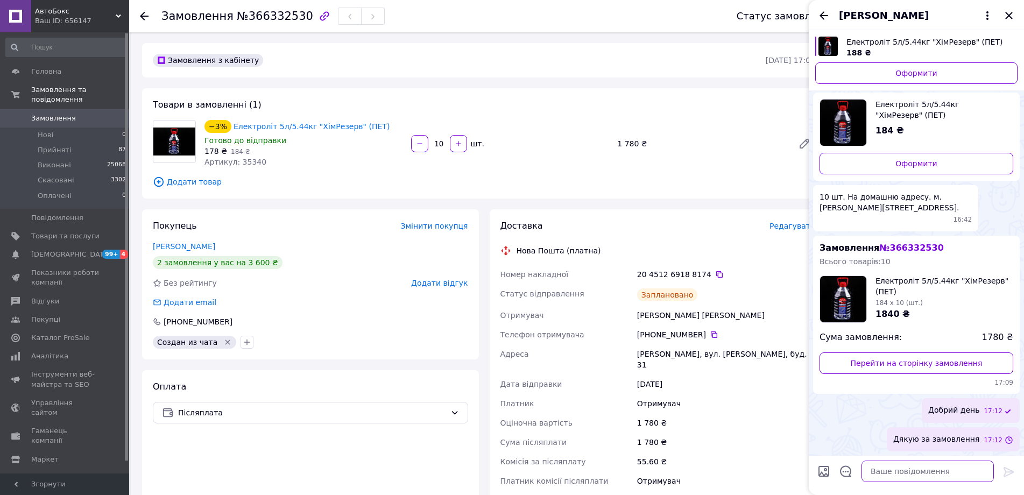
scroll to position [1337, 0]
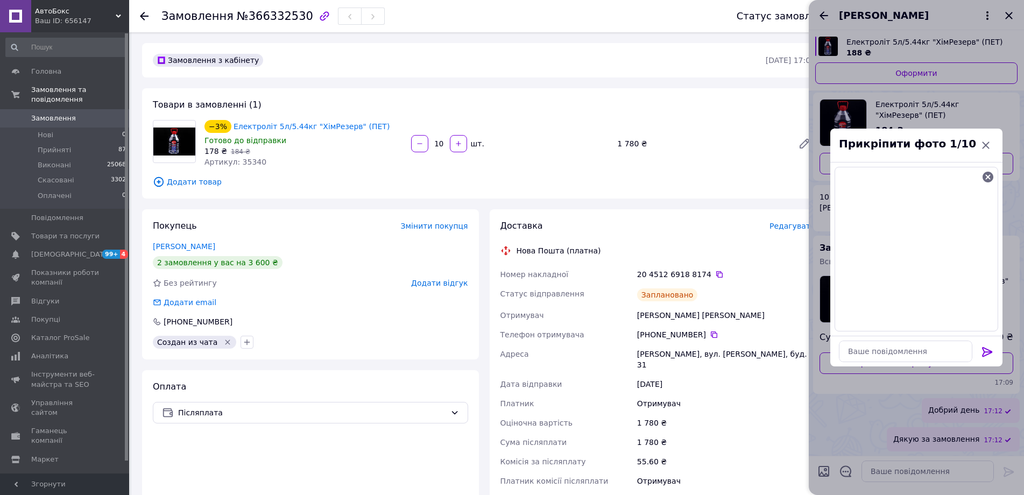
click at [988, 351] on icon at bounding box center [987, 352] width 10 height 10
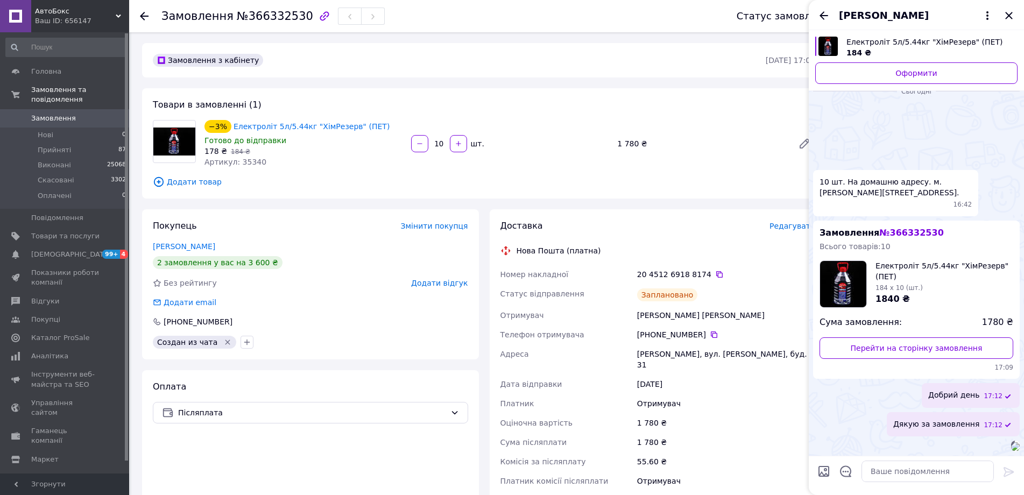
scroll to position [1475, 0]
click at [879, 476] on textarea at bounding box center [927, 471] width 132 height 22
paste textarea "Плановий час доставки: 14.10.2025 16:15 Кропивницький, Квіткова вул. 31"
type textarea "Плановий час доставки: 14.10.2025 16:15 Кропивницький, Квіткова вул. 31"
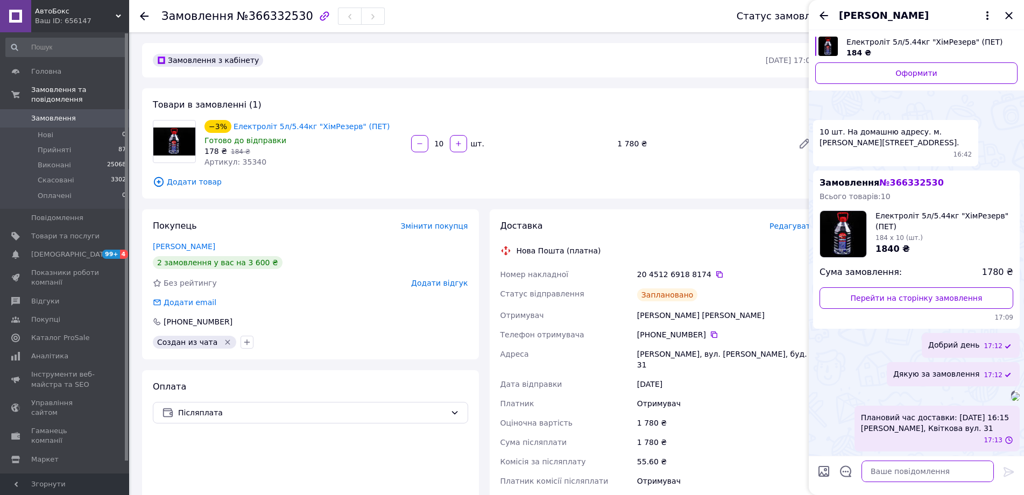
scroll to position [1525, 0]
click at [1006, 15] on icon "Закрити" at bounding box center [1008, 15] width 13 height 13
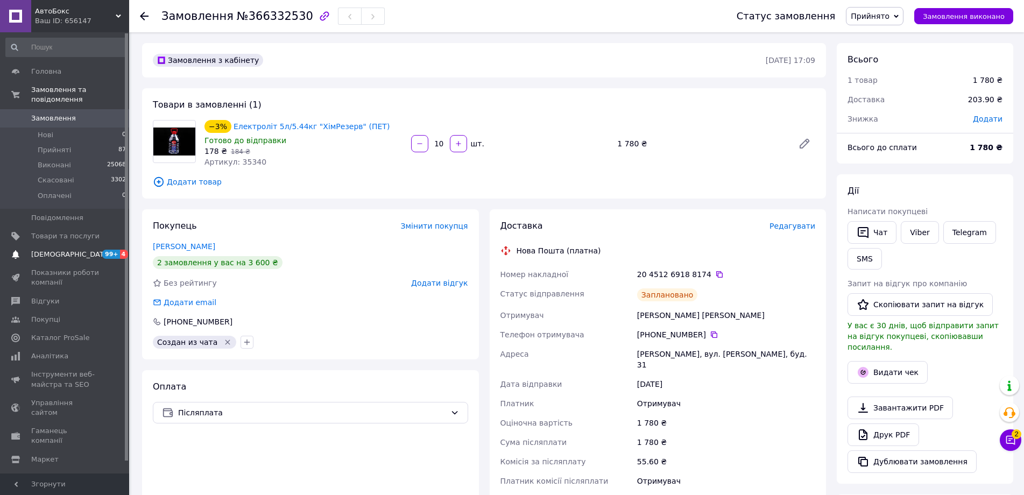
click at [68, 250] on span "[DEMOGRAPHIC_DATA]" at bounding box center [71, 255] width 80 height 10
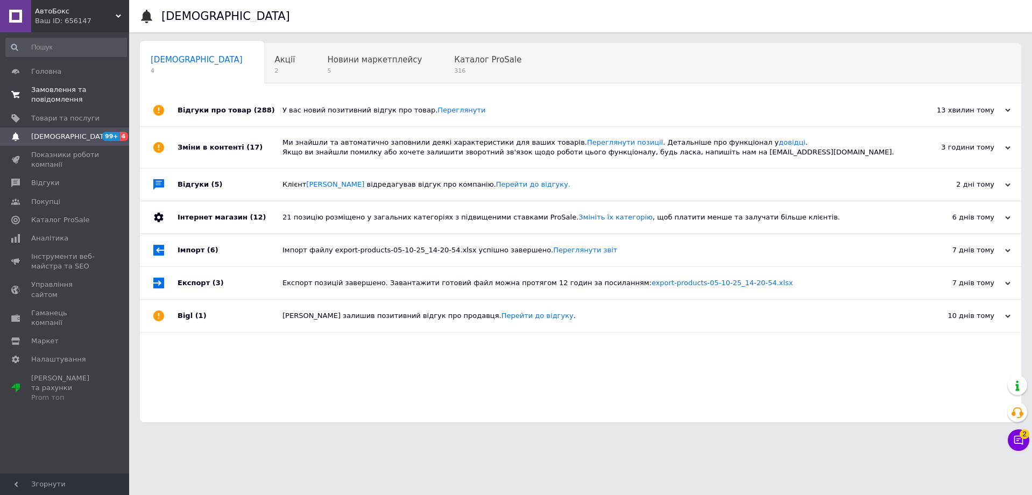
click at [48, 103] on span "Замовлення та повідомлення" at bounding box center [65, 94] width 68 height 19
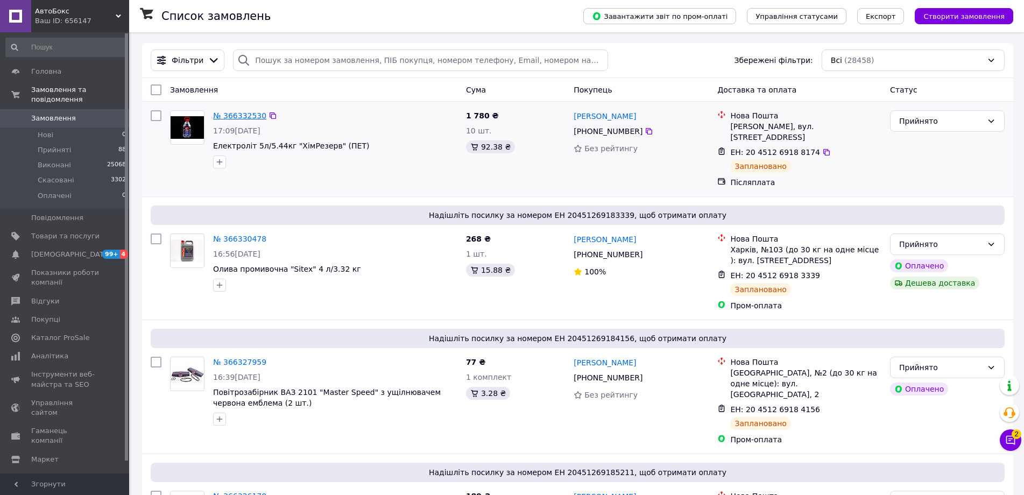
click at [243, 117] on link "№ 366332530" at bounding box center [239, 115] width 53 height 9
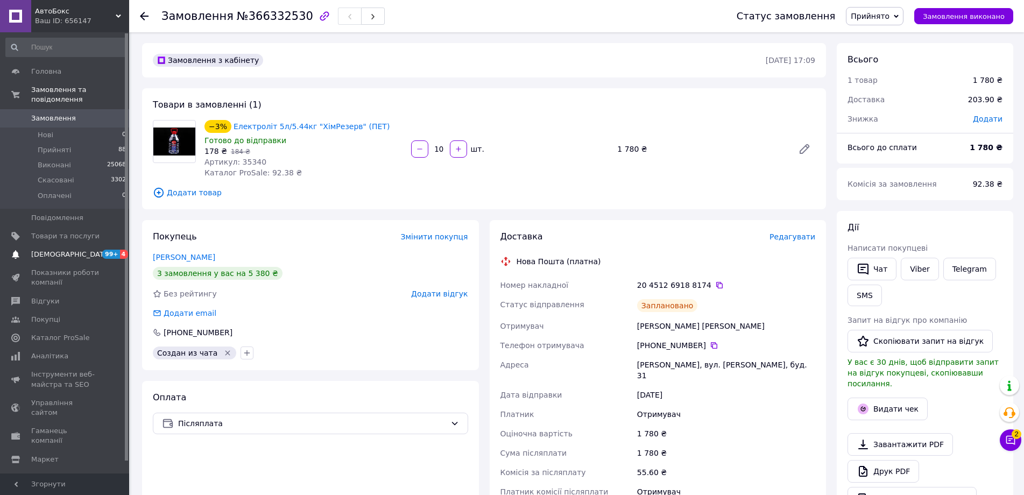
click at [85, 250] on span "[DEMOGRAPHIC_DATA]" at bounding box center [65, 255] width 68 height 10
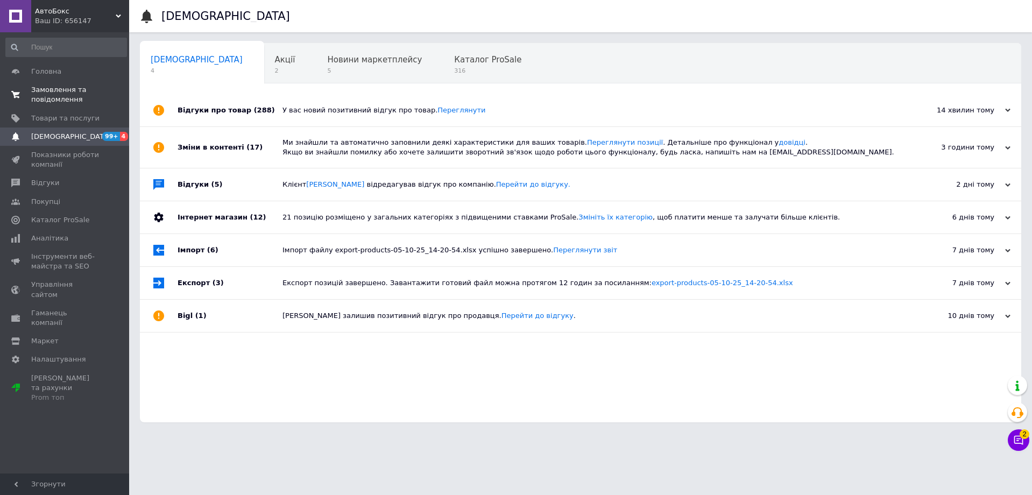
click at [47, 98] on span "Замовлення та повідомлення" at bounding box center [65, 94] width 68 height 19
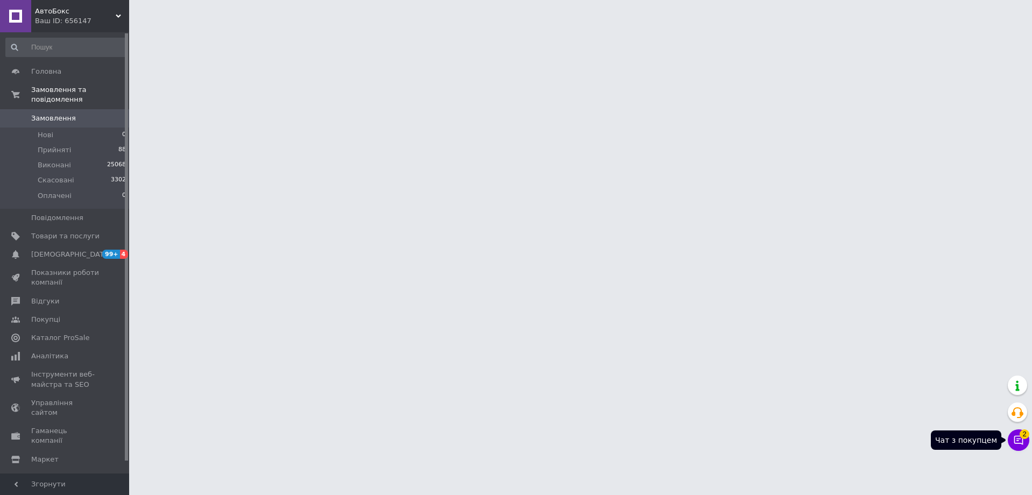
click at [1013, 441] on icon at bounding box center [1018, 440] width 11 height 11
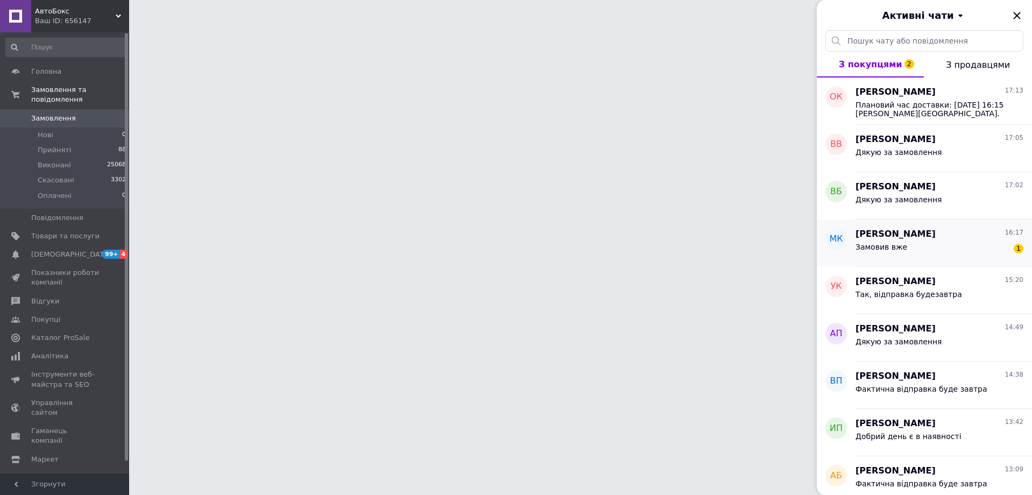
click at [872, 249] on span "Замовив вже" at bounding box center [881, 247] width 52 height 9
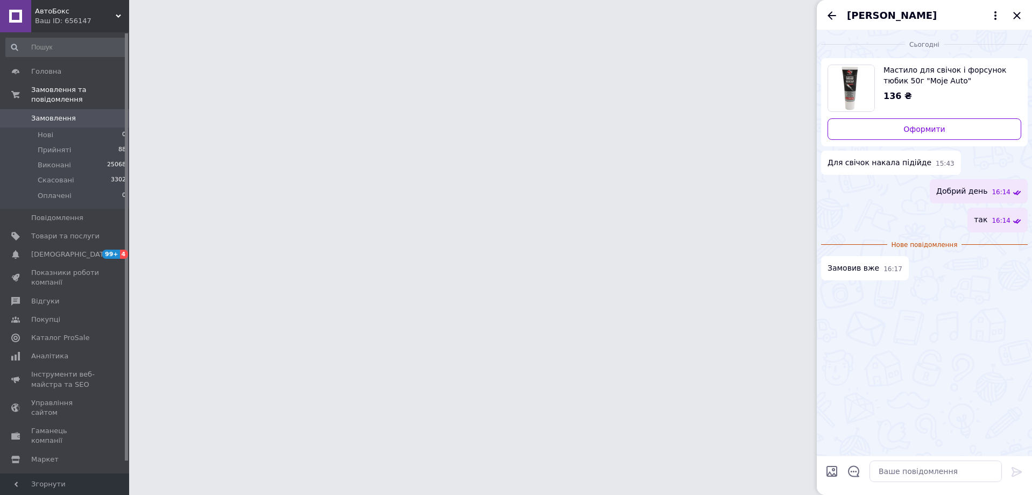
click at [1018, 17] on div "Михайло Кравцов" at bounding box center [923, 15] width 215 height 30
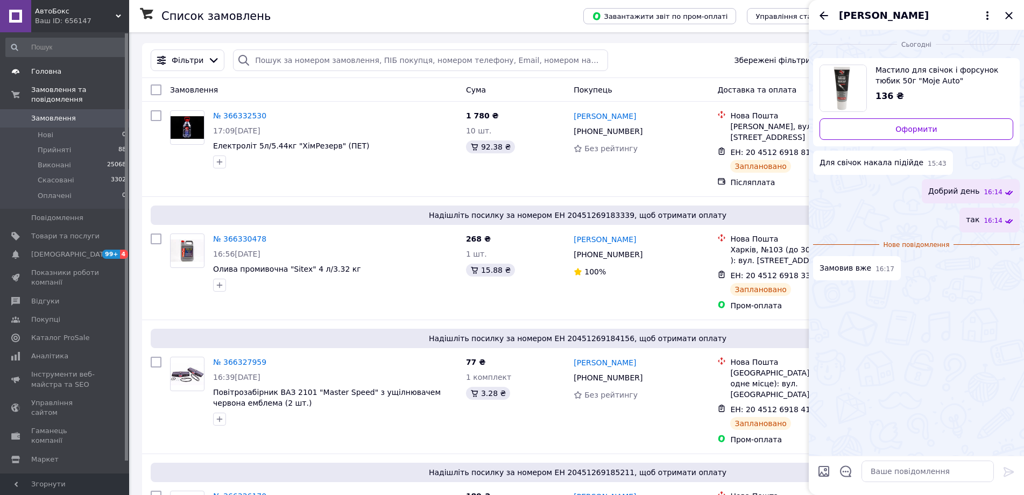
click at [52, 76] on span "Головна" at bounding box center [46, 72] width 30 height 10
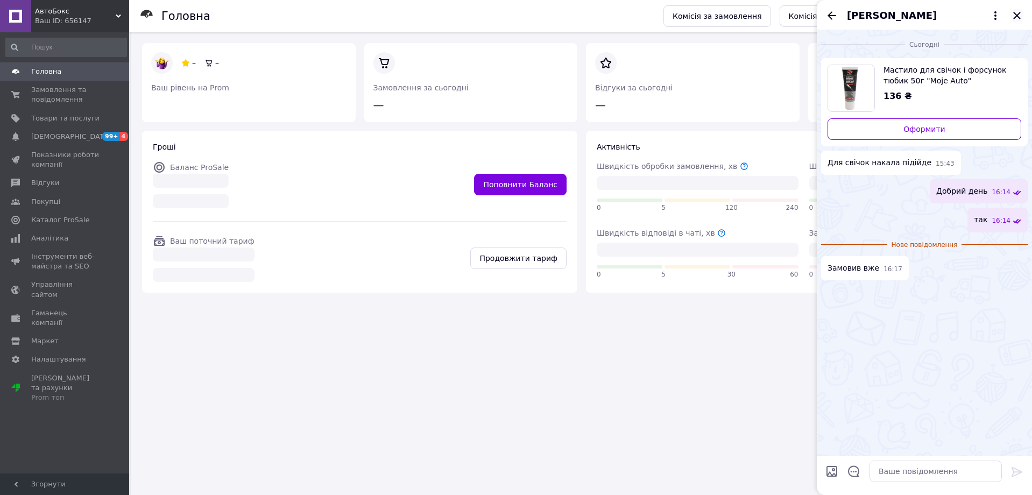
click at [1013, 13] on icon "Закрити" at bounding box center [1016, 15] width 13 height 13
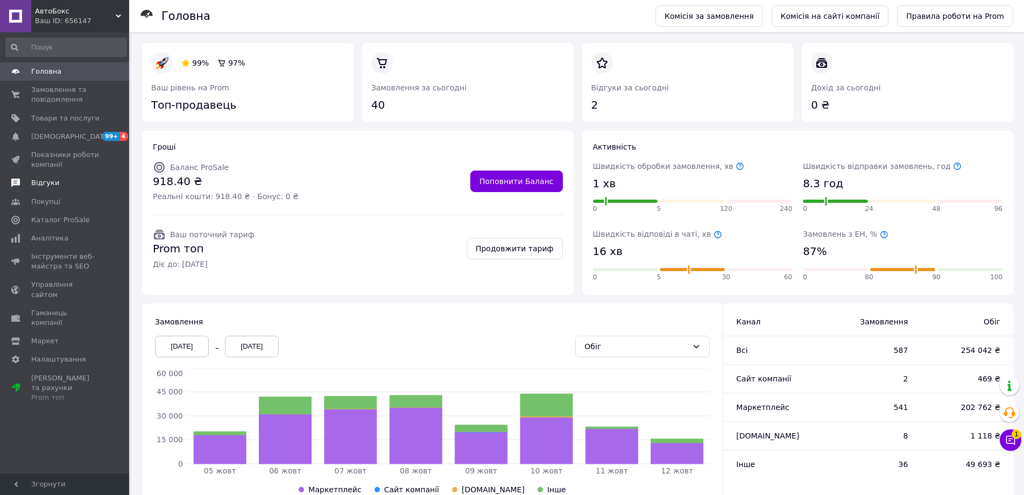
click at [41, 183] on span "Відгуки" at bounding box center [45, 183] width 28 height 10
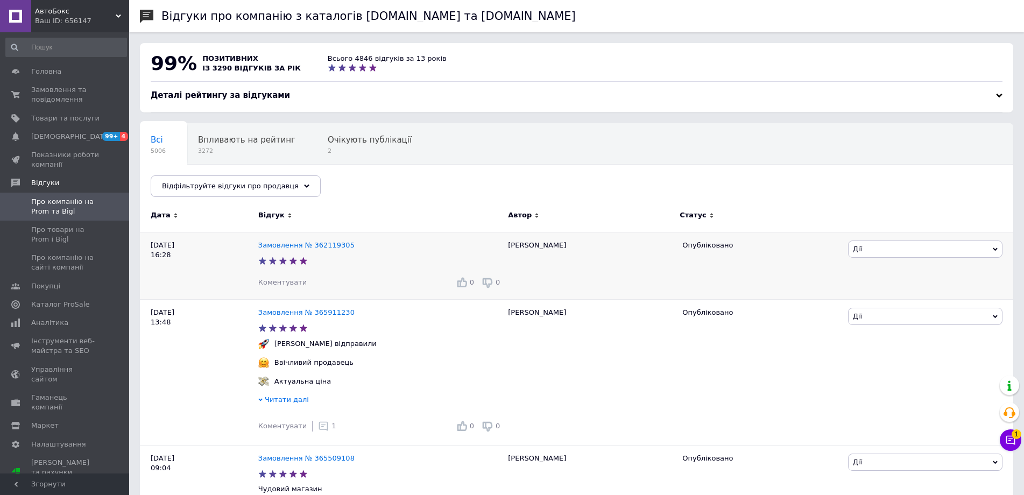
click at [291, 285] on span "Коментувати" at bounding box center [282, 282] width 48 height 8
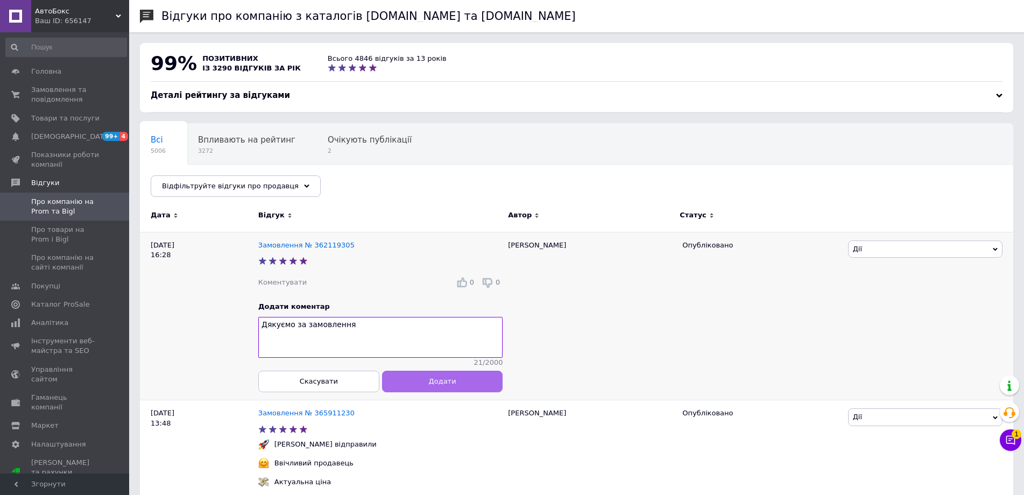
type textarea "Дякуємо за замовлення"
click at [424, 385] on button "Додати" at bounding box center [442, 381] width 121 height 22
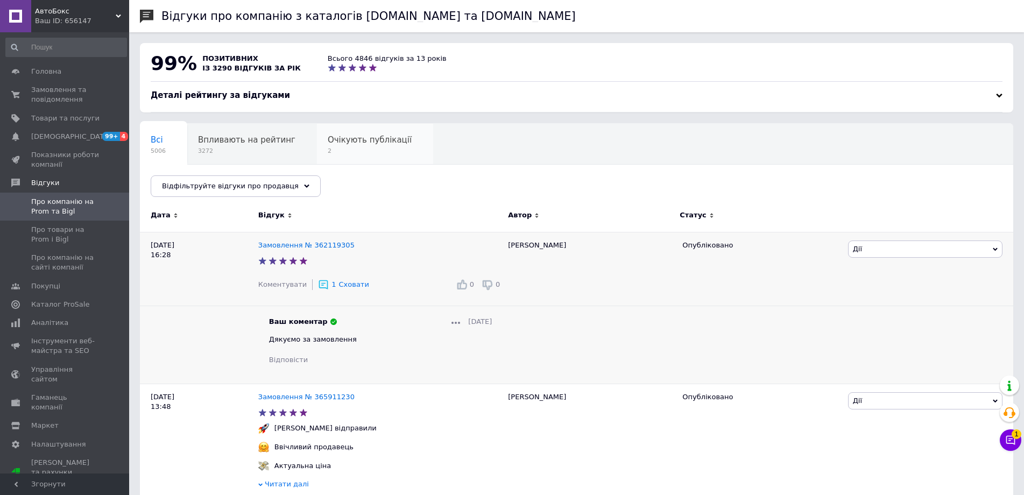
click at [322, 156] on div "Очікують публікації 2" at bounding box center [375, 144] width 116 height 41
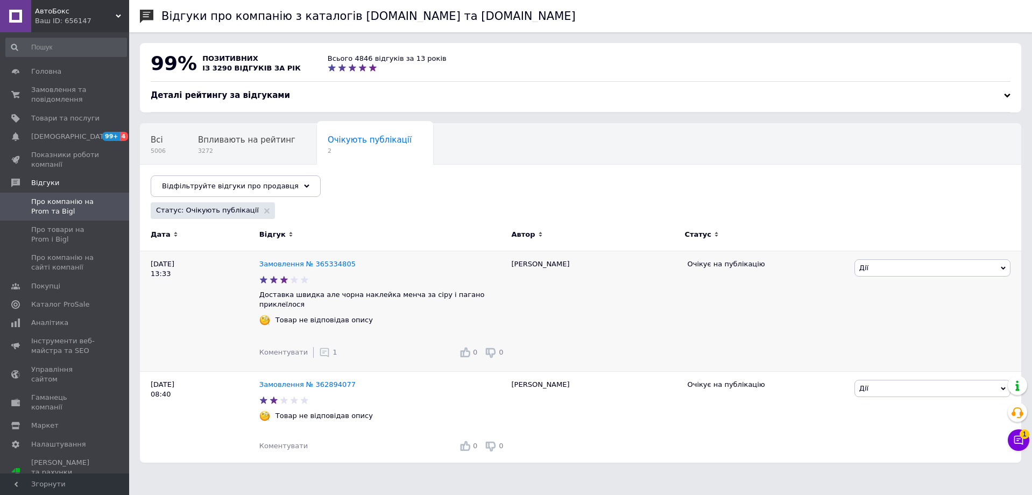
click at [907, 272] on span "Дії" at bounding box center [932, 267] width 156 height 17
click at [901, 321] on li "Опублікувати" at bounding box center [932, 318] width 155 height 15
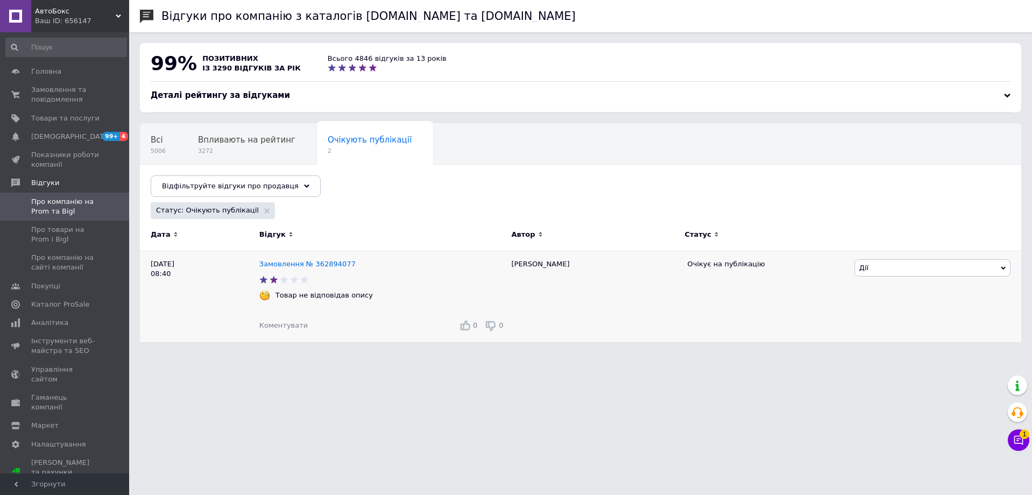
click at [886, 266] on span "Дії" at bounding box center [932, 267] width 156 height 17
click at [888, 283] on li "Коментувати" at bounding box center [932, 288] width 155 height 15
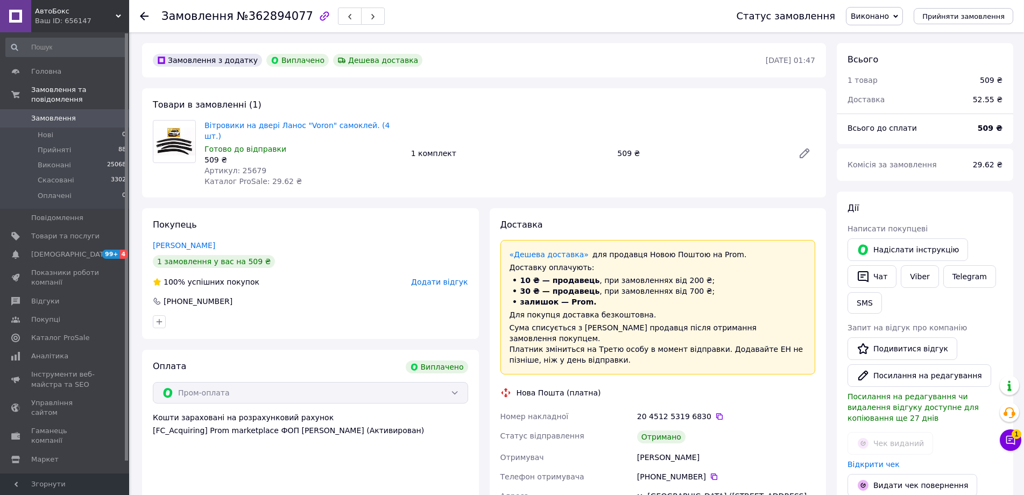
scroll to position [93, 0]
